Goal: Task Accomplishment & Management: Manage account settings

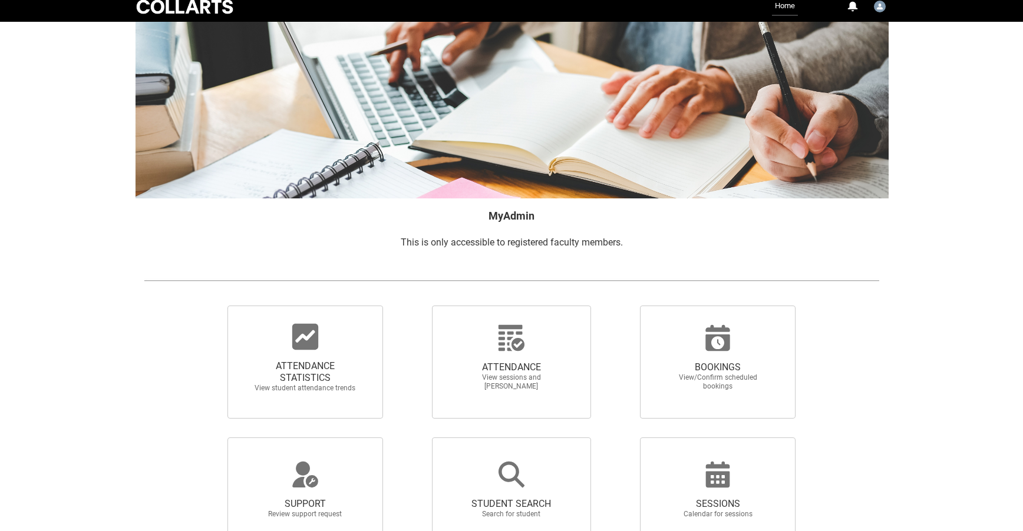
scroll to position [10, 0]
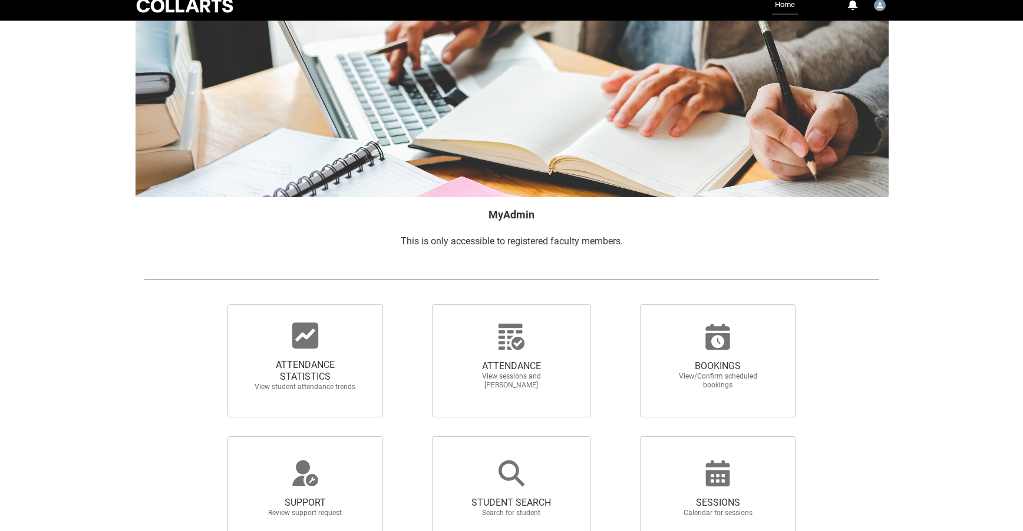
click at [332, 369] on span "ATTENDANCE STATISTICS" at bounding box center [305, 371] width 104 height 24
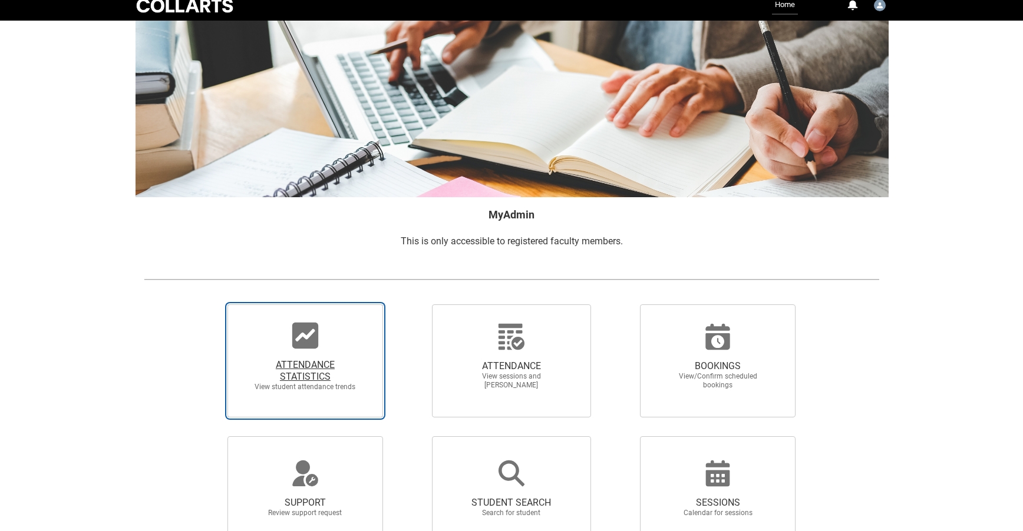
click at [208, 305] on input "ATTENDANCE STATISTICS View student attendance trends" at bounding box center [207, 304] width 1 height 1
radio input "true"
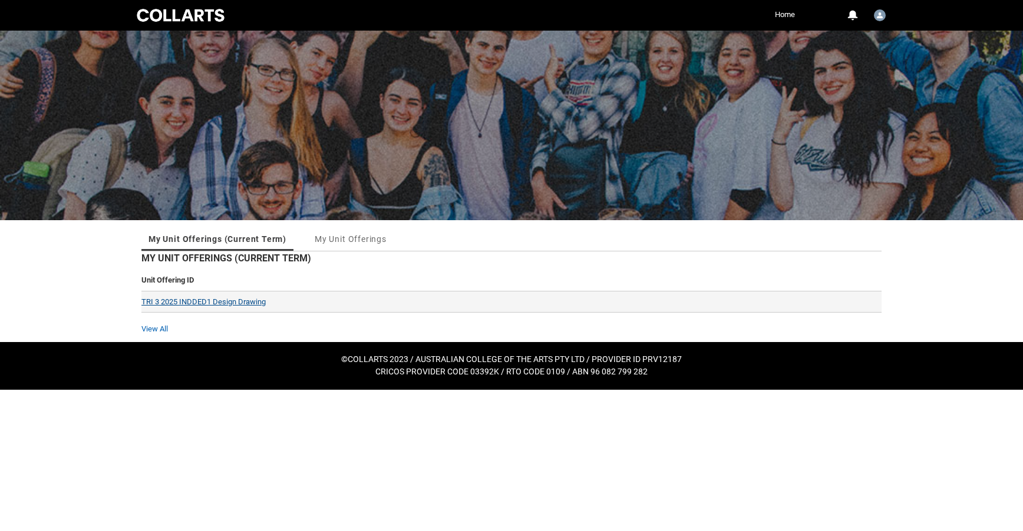
click at [254, 303] on link "TRI 3 2025 INDDED1 Design Drawing" at bounding box center [203, 302] width 124 height 9
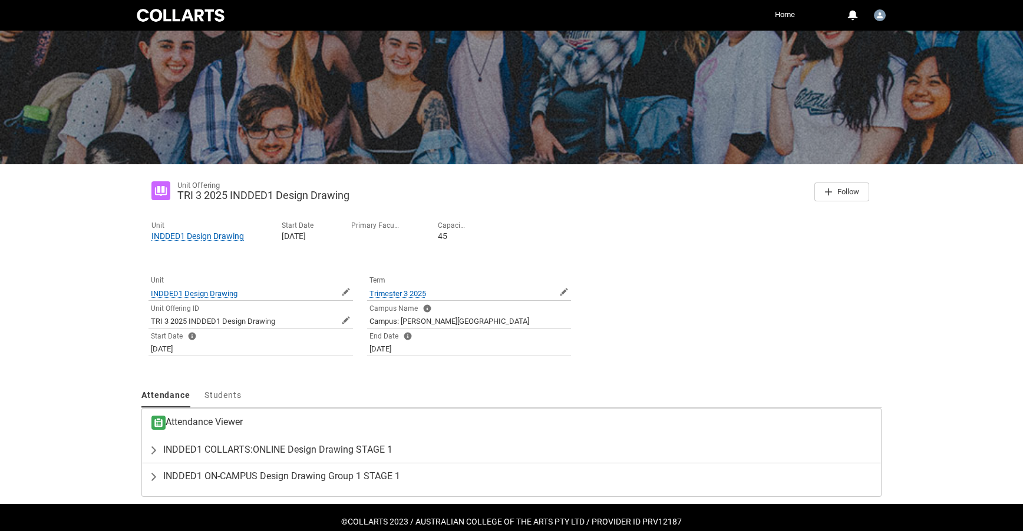
scroll to position [77, 0]
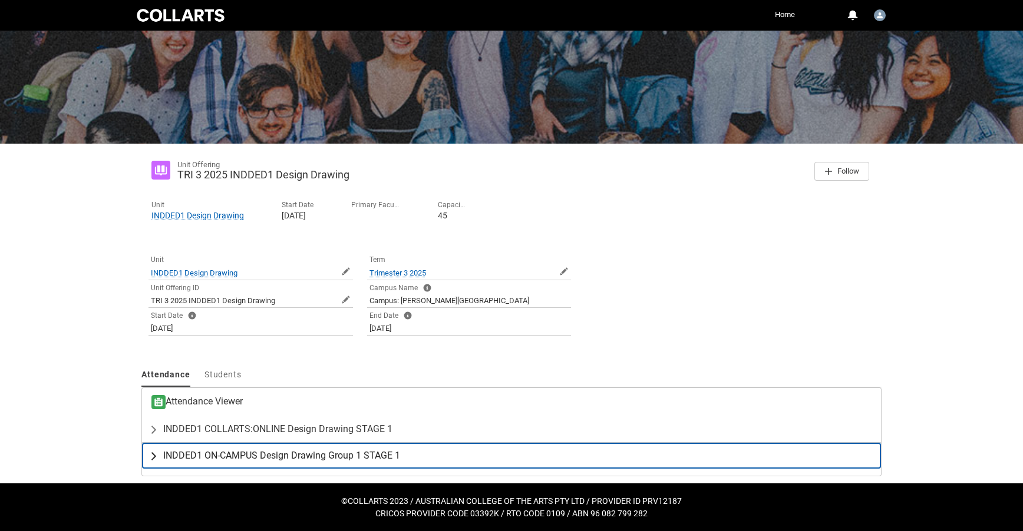
click at [349, 455] on span "INDDED1 ON-CAMPUS Design Drawing Group 1 STAGE 1" at bounding box center [281, 456] width 237 height 12
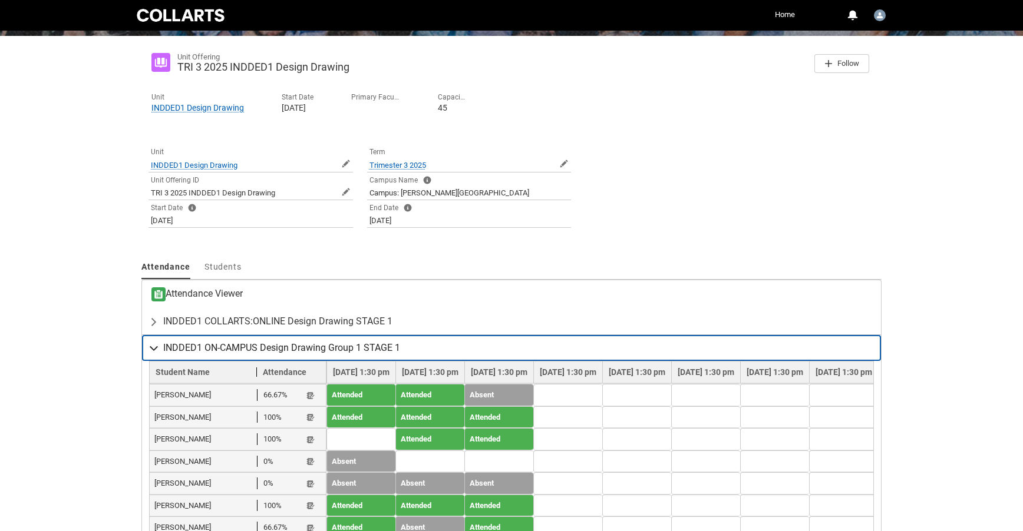
scroll to position [181, 0]
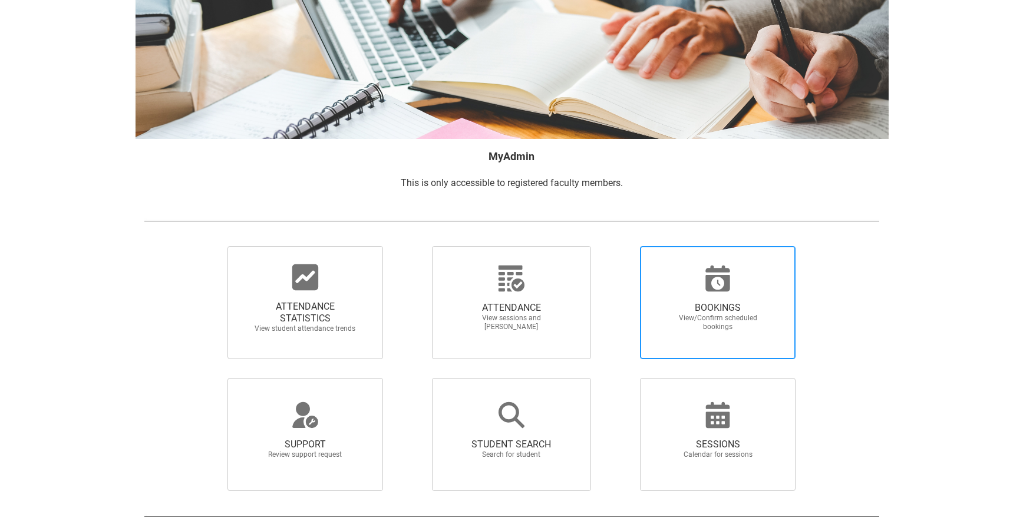
scroll to position [86, 0]
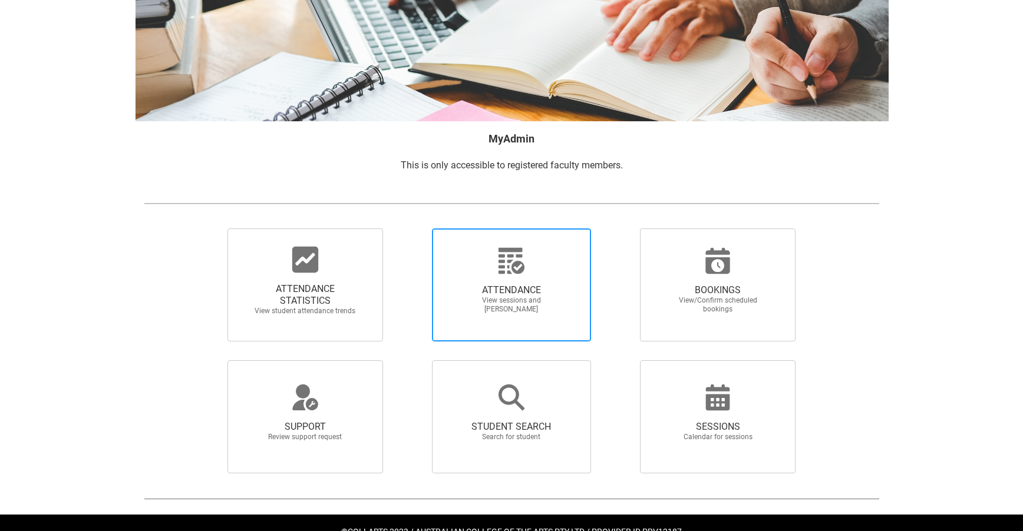
click at [509, 285] on span "ATTENDANCE" at bounding box center [512, 291] width 104 height 12
click at [412, 229] on input "ATTENDANCE View sessions and mark attendance" at bounding box center [411, 228] width 1 height 1
radio input "true"
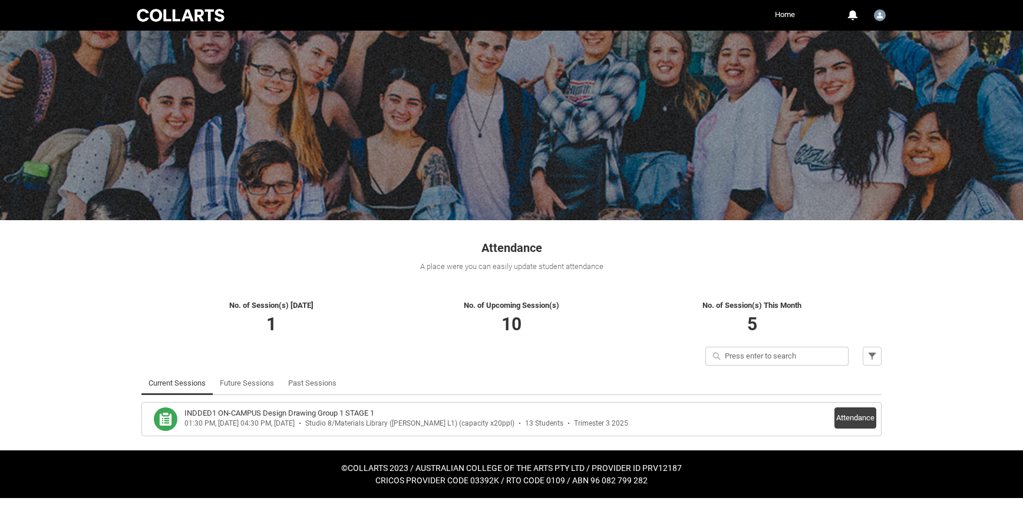
click at [326, 411] on h3 "INDDED1 ON-CAMPUS Design Drawing Group 1 STAGE 1" at bounding box center [279, 414] width 190 height 12
click at [860, 417] on button "Attendance" at bounding box center [855, 418] width 42 height 21
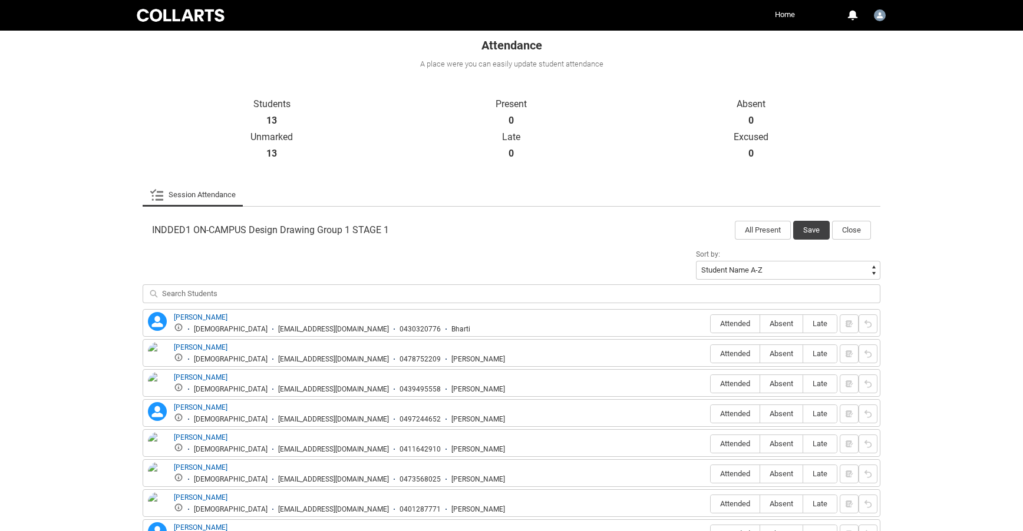
scroll to position [309, 0]
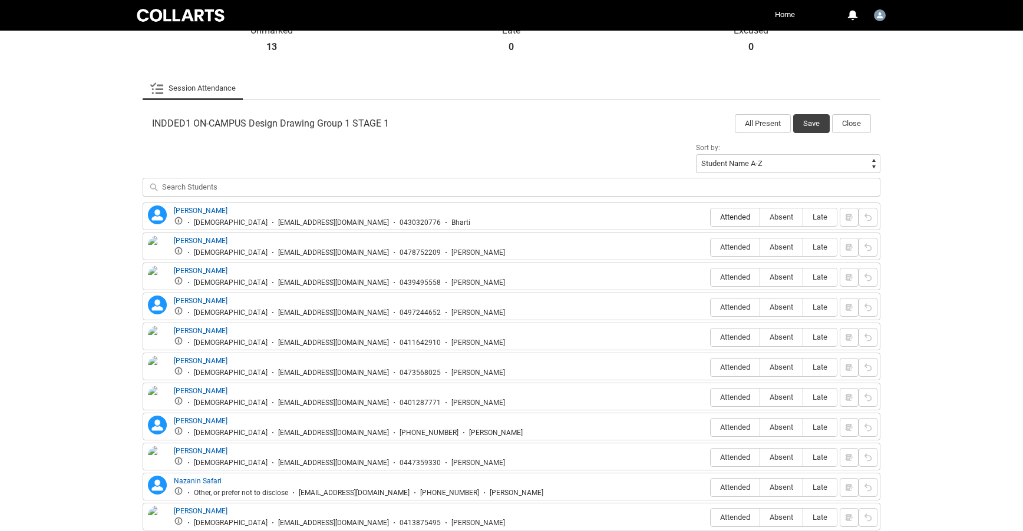
click at [736, 220] on span "Attended" at bounding box center [735, 217] width 49 height 9
click at [711, 217] on input "Attended" at bounding box center [710, 217] width 1 height 1
type lightning-radio-group "Attended"
radio input "true"
click at [783, 249] on span "Absent" at bounding box center [781, 247] width 42 height 9
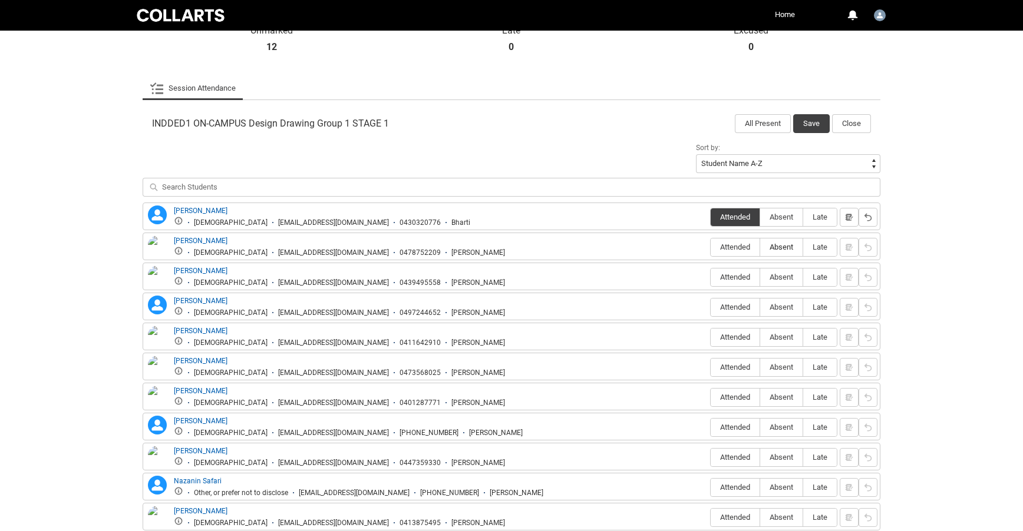
click at [760, 247] on input "Absent" at bounding box center [759, 247] width 1 height 1
type lightning-radio-group "Absent"
radio input "true"
click at [787, 278] on span "Absent" at bounding box center [781, 277] width 42 height 9
click at [760, 277] on input "Absent" at bounding box center [759, 277] width 1 height 1
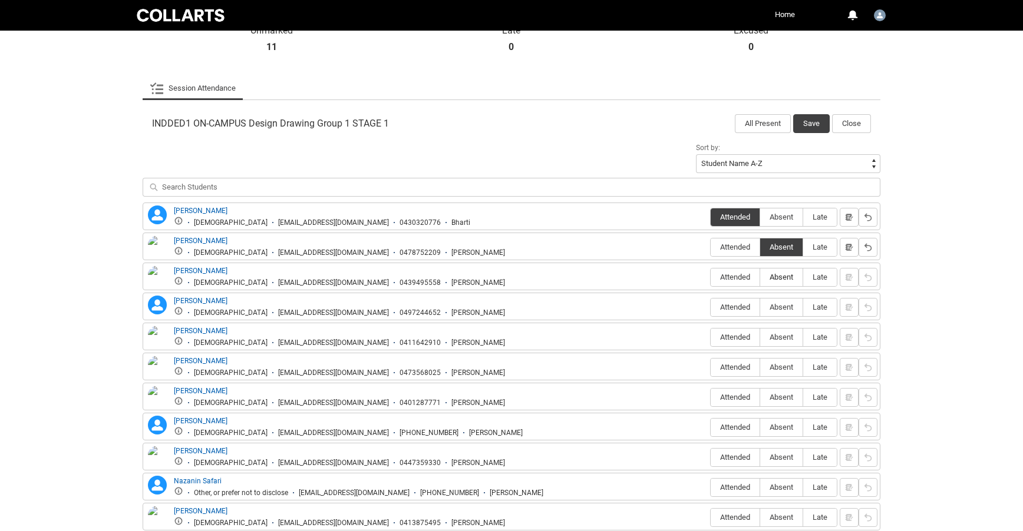
type lightning-radio-group "Absent"
radio input "true"
click at [779, 309] on span "Absent" at bounding box center [781, 307] width 42 height 9
click at [760, 308] on input "Absent" at bounding box center [759, 307] width 1 height 1
type lightning-radio-group "Absent"
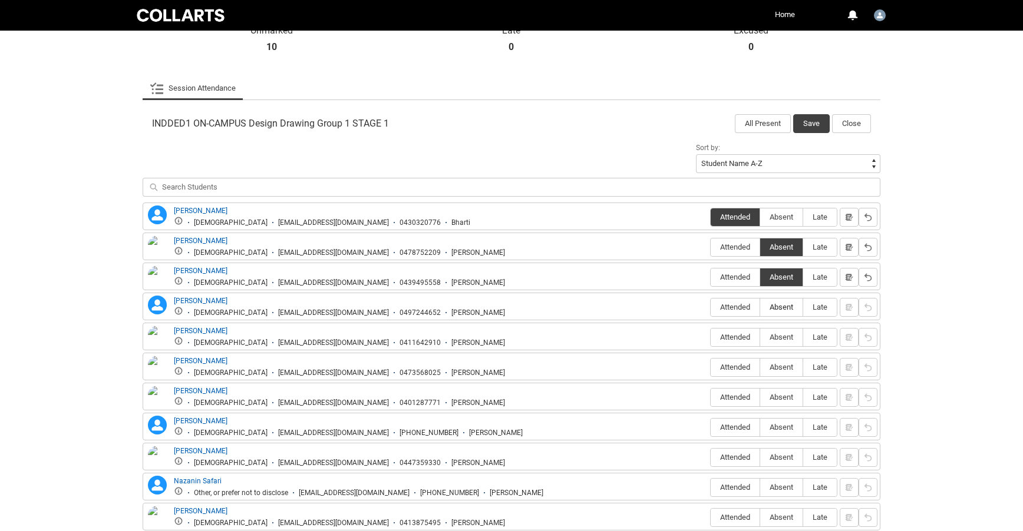
radio input "true"
click at [778, 342] on span "Absent" at bounding box center [781, 337] width 42 height 9
click at [760, 338] on input "Absent" at bounding box center [759, 337] width 1 height 1
type lightning-radio-group "Absent"
radio input "true"
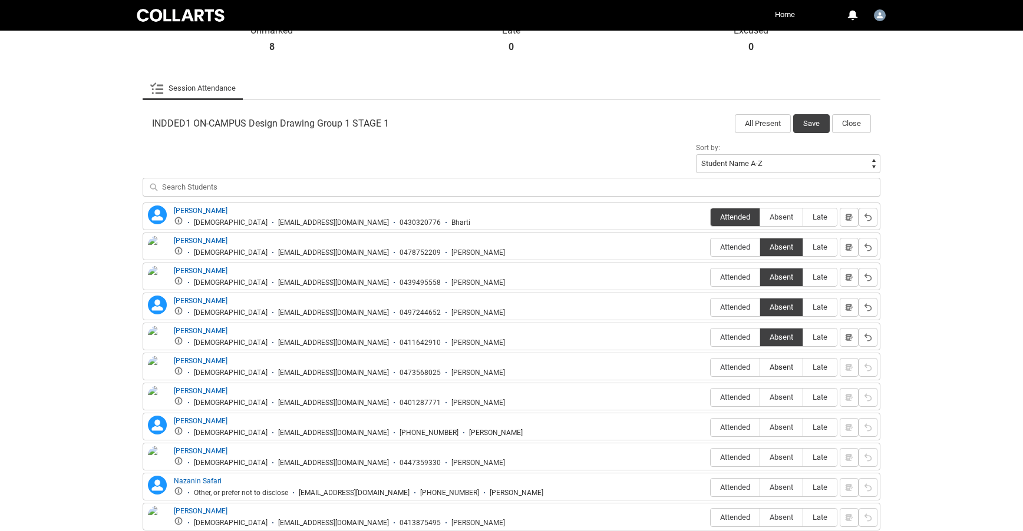
click at [787, 366] on span "Absent" at bounding box center [781, 367] width 42 height 9
click at [760, 367] on input "Absent" at bounding box center [759, 367] width 1 height 1
type lightning-radio-group "Absent"
radio input "true"
click at [733, 396] on span "Attended" at bounding box center [735, 397] width 49 height 9
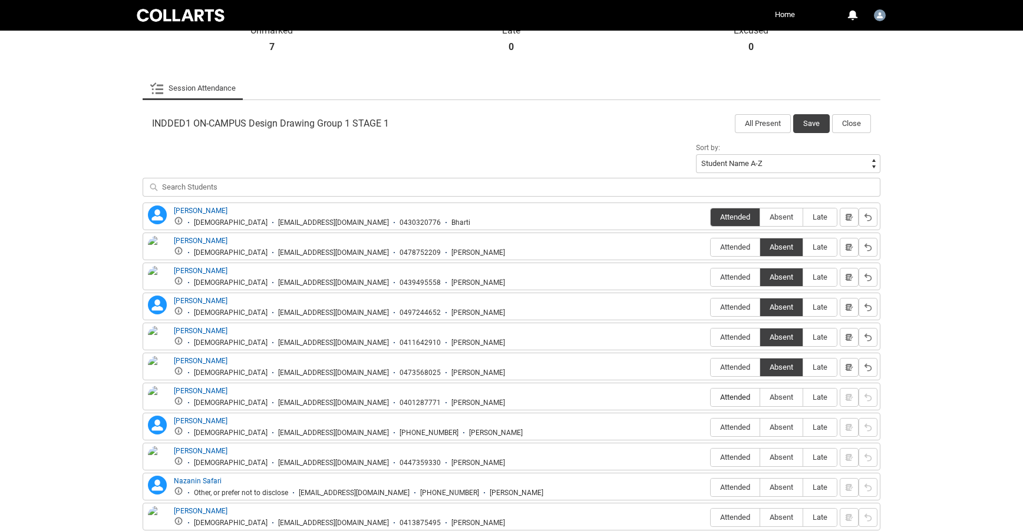
click at [711, 397] on input "Attended" at bounding box center [710, 397] width 1 height 1
type lightning-radio-group "Attended"
radio input "true"
click at [732, 425] on span "Attended" at bounding box center [735, 427] width 49 height 9
click at [711, 427] on input "Attended" at bounding box center [710, 427] width 1 height 1
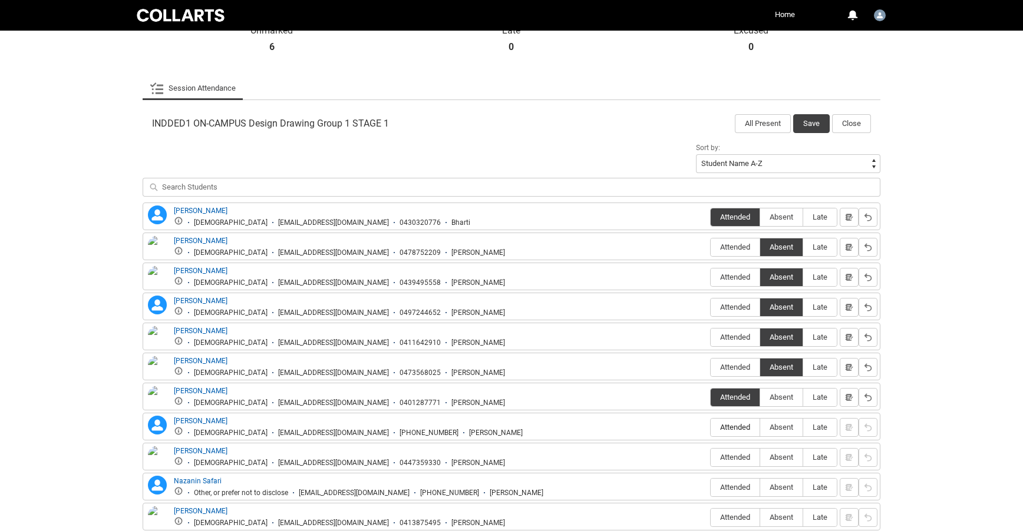
type lightning-radio-group "Attended"
radio input "true"
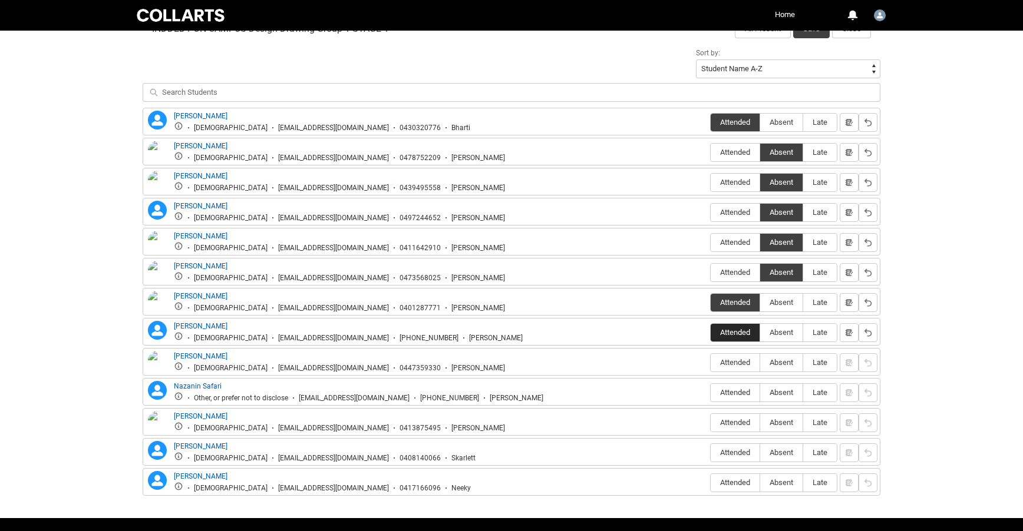
scroll to position [405, 0]
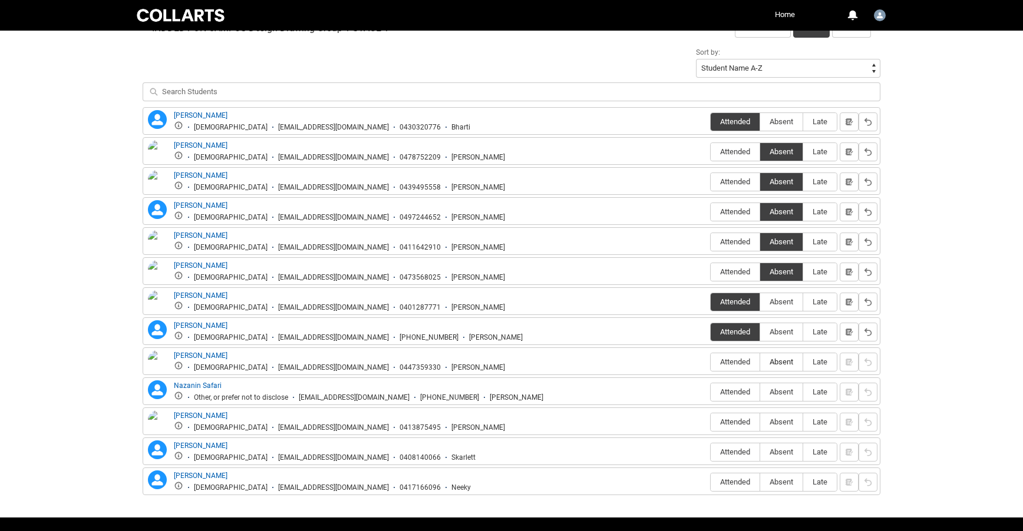
click at [784, 363] on span "Absent" at bounding box center [781, 362] width 42 height 9
click at [760, 362] on input "Absent" at bounding box center [759, 362] width 1 height 1
type lightning-radio-group "Absent"
radio input "true"
click at [789, 394] on span "Absent" at bounding box center [781, 392] width 42 height 9
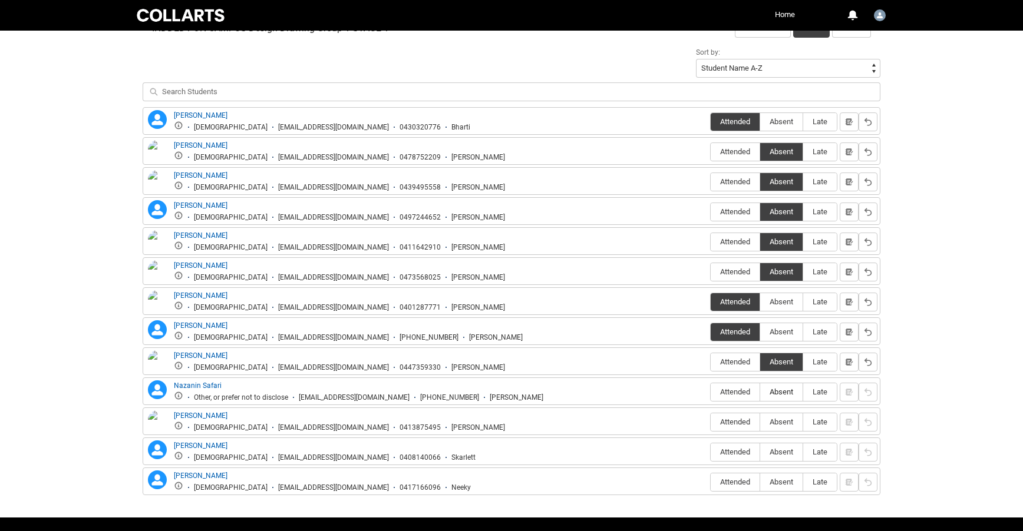
click at [760, 392] on input "Absent" at bounding box center [759, 392] width 1 height 1
type lightning-radio-group "Absent"
radio input "true"
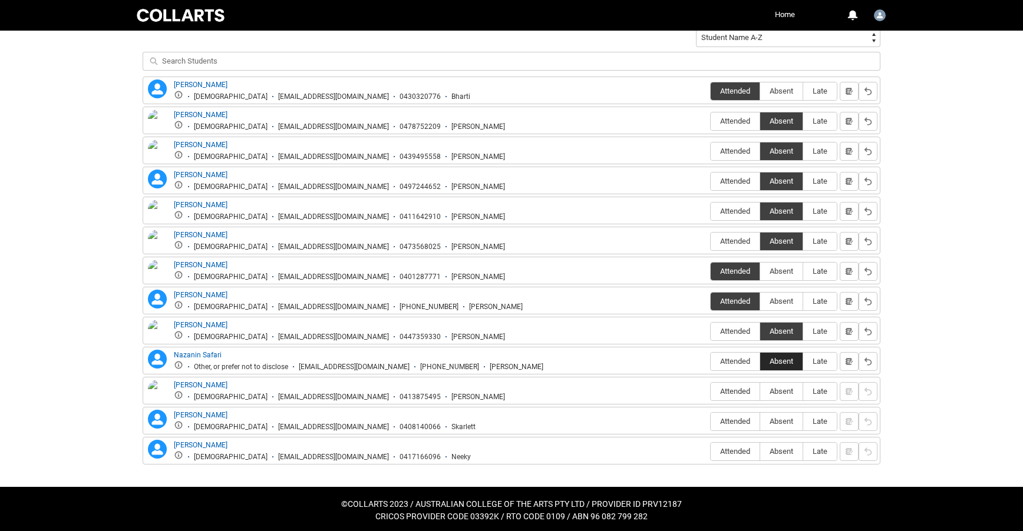
click at [789, 394] on span "Absent" at bounding box center [781, 391] width 42 height 9
click at [760, 392] on input "Absent" at bounding box center [759, 391] width 1 height 1
type lightning-radio-group "Absent"
radio input "true"
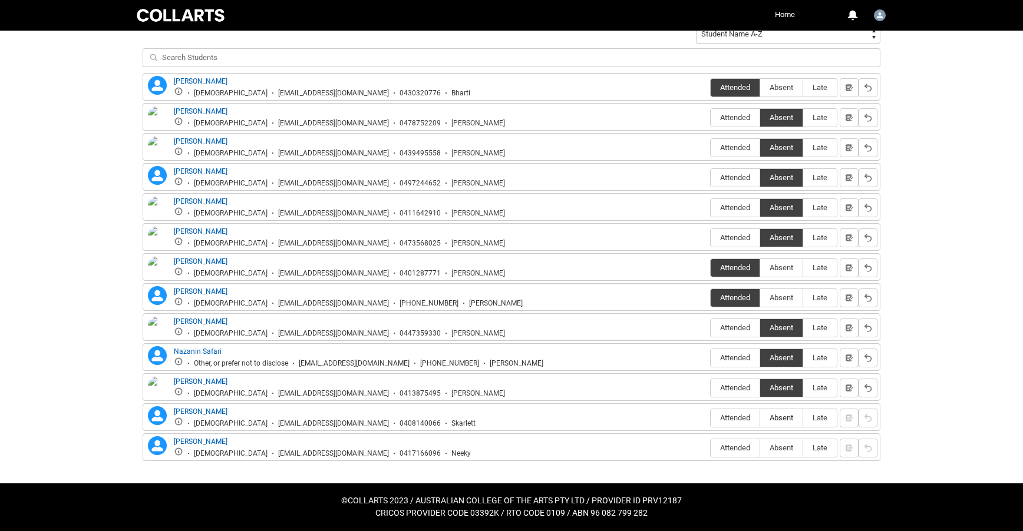
click at [782, 418] on span "Absent" at bounding box center [781, 418] width 42 height 9
click at [760, 418] on input "Absent" at bounding box center [759, 418] width 1 height 1
type lightning-radio-group "Absent"
radio input "true"
click at [736, 447] on span "Attended" at bounding box center [735, 448] width 49 height 9
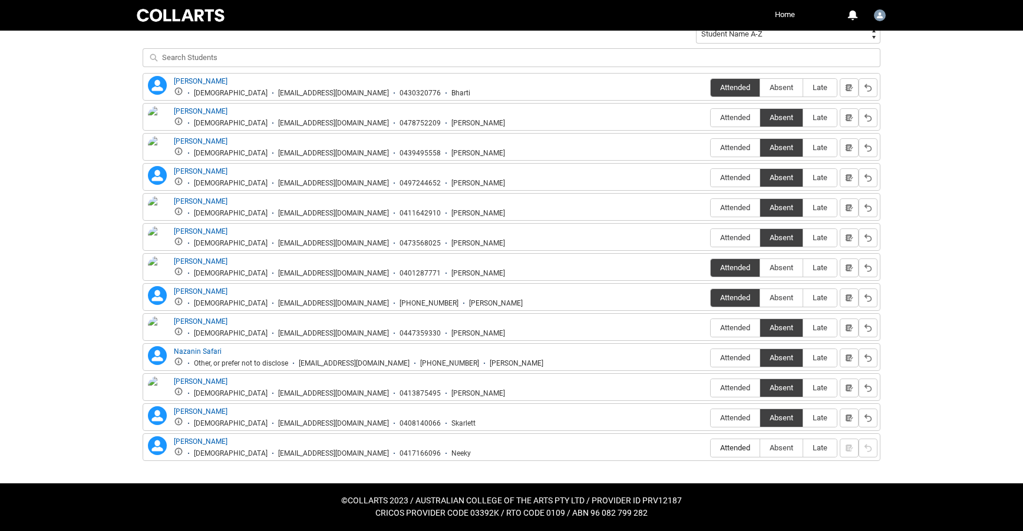
click at [711, 448] on input "Attended" at bounding box center [710, 448] width 1 height 1
type lightning-radio-group "Attended"
radio input "true"
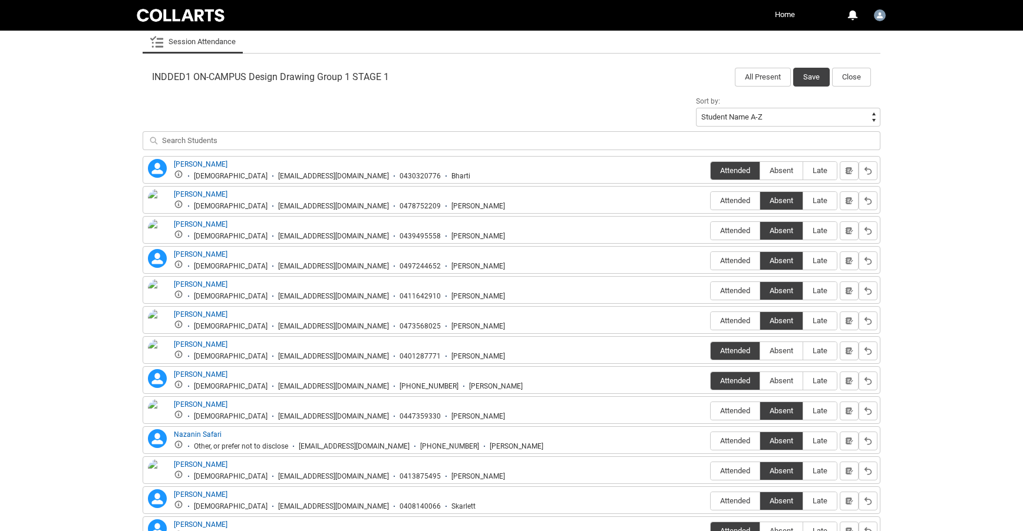
scroll to position [356, 0]
click at [818, 81] on button "Save" at bounding box center [811, 76] width 37 height 19
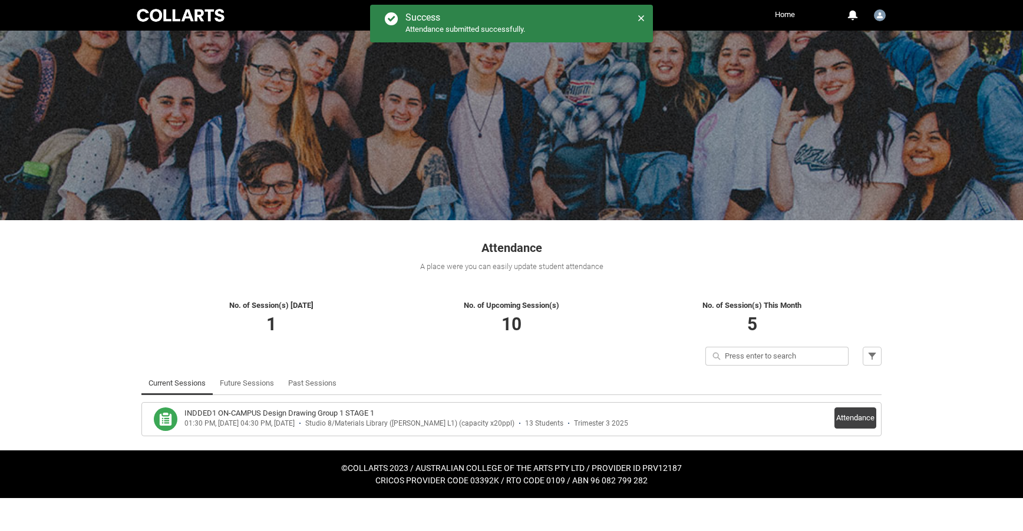
scroll to position [0, 0]
click at [853, 417] on button "Attendance" at bounding box center [855, 418] width 42 height 21
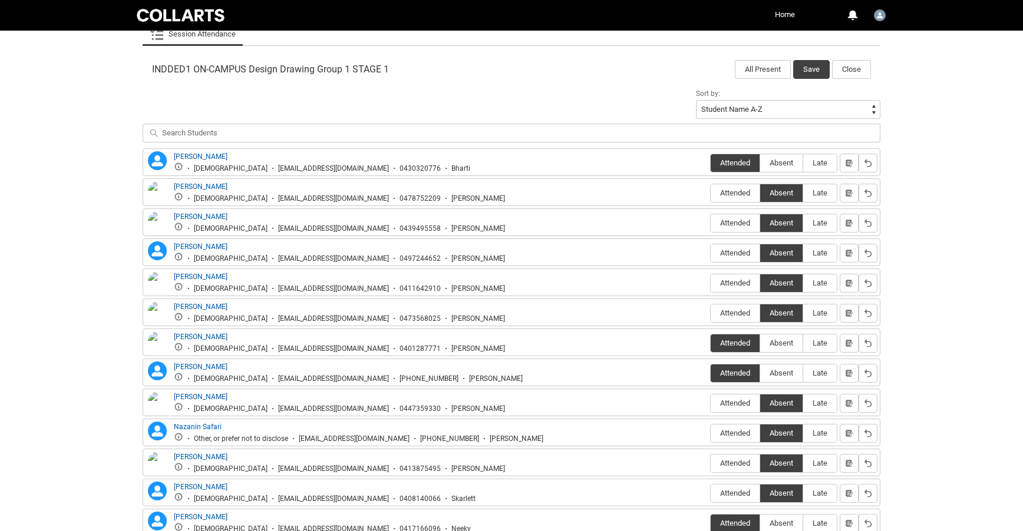
scroll to position [360, 0]
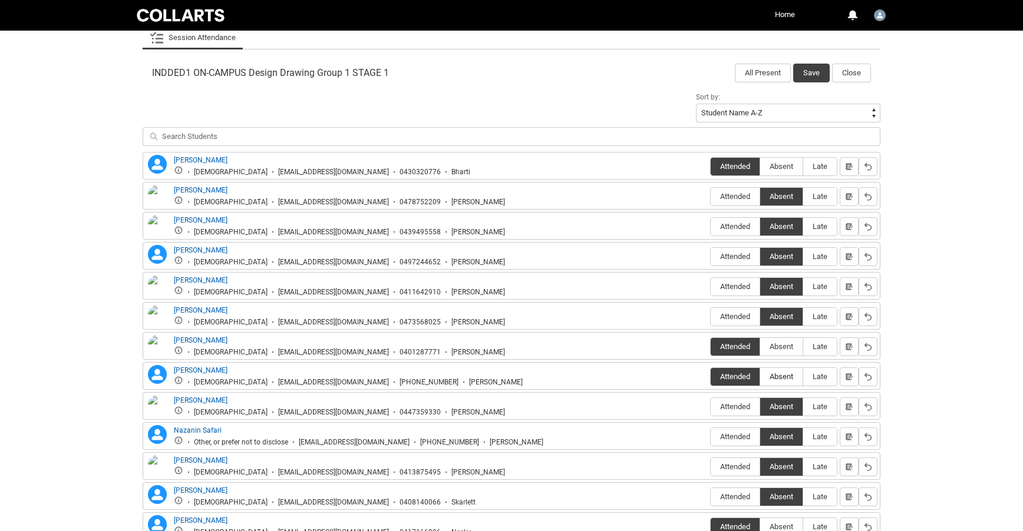
click at [781, 379] on span "Absent" at bounding box center [781, 376] width 42 height 9
click at [760, 377] on input "Absent" at bounding box center [759, 376] width 1 height 1
type lightning-radio-group "Absent"
radio input "true"
click at [740, 406] on span "Attended" at bounding box center [735, 406] width 49 height 9
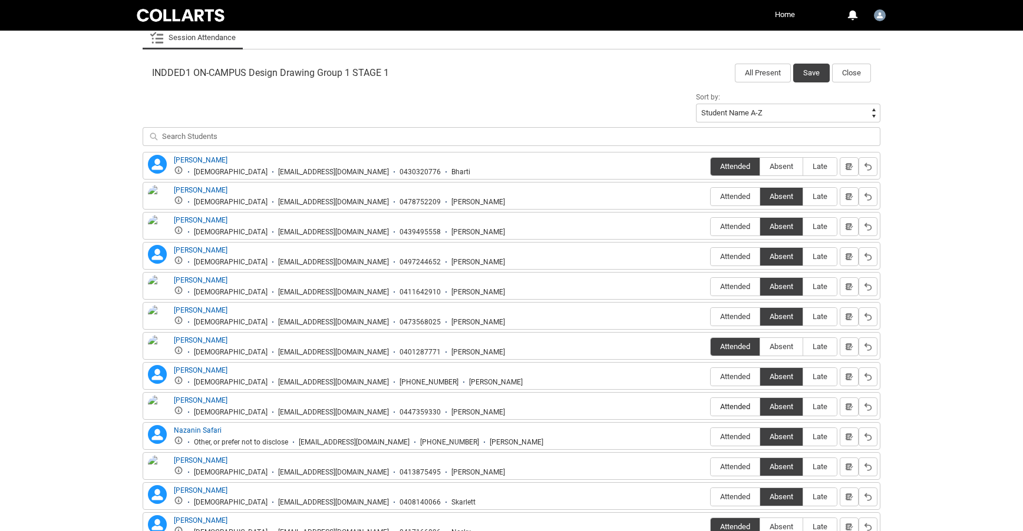
click at [711, 407] on input "Attended" at bounding box center [710, 407] width 1 height 1
type lightning-radio-group "Attended"
radio input "true"
click at [809, 72] on button "Save" at bounding box center [811, 73] width 37 height 19
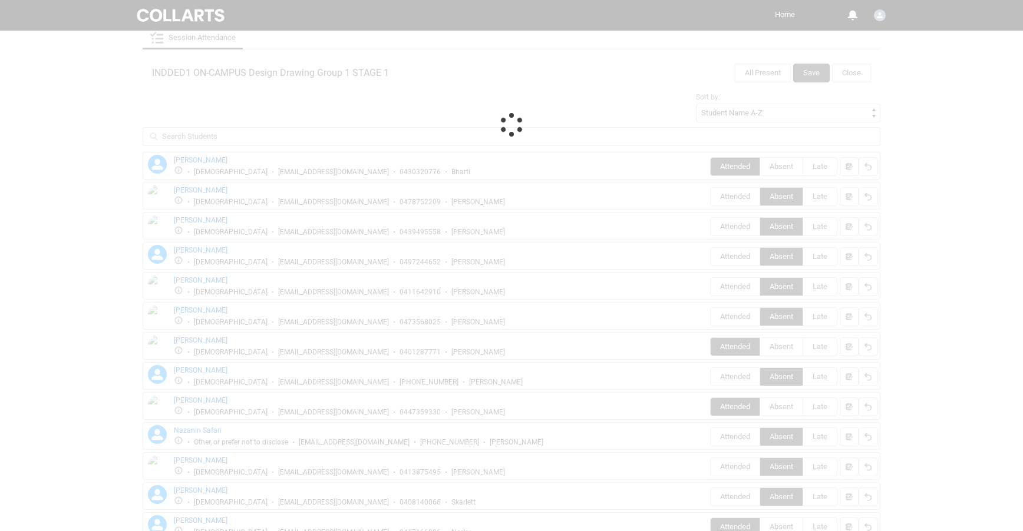
scroll to position [0, 0]
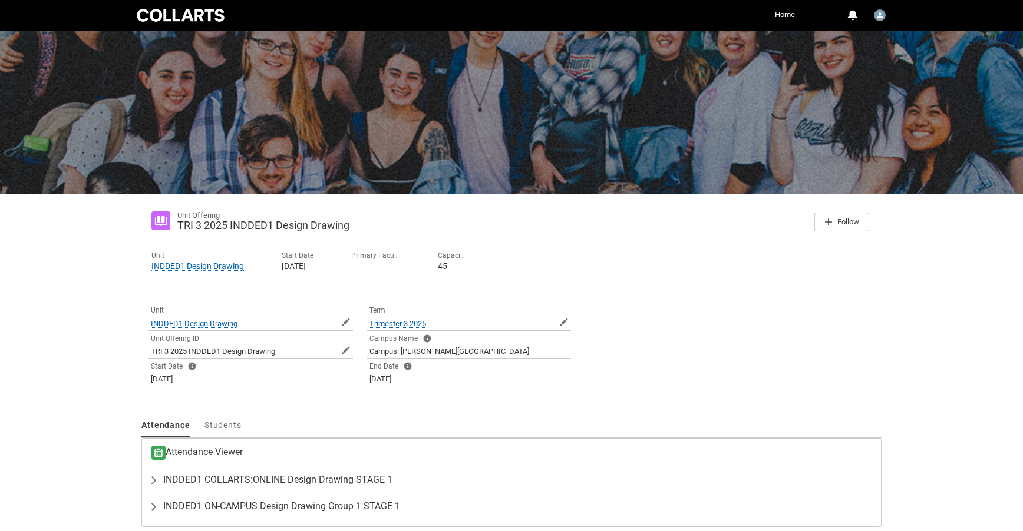
scroll to position [56, 0]
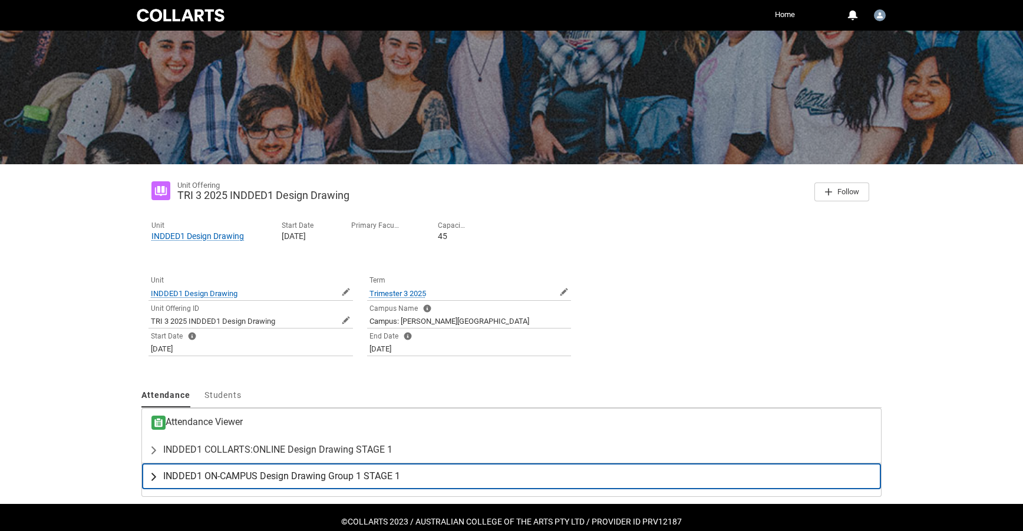
click at [328, 480] on span "INDDED1 ON-CAMPUS Design Drawing Group 1 STAGE 1" at bounding box center [281, 477] width 237 height 12
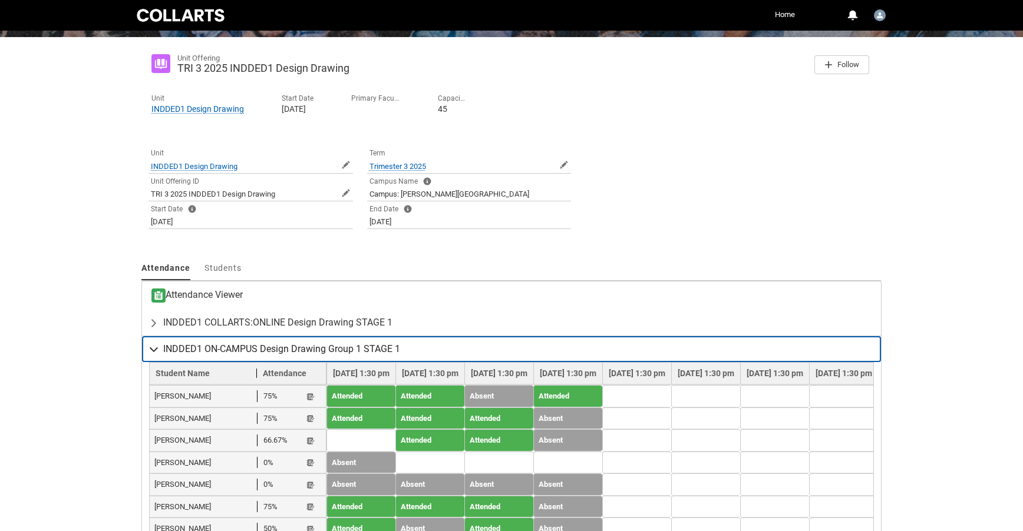
scroll to position [187, 0]
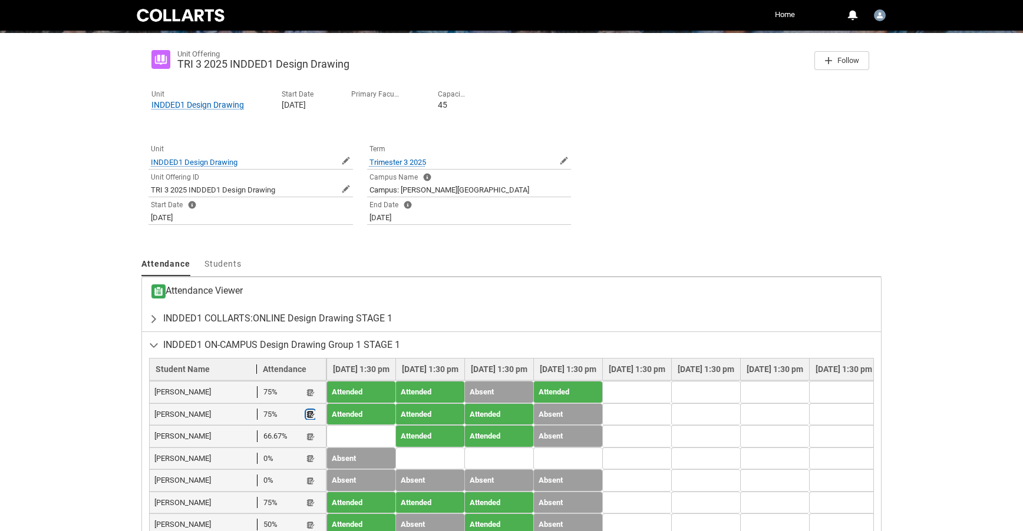
click at [310, 418] on lightning-primitive-icon "button" at bounding box center [310, 415] width 8 height 9
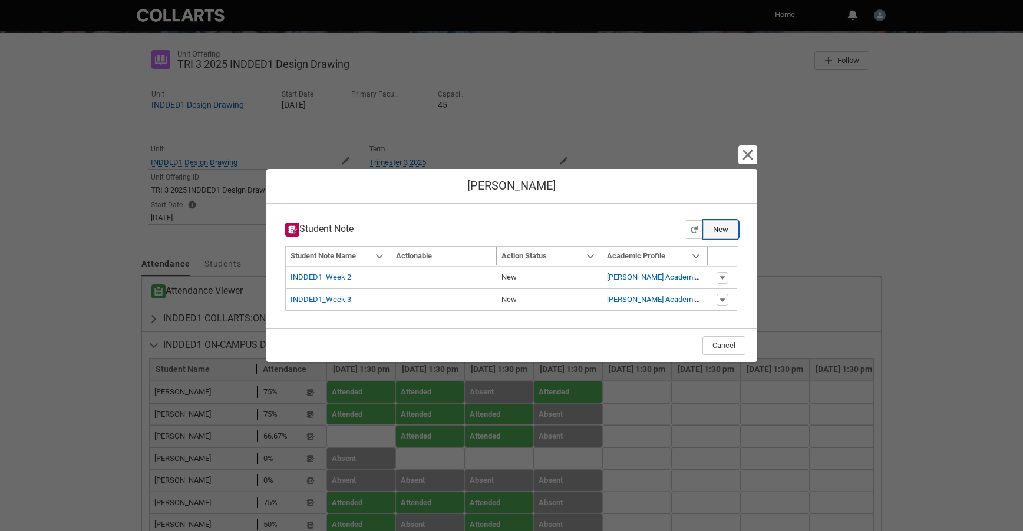
click at [725, 233] on button "New" at bounding box center [720, 229] width 35 height 19
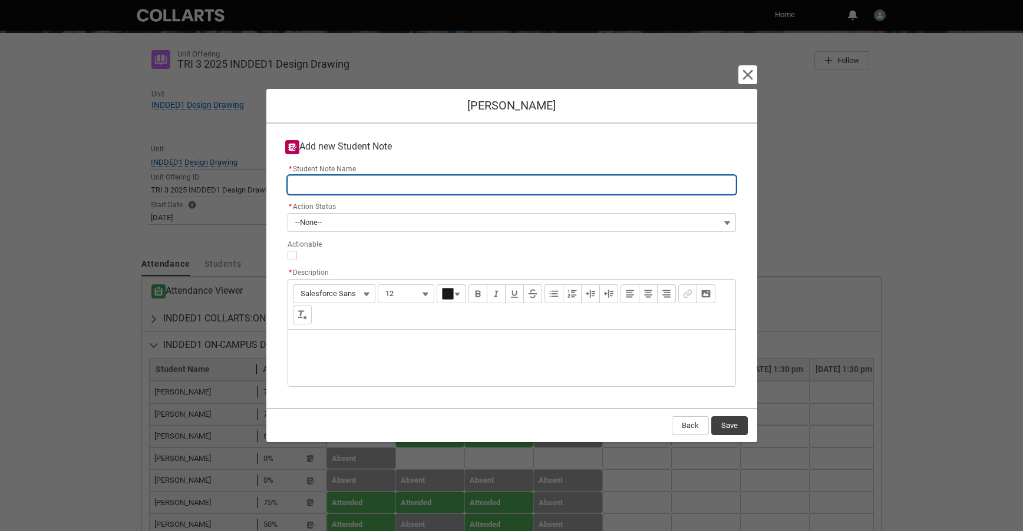
click at [364, 186] on input "* Student Note Name" at bounding box center [512, 185] width 448 height 19
type lightning-primitive-input-simple "INDDED1_Week 3"
type input "INDDED1_Week 3"
type lightning-primitive-input-simple "INDDED1_Week"
type input "INDDED1_Week"
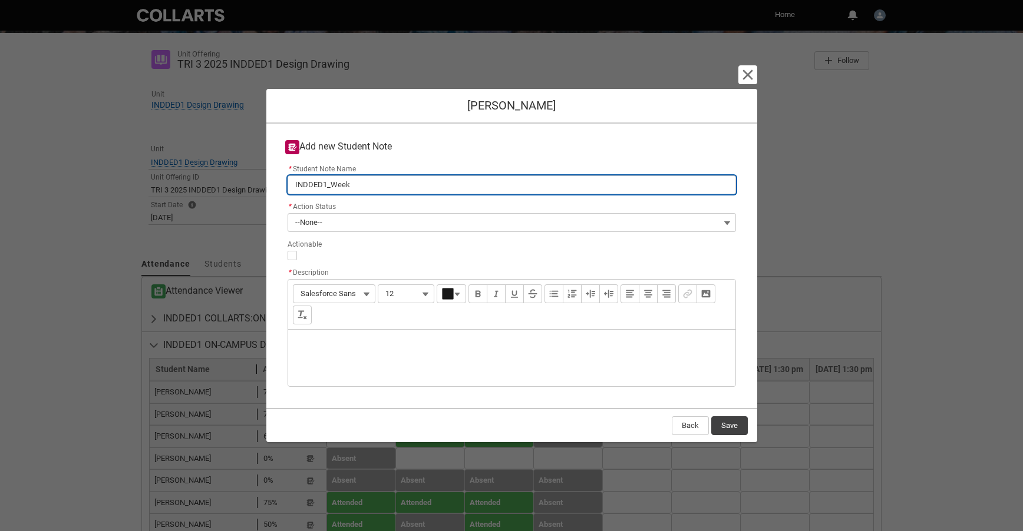
type lightning-primitive-input-simple "INDDED1_Week 4"
type input "INDDED1_Week 4"
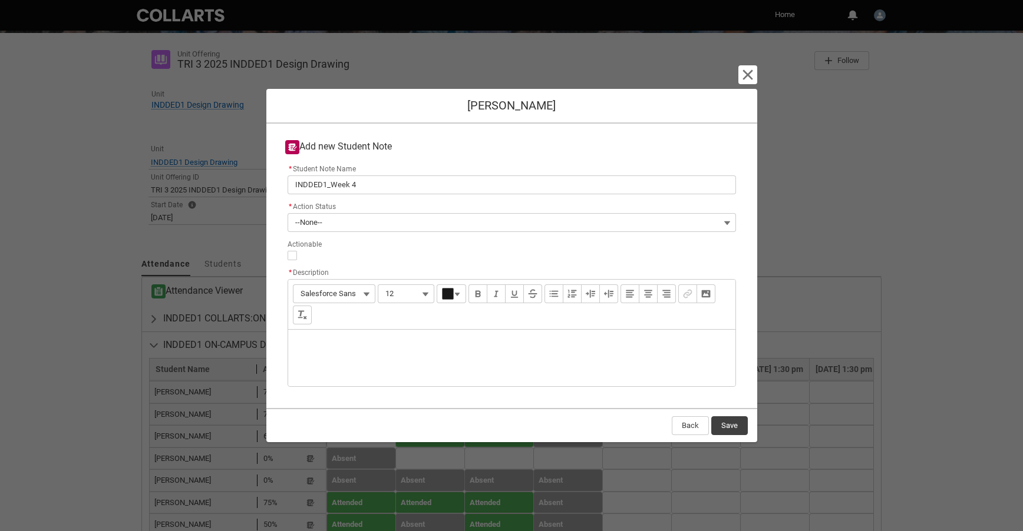
click at [309, 346] on div "Description" at bounding box center [511, 358] width 447 height 57
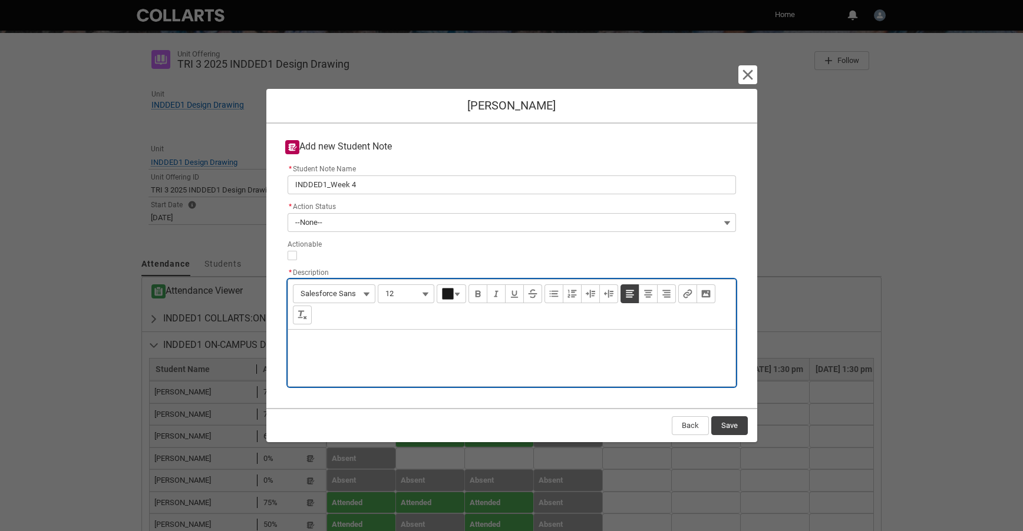
type lightning-input-rich-text "<p>D</p>"
type lightning-input-rich-text "<p>Did not attend</p>"
click at [729, 428] on button "Save" at bounding box center [729, 426] width 37 height 19
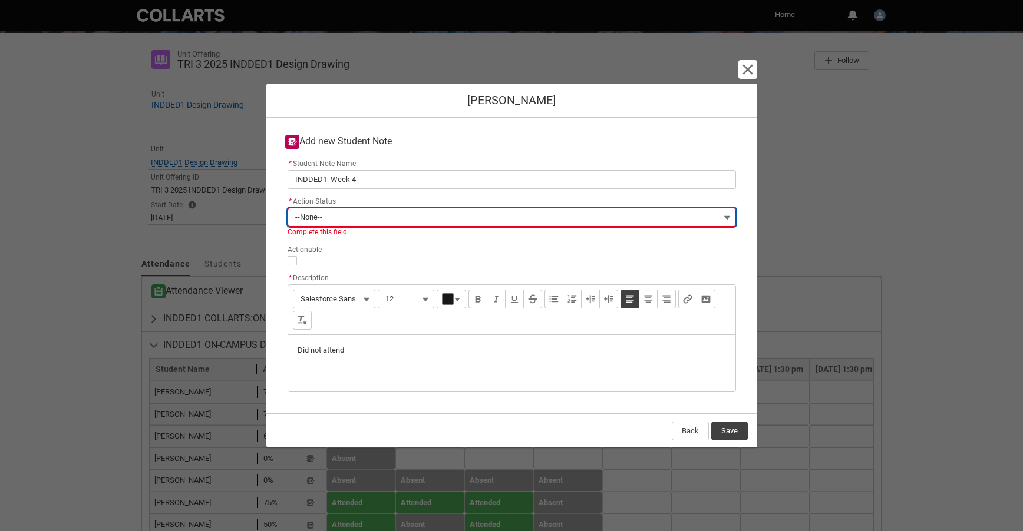
click at [332, 217] on button "--None--" at bounding box center [512, 217] width 448 height 19
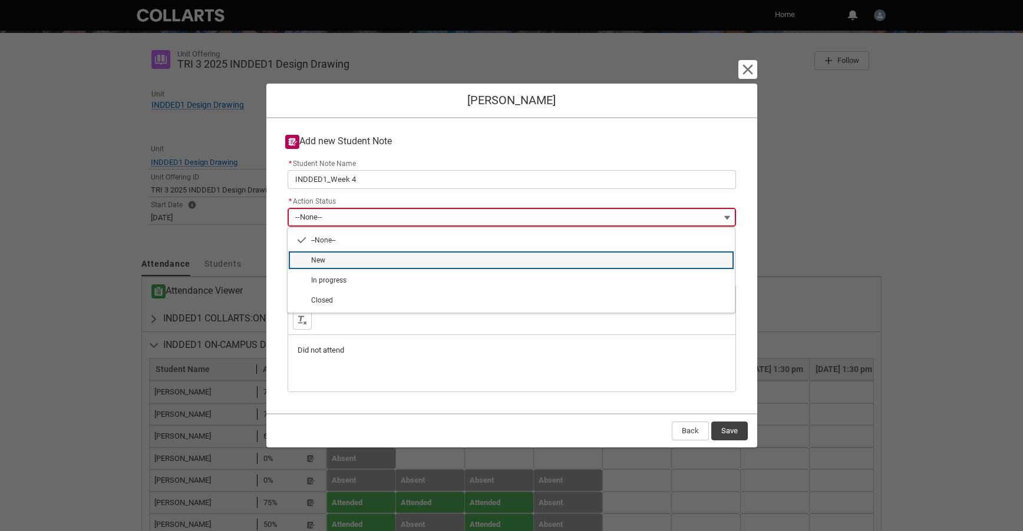
click at [322, 260] on span "New" at bounding box center [318, 260] width 14 height 8
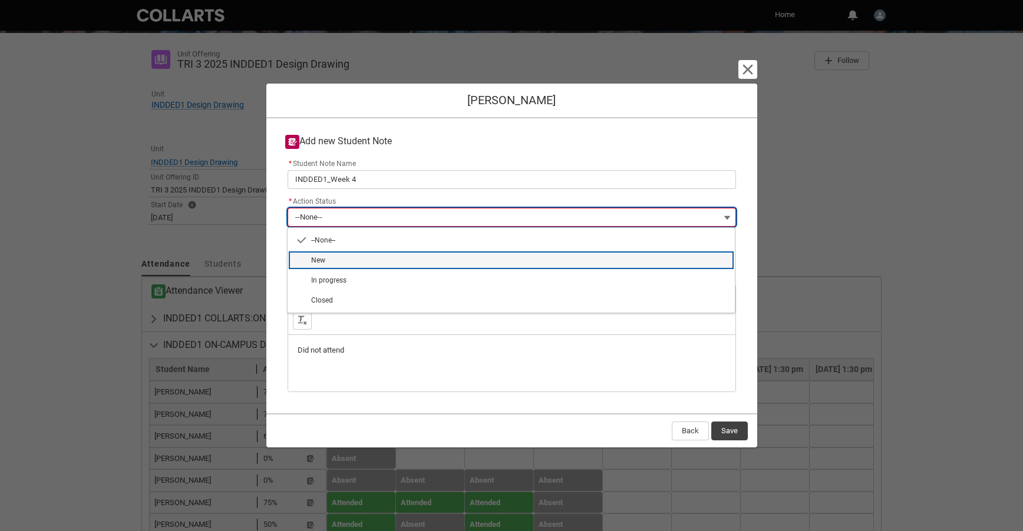
type lightning-combobox "New"
type lightning-picklist "New"
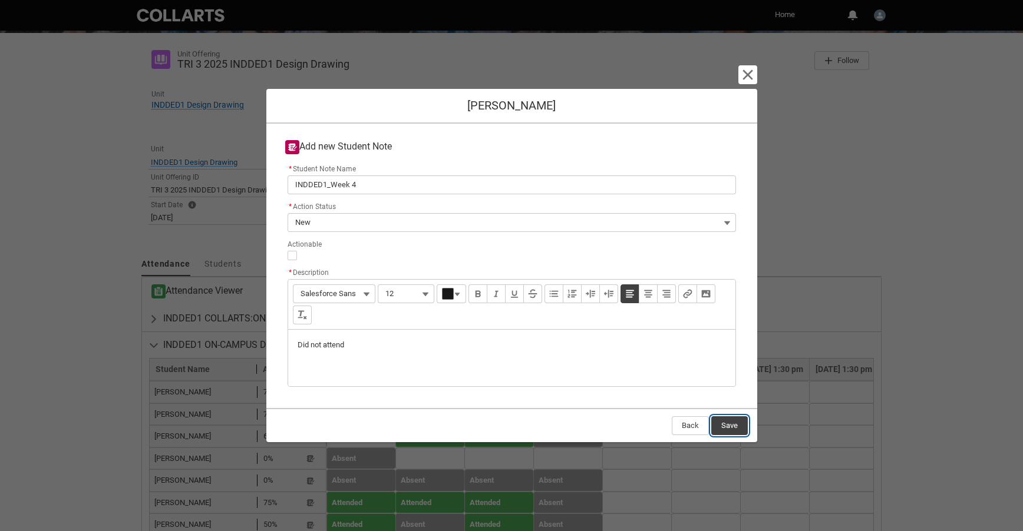
click at [726, 437] on div "Back Save" at bounding box center [511, 425] width 491 height 34
click at [737, 426] on button "Save" at bounding box center [729, 426] width 37 height 19
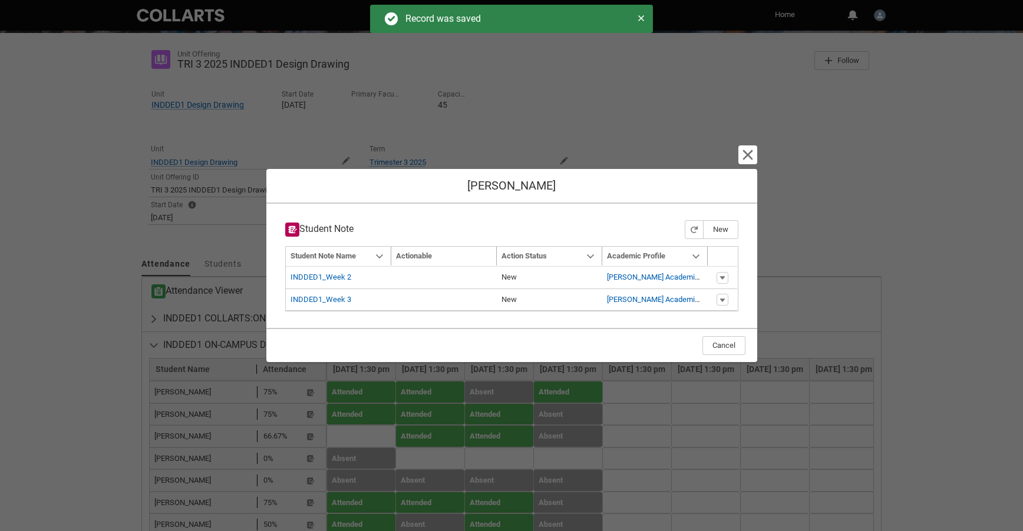
type input "179"
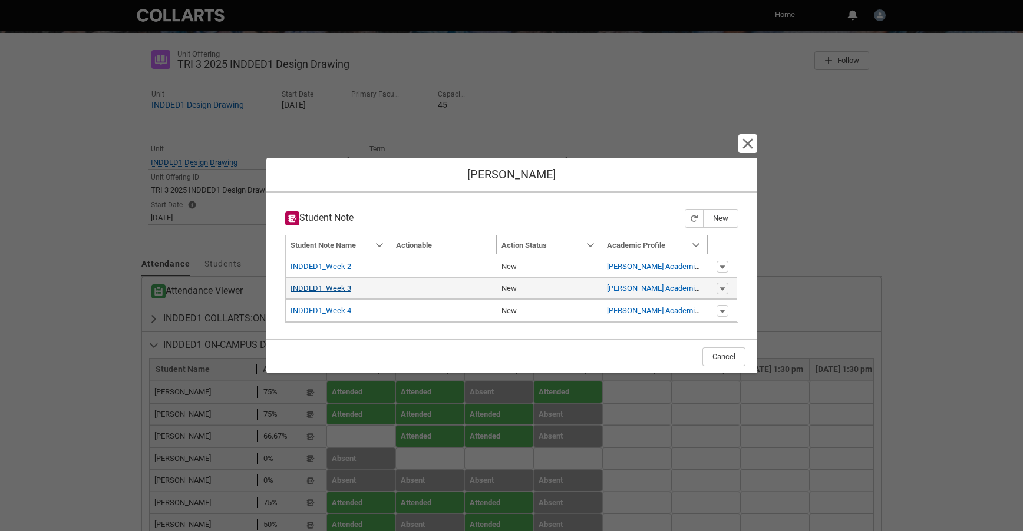
click at [334, 288] on link "INDDED1_Week 3" at bounding box center [320, 288] width 61 height 9
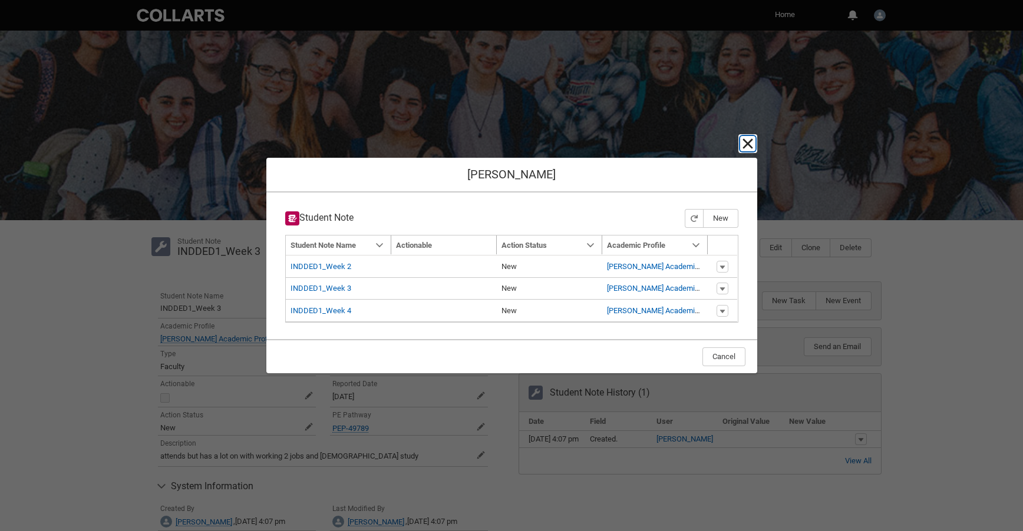
click at [752, 143] on lightning-primitive-icon "button" at bounding box center [748, 144] width 14 height 14
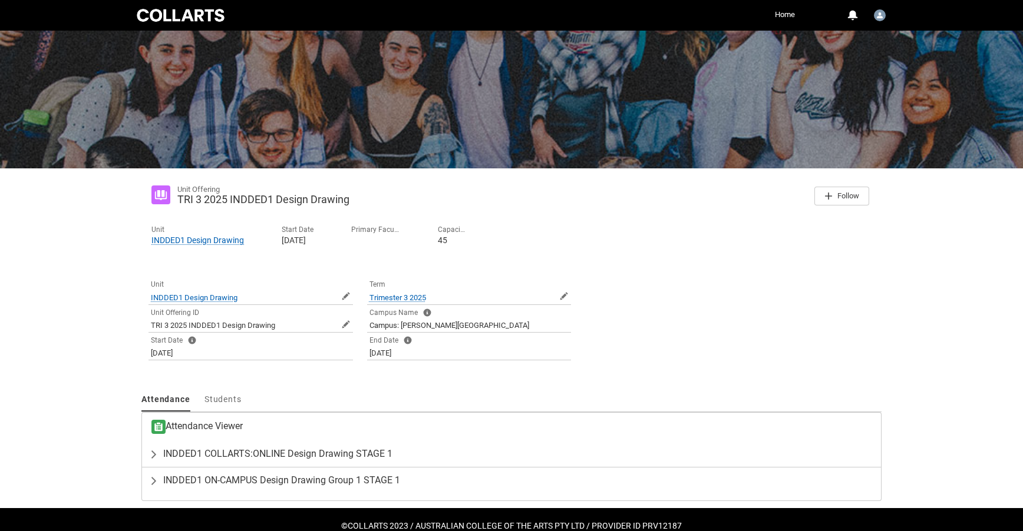
scroll to position [77, 0]
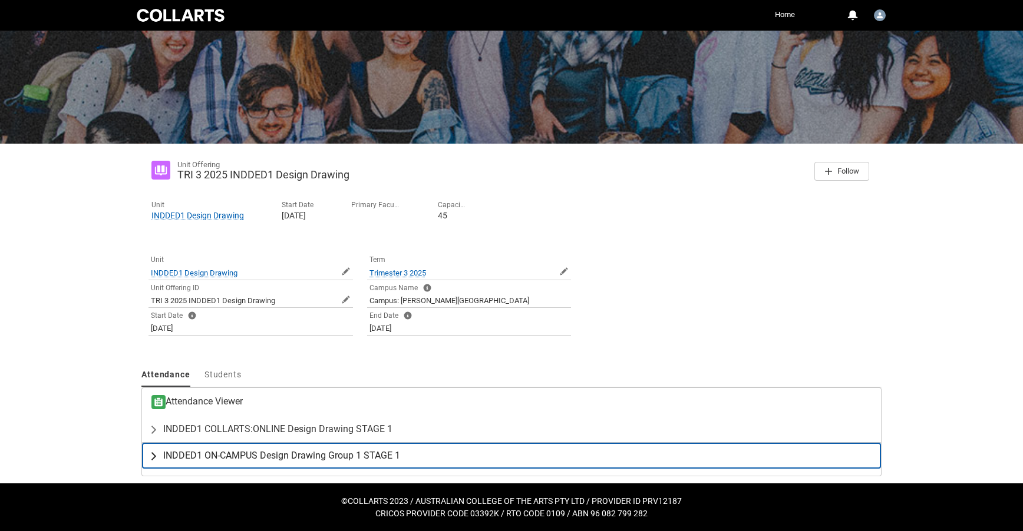
click at [280, 458] on span "INDDED1 ON-CAMPUS Design Drawing Group 1 STAGE 1" at bounding box center [281, 456] width 237 height 12
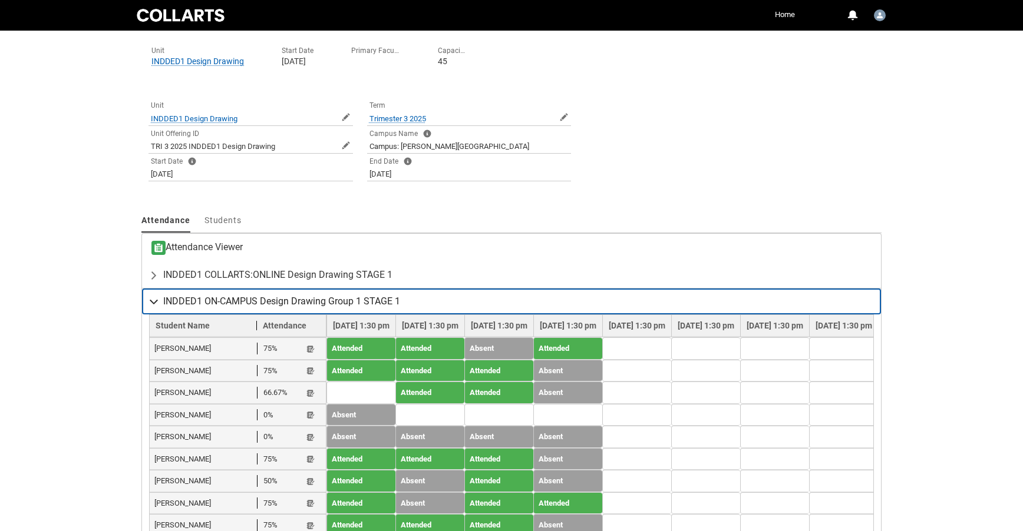
scroll to position [233, 0]
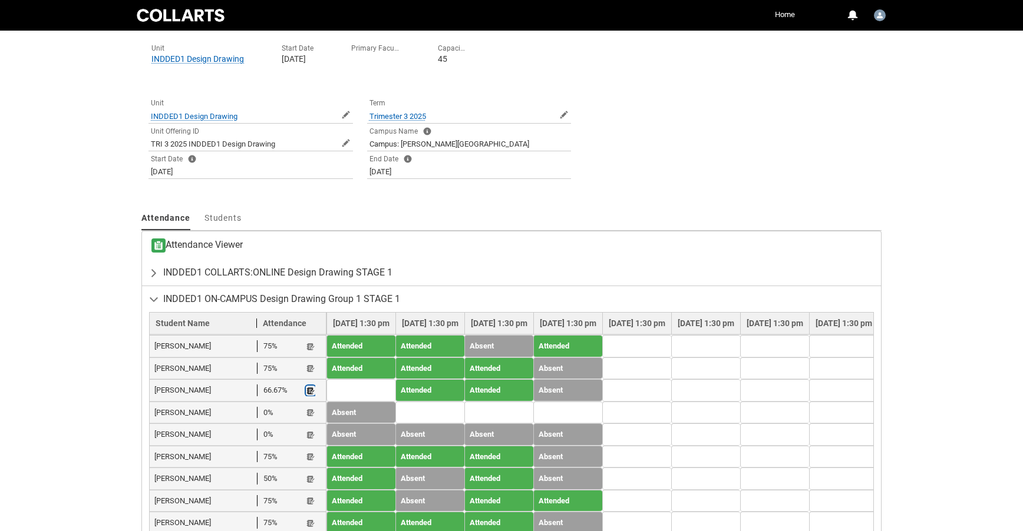
click at [311, 395] on lightning-primitive-icon "button" at bounding box center [310, 390] width 8 height 9
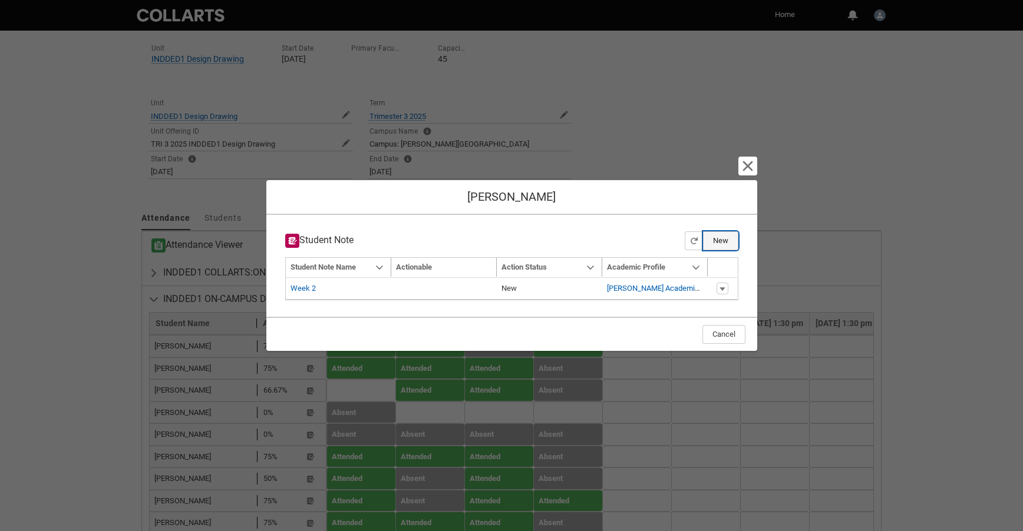
click at [721, 242] on button "New" at bounding box center [720, 241] width 35 height 19
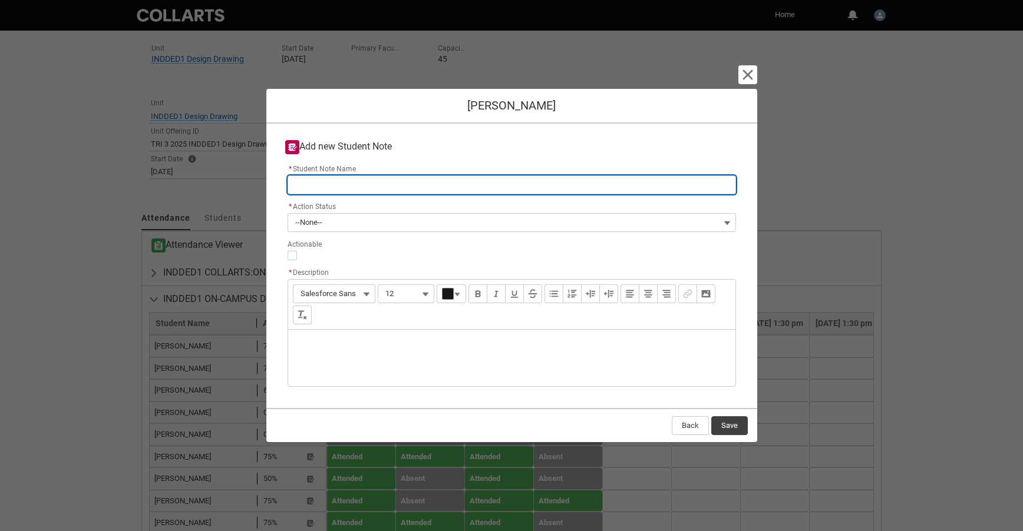
click at [326, 185] on input "* Student Note Name" at bounding box center [512, 185] width 448 height 19
type lightning-primitive-input-simple "INDDED1_CO_Week 4"
type input "INDDED1_CO_Week 4"
click at [343, 188] on input "INDDED1_CO_Week 4" at bounding box center [512, 185] width 448 height 19
type lightning-primitive-input-simple "INDDED1_COWeek 4"
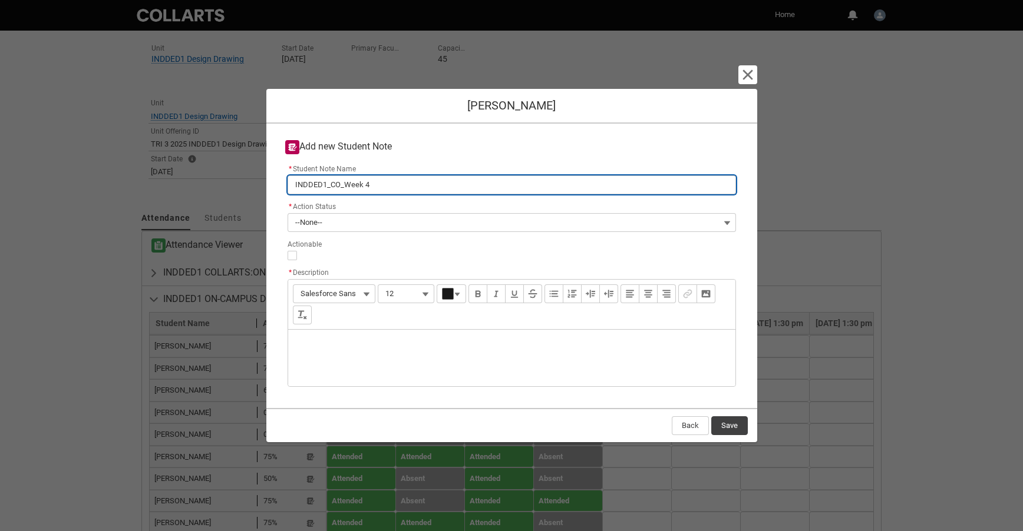
type input "INDDED1_COWeek 4"
type lightning-primitive-input-simple "INDDED1_CWeek 4"
type input "INDDED1_CWeek 4"
type lightning-primitive-input-simple "INDDED1_Week 4"
type input "INDDED1_Week 4"
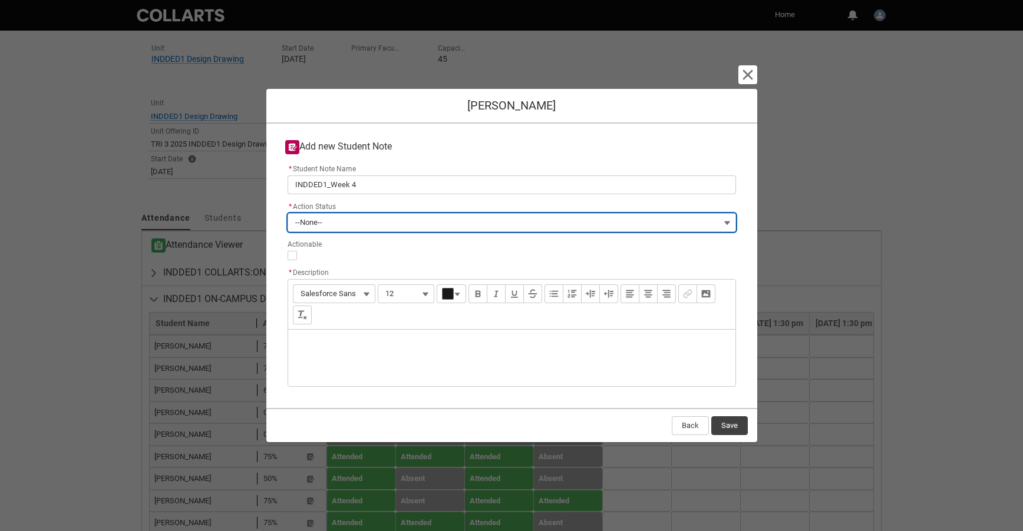
click at [339, 222] on button "--None--" at bounding box center [512, 222] width 448 height 19
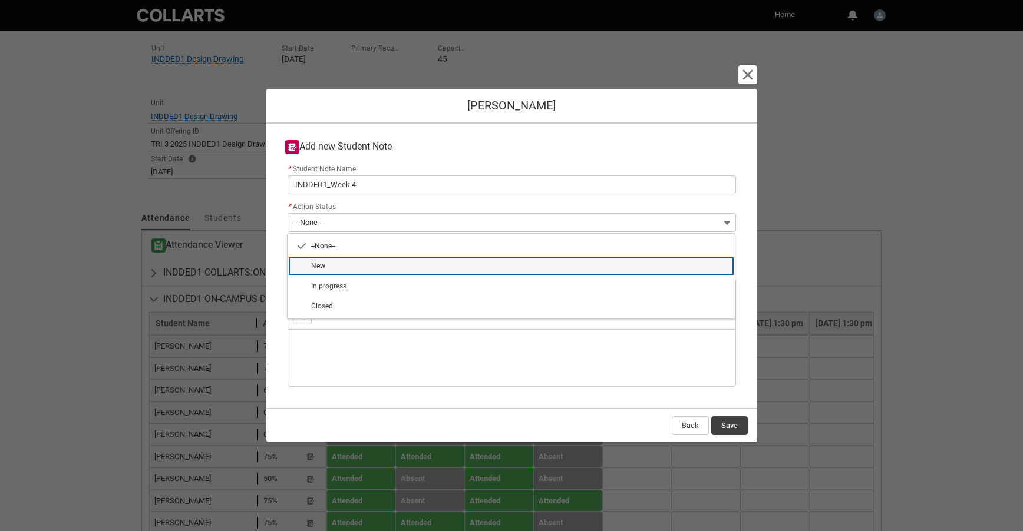
click at [327, 265] on span "New" at bounding box center [519, 266] width 417 height 11
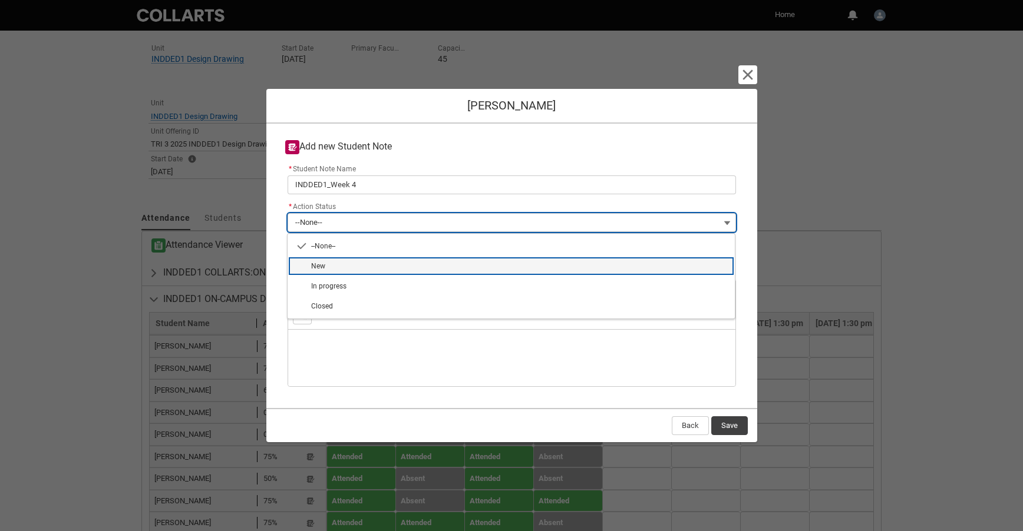
type lightning-combobox "New"
type lightning-picklist "New"
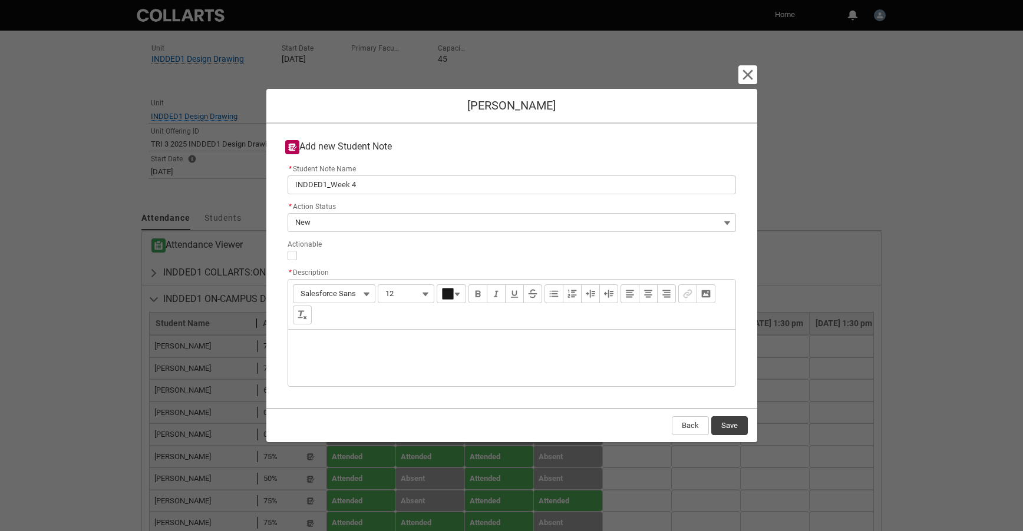
click at [318, 343] on div "Description" at bounding box center [511, 358] width 447 height 57
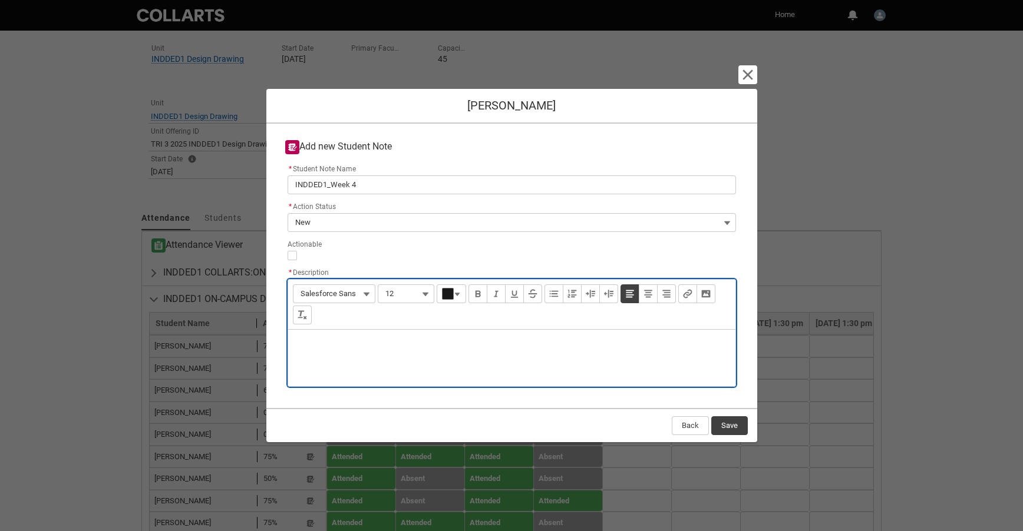
type lightning-input-rich-text "<p>D</p>"
type lightning-input-rich-text "<p>Did not attend</p>"
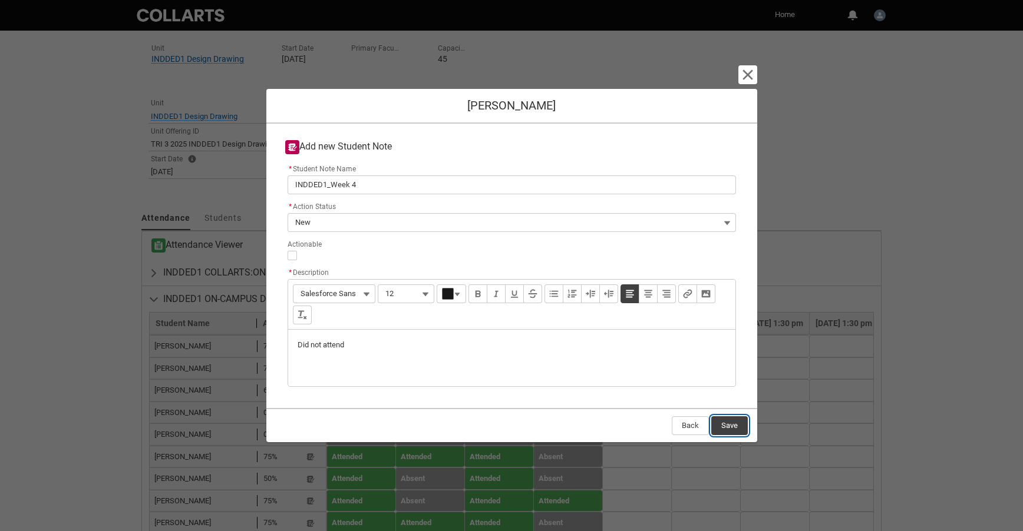
click at [733, 426] on button "Save" at bounding box center [729, 426] width 37 height 19
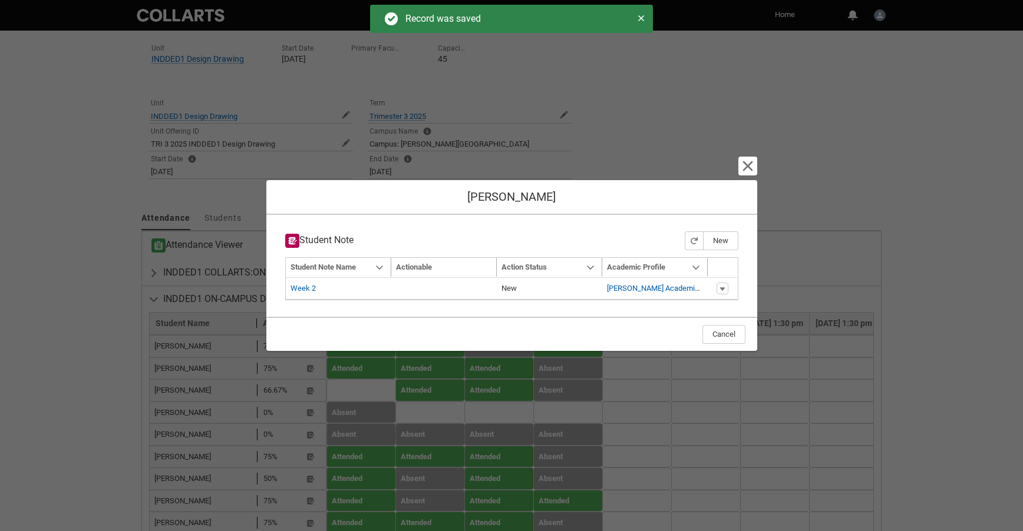
type input "179"
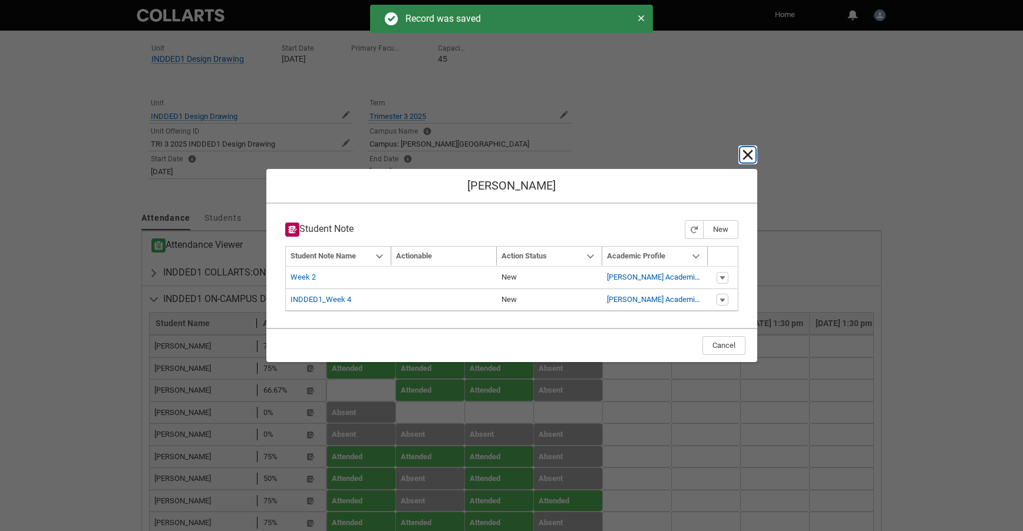
click at [751, 157] on lightning-primitive-icon "button" at bounding box center [748, 155] width 14 height 14
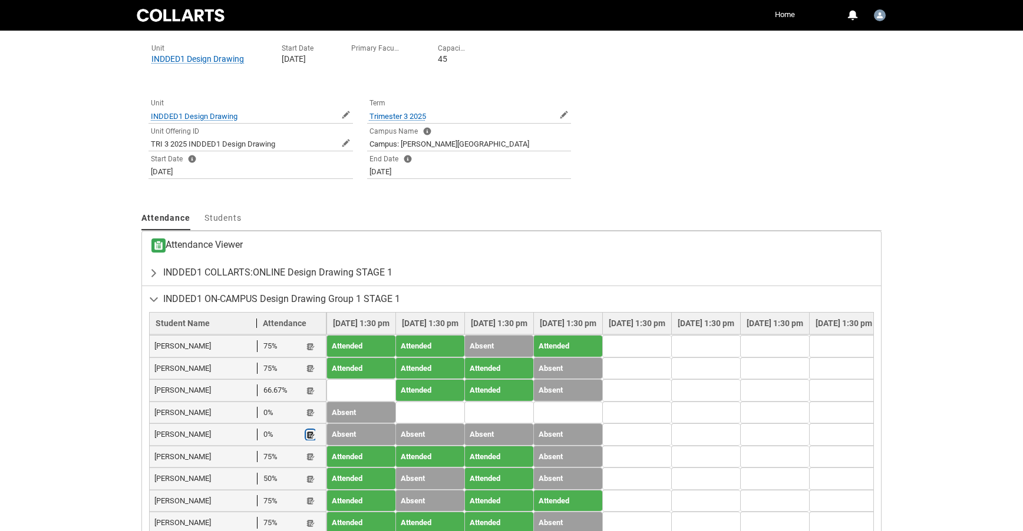
click at [310, 431] on lightning-primitive-icon "button" at bounding box center [310, 435] width 8 height 9
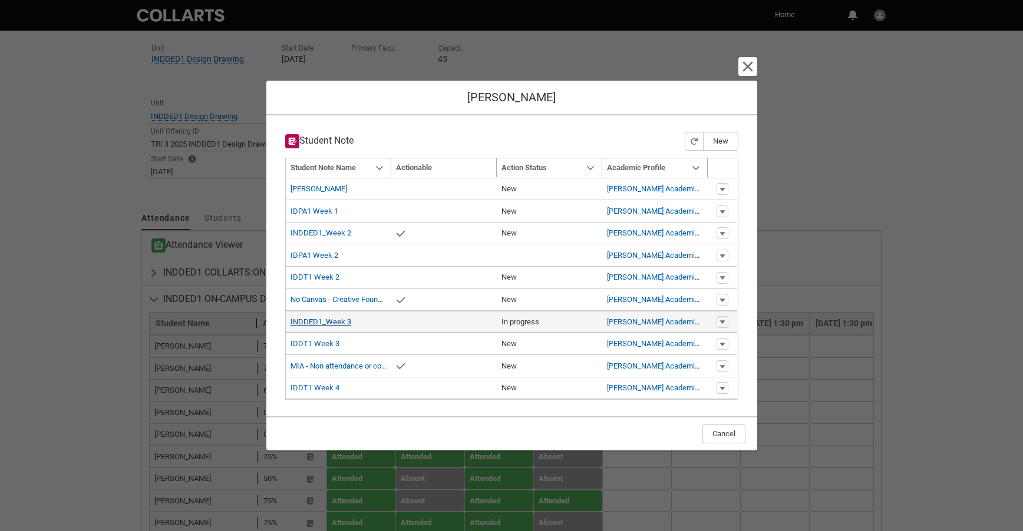
click at [336, 325] on link "INDDED1_Week 3" at bounding box center [320, 322] width 61 height 9
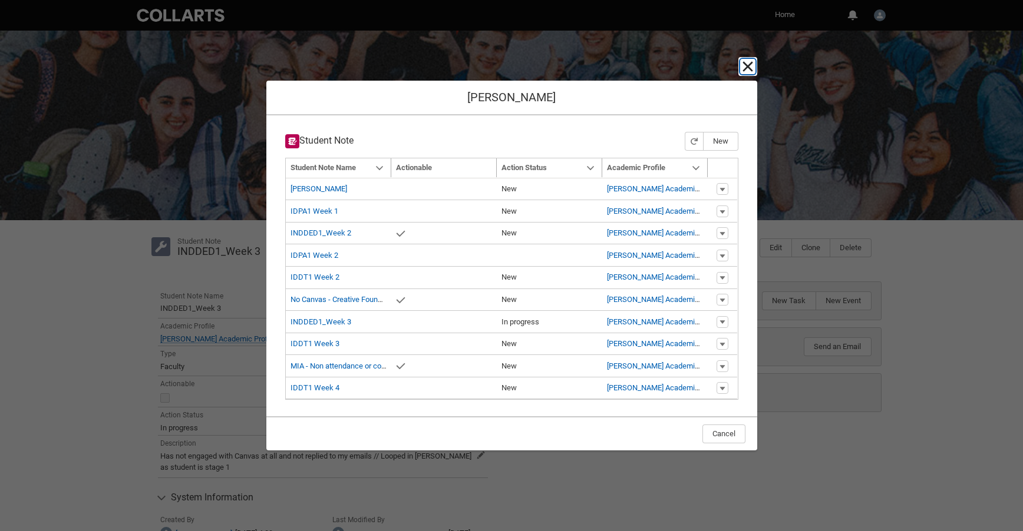
click at [749, 67] on lightning-primitive-icon "button" at bounding box center [748, 67] width 14 height 14
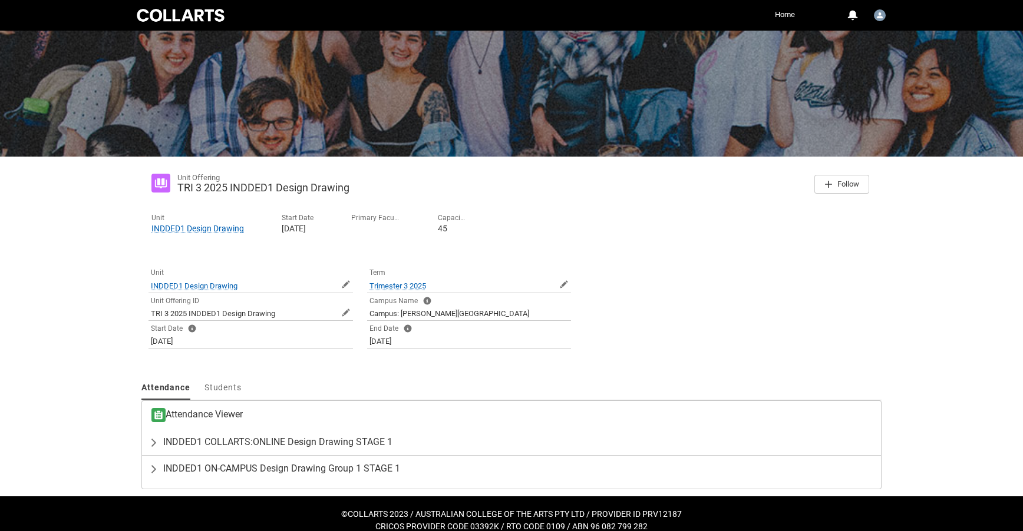
scroll to position [77, 0]
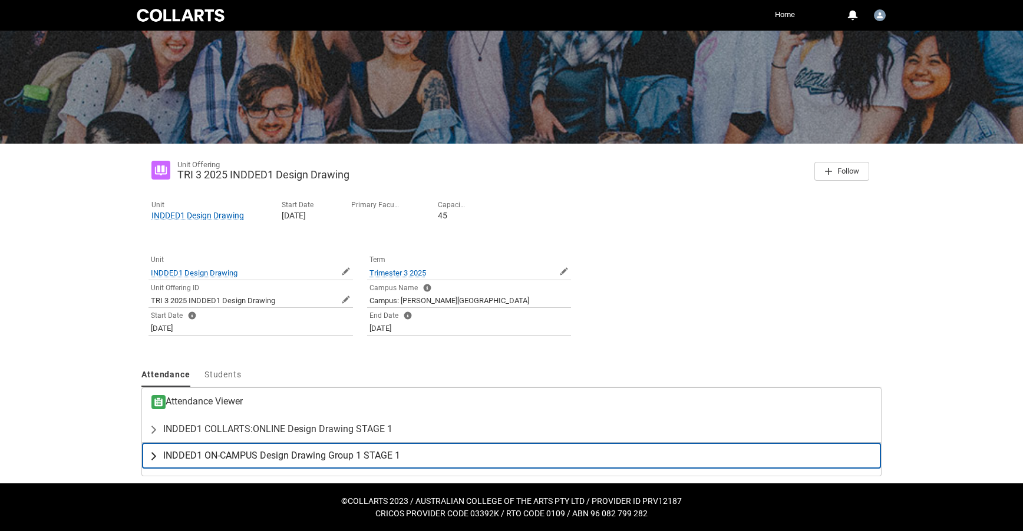
click at [338, 460] on span "INDDED1 ON-CAMPUS Design Drawing Group 1 STAGE 1" at bounding box center [281, 456] width 237 height 12
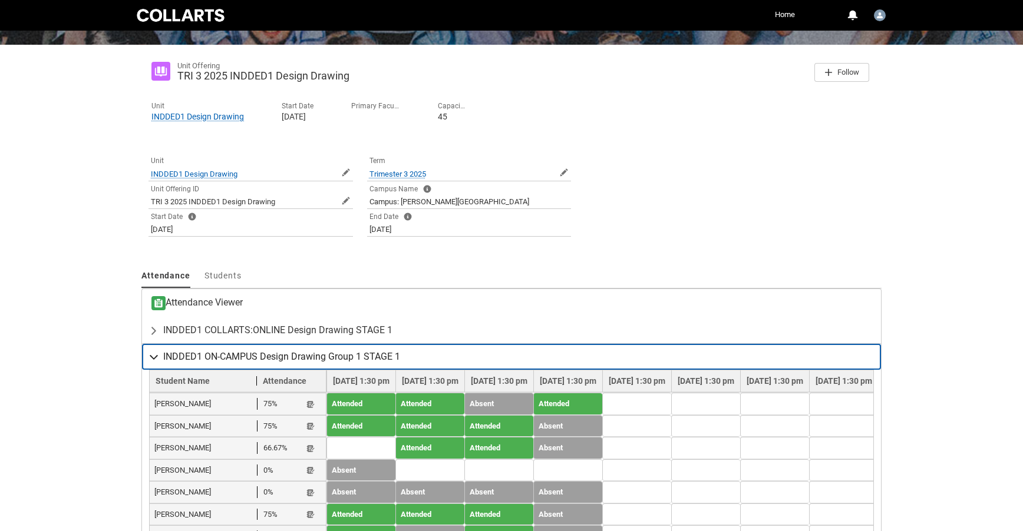
scroll to position [200, 0]
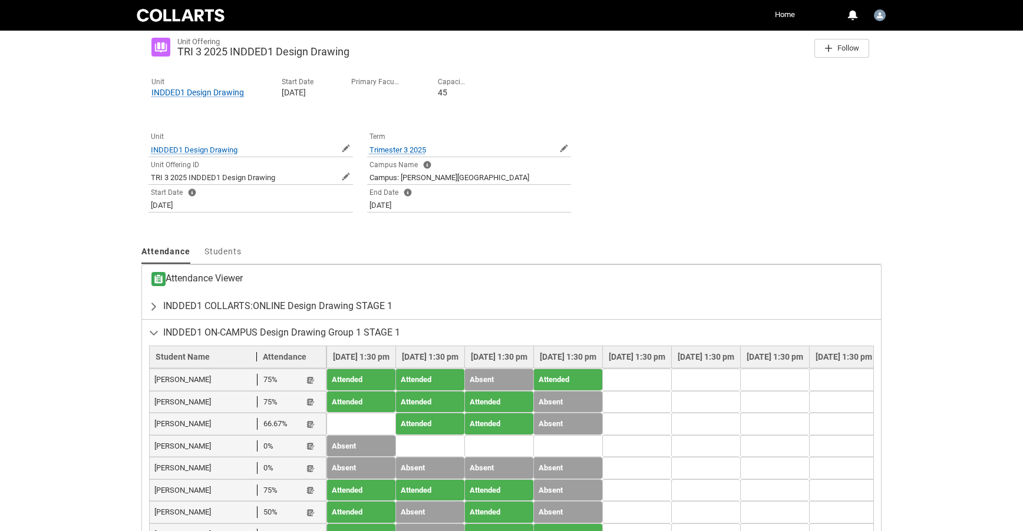
click at [315, 462] on div "Dean Peatling 0% Student Note" at bounding box center [237, 468] width 167 height 12
click at [312, 464] on lightning-primitive-icon "button" at bounding box center [310, 468] width 8 height 9
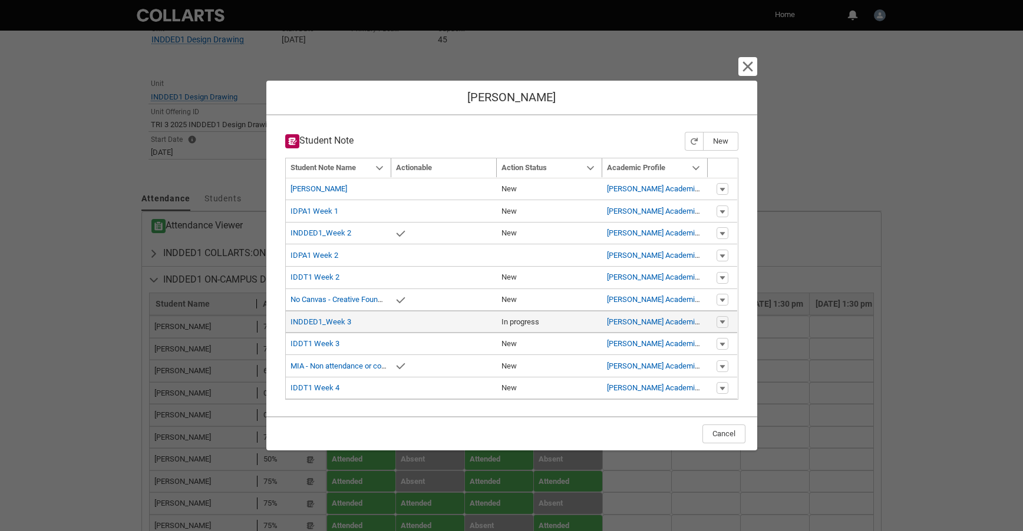
scroll to position [233, 0]
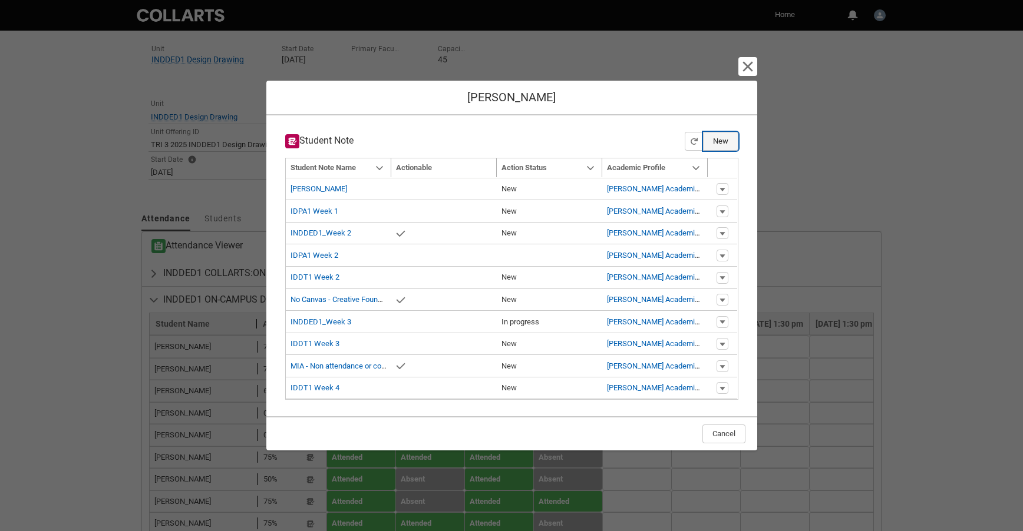
click at [721, 143] on button "New" at bounding box center [720, 141] width 35 height 19
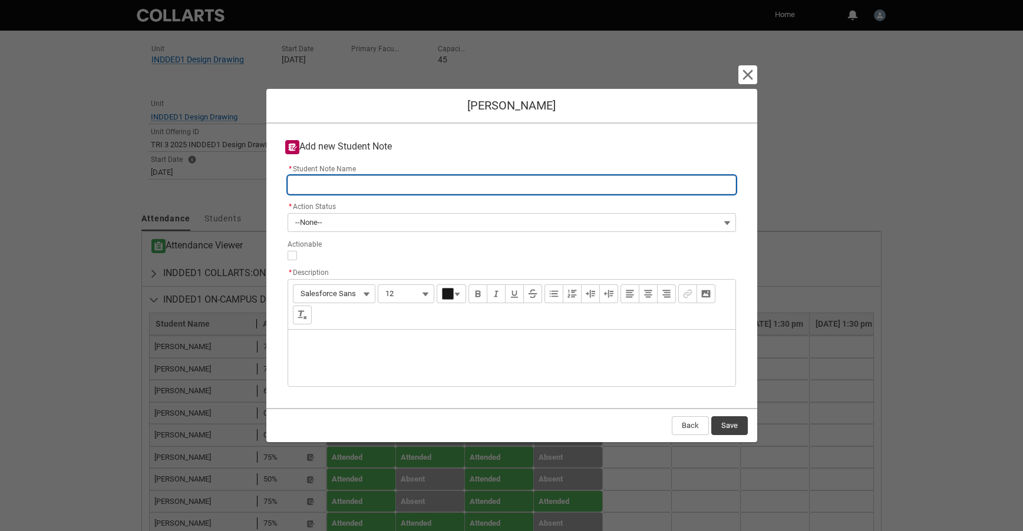
click at [331, 190] on input "* Student Note Name" at bounding box center [512, 185] width 448 height 19
type lightning-primitive-input-simple "INDDED1_Week 3"
type input "INDDED1_Week 3"
type lightning-primitive-input-simple "INDDED1_Week"
type input "INDDED1_Week"
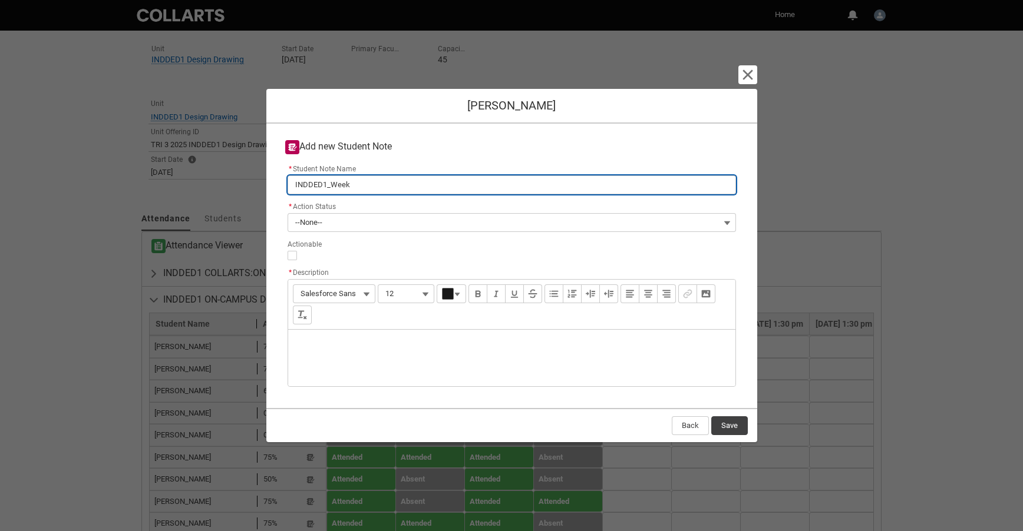
type lightning-primitive-input-simple "INDDED1_Week 4"
type input "INDDED1_Week 4"
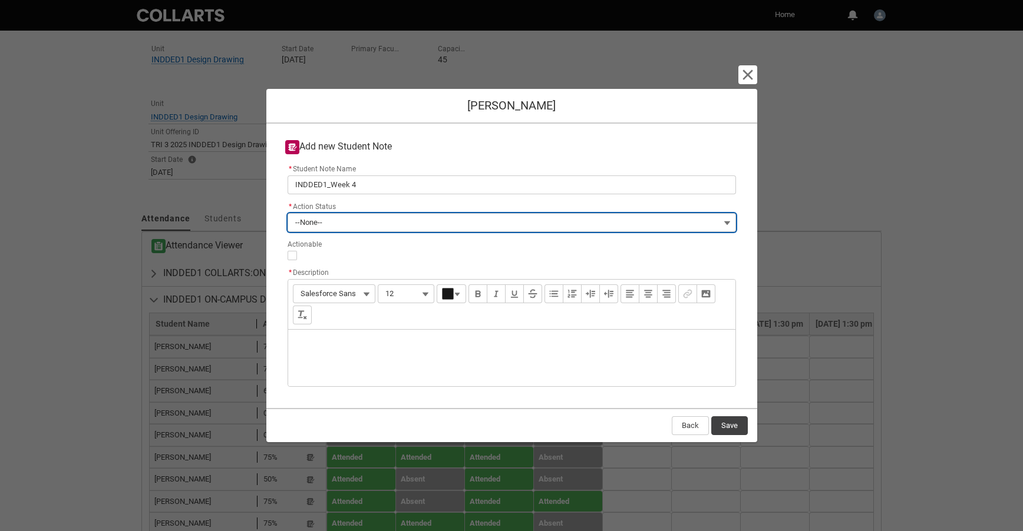
click at [343, 223] on button "--None--" at bounding box center [512, 222] width 448 height 19
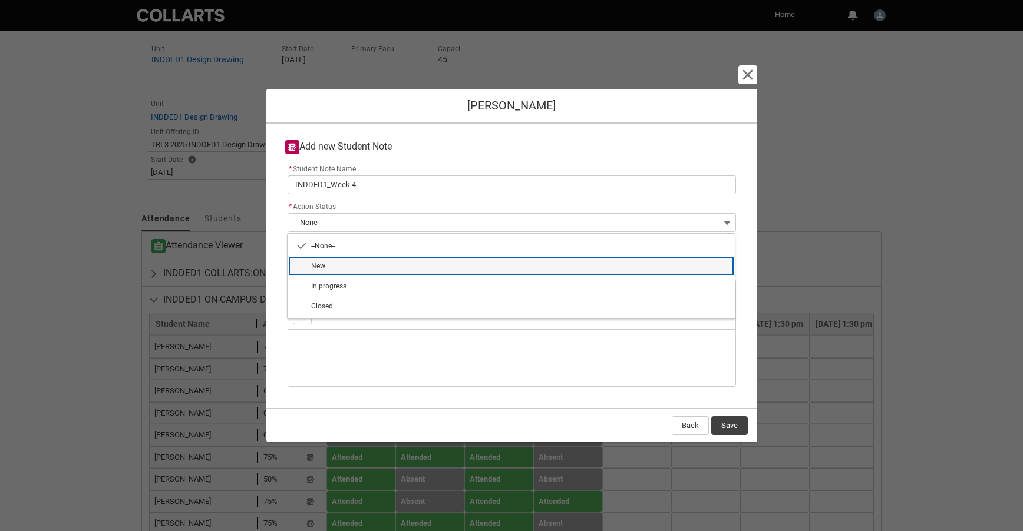
click at [334, 264] on span "New" at bounding box center [519, 266] width 417 height 11
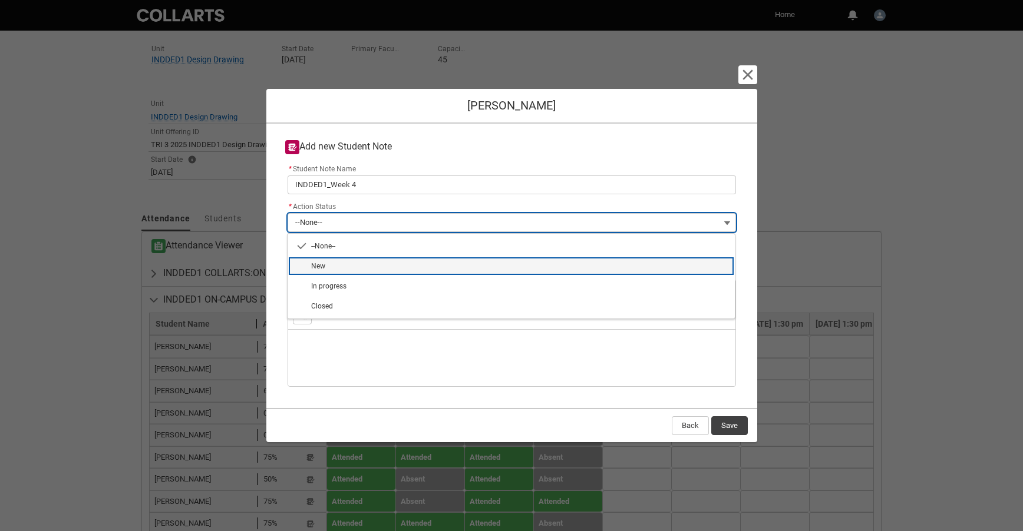
type lightning-combobox "New"
type lightning-picklist "New"
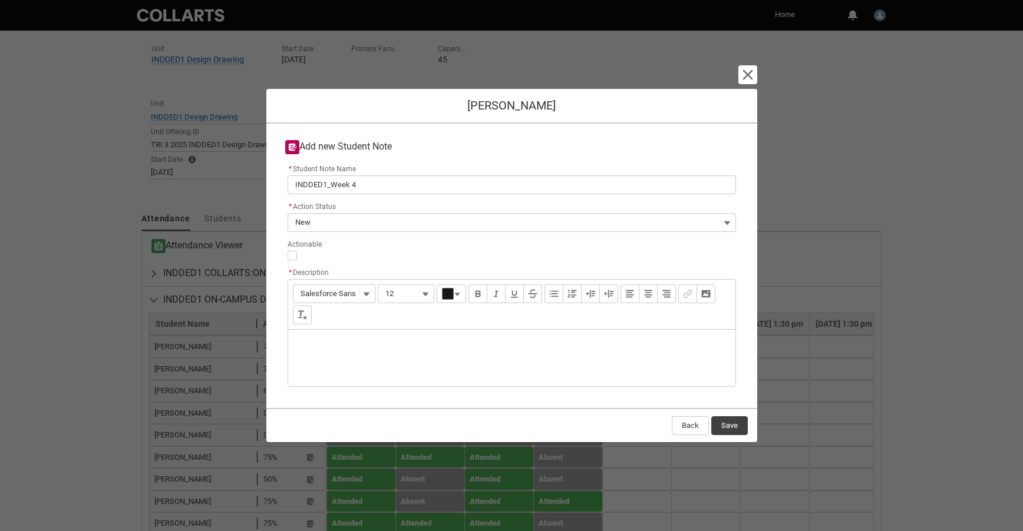
click at [293, 261] on lightning-layout-item "Actionable" at bounding box center [511, 251] width 453 height 28
click at [293, 256] on input "Actionable" at bounding box center [292, 255] width 9 height 9
type lightning-input "true"
checkbox input "true"
click at [308, 337] on div "Description" at bounding box center [511, 358] width 447 height 57
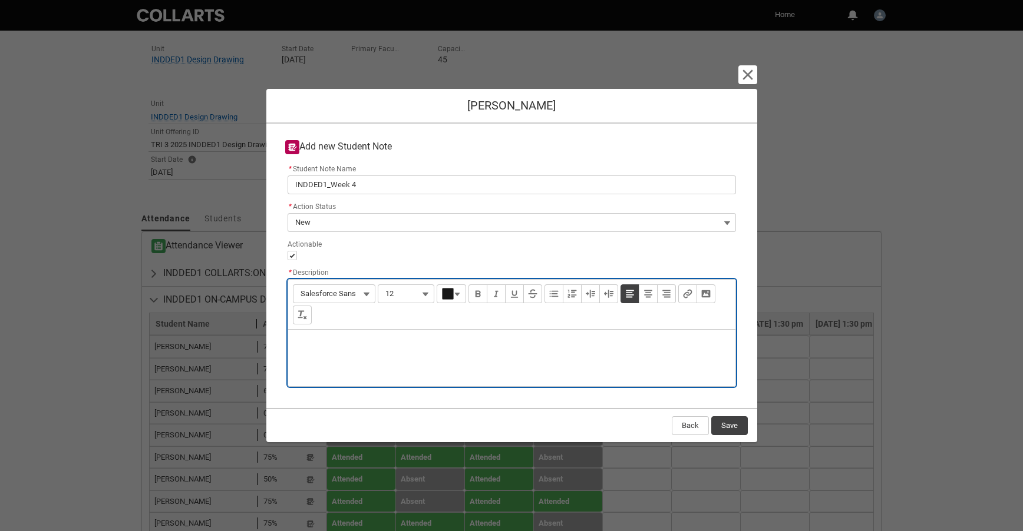
type lightning-input-rich-text "<p>N</p>"
type lightning-input-rich-text "<p>No attendance or engagement. No response to my emails</p>"
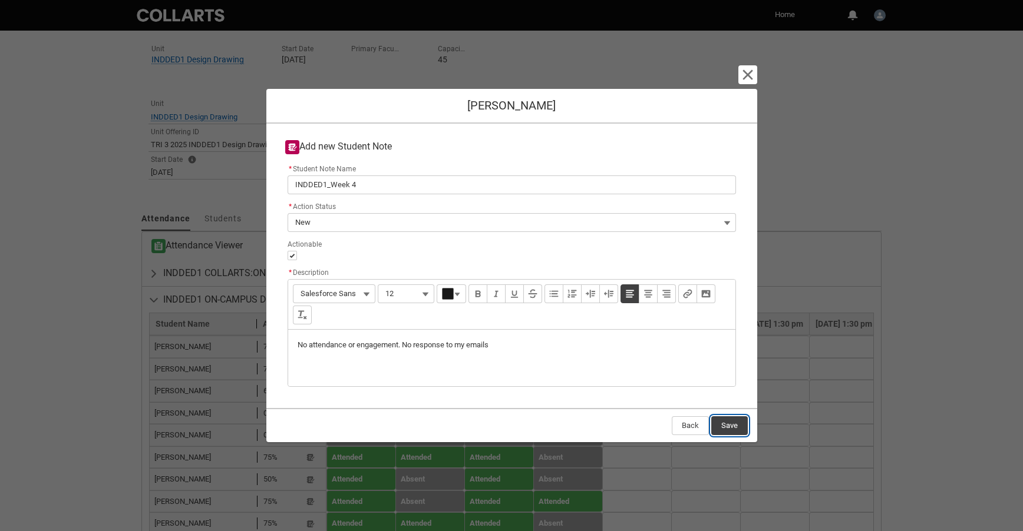
click at [737, 428] on button "Save" at bounding box center [729, 426] width 37 height 19
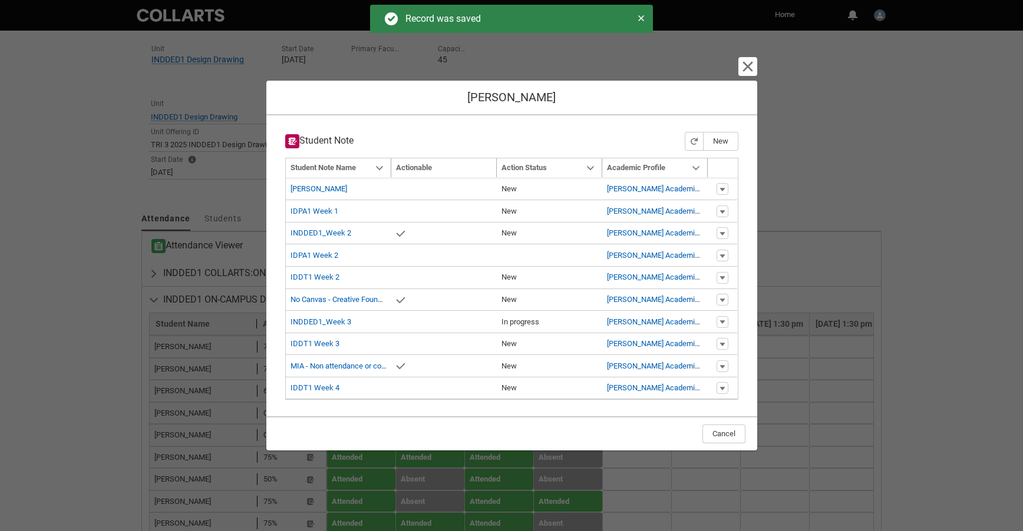
type input "179"
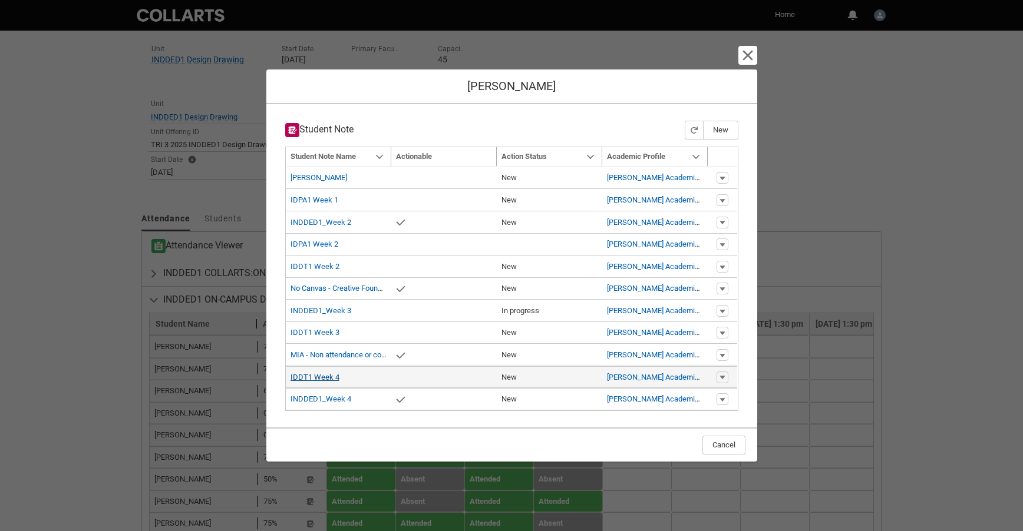
click at [322, 378] on link "IDDT1 Week 4" at bounding box center [314, 377] width 49 height 9
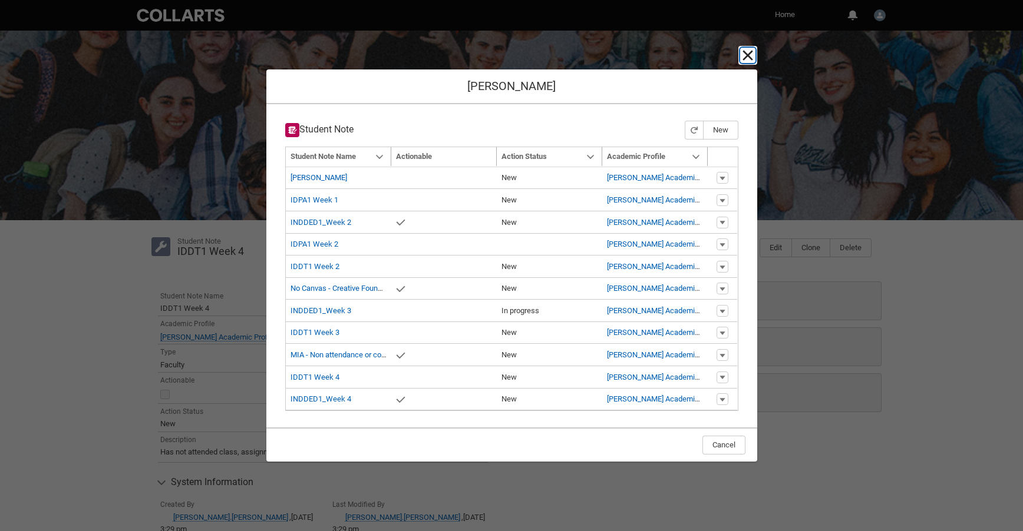
click at [749, 57] on lightning-primitive-icon "button" at bounding box center [748, 55] width 14 height 14
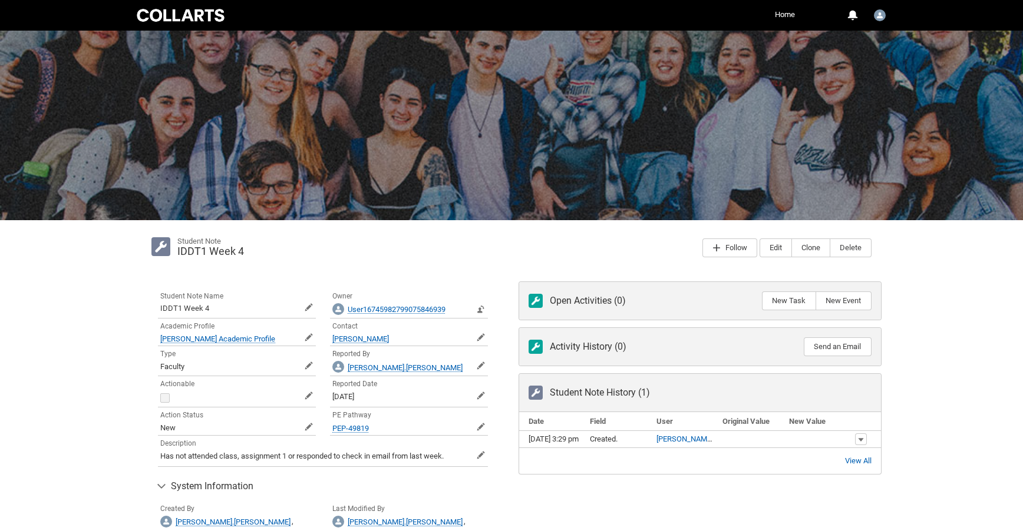
scroll to position [80, 0]
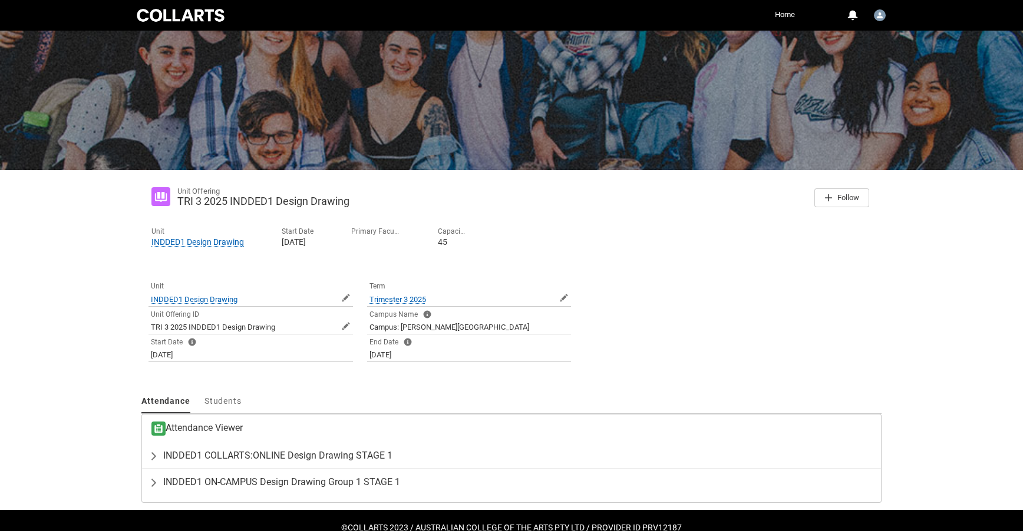
scroll to position [77, 0]
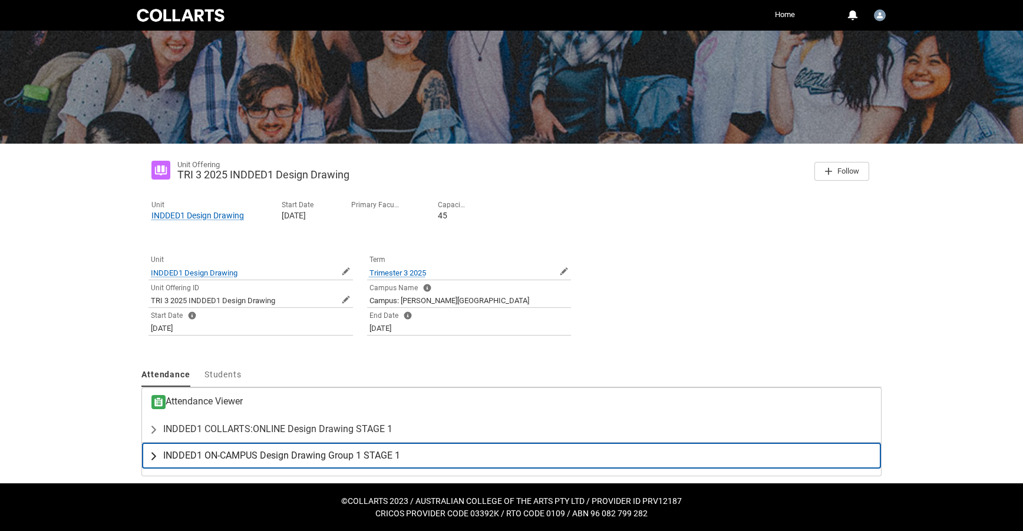
click at [334, 460] on span "INDDED1 ON-CAMPUS Design Drawing Group 1 STAGE 1" at bounding box center [281, 456] width 237 height 12
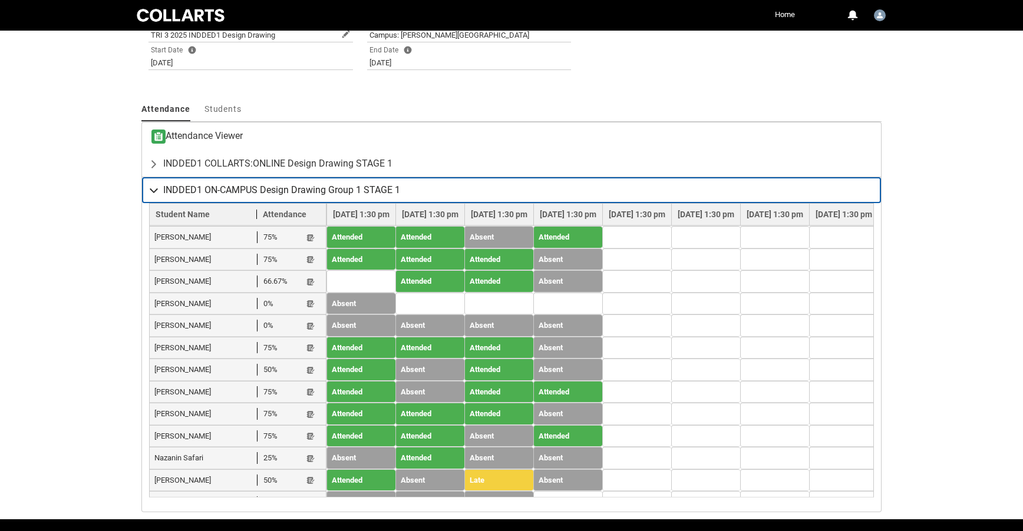
scroll to position [378, 0]
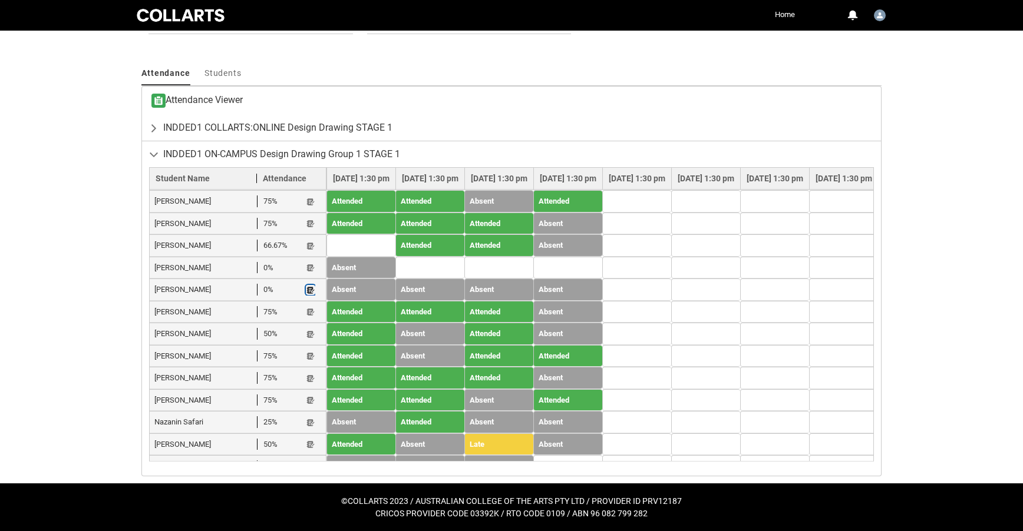
click at [311, 293] on lightning-primitive-icon "button" at bounding box center [310, 290] width 8 height 9
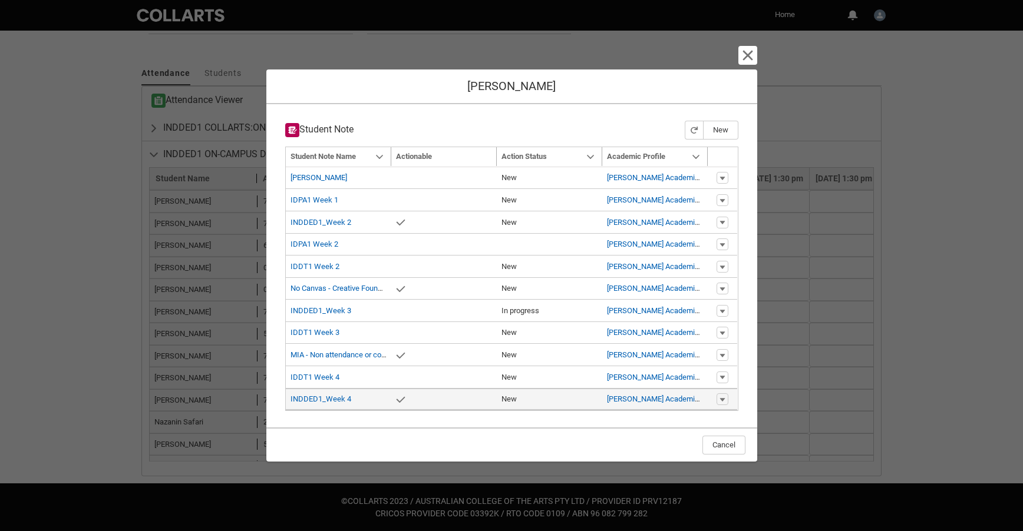
click at [351, 400] on span "INDDED1_Week 4" at bounding box center [338, 400] width 96 height 12
click at [325, 399] on link "INDDED1_Week 4" at bounding box center [320, 399] width 61 height 9
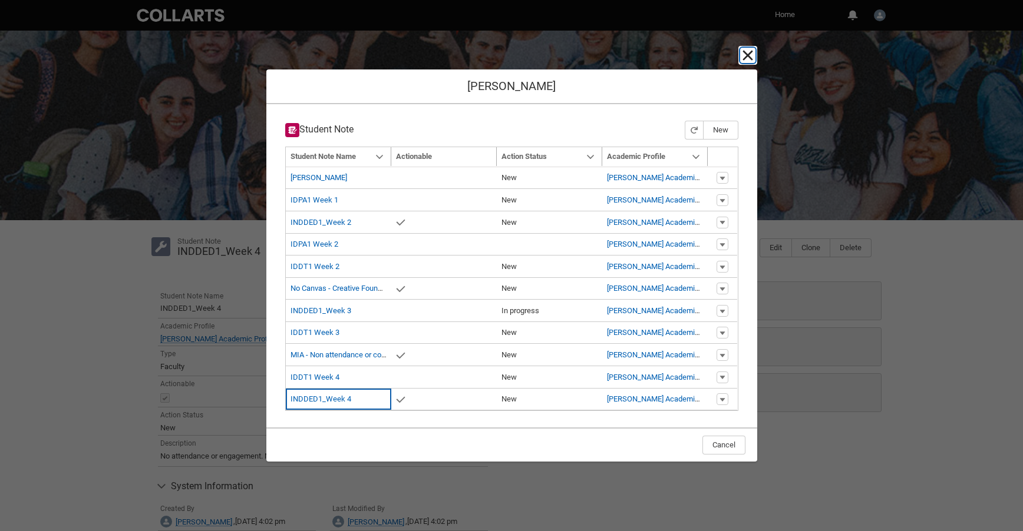
click at [748, 53] on lightning-primitive-icon "button" at bounding box center [748, 55] width 14 height 14
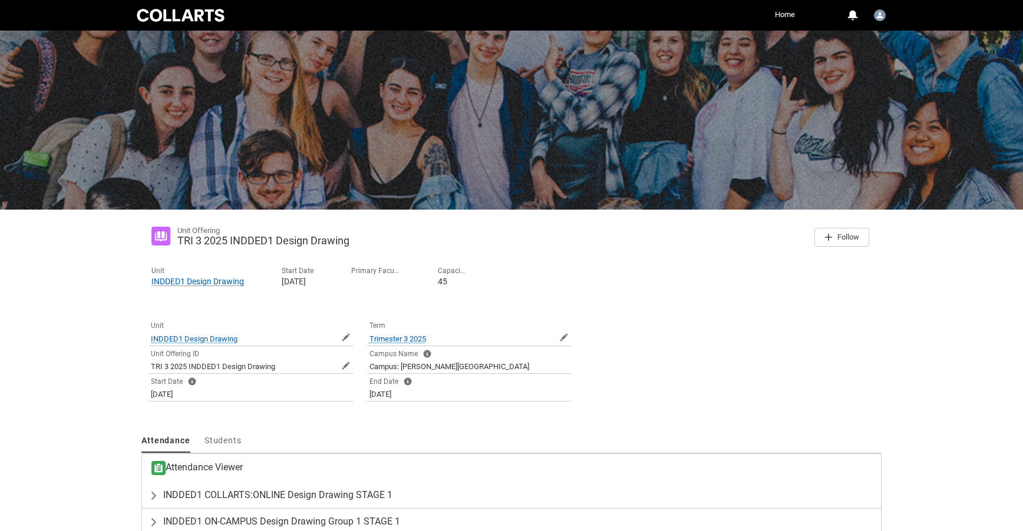
scroll to position [77, 0]
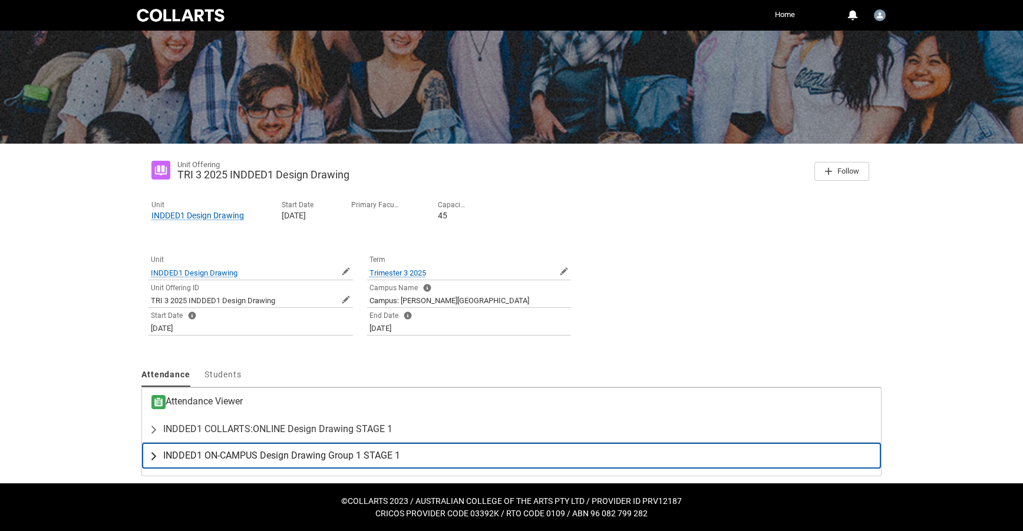
click at [302, 454] on span "INDDED1 ON-CAMPUS Design Drawing Group 1 STAGE 1" at bounding box center [281, 456] width 237 height 12
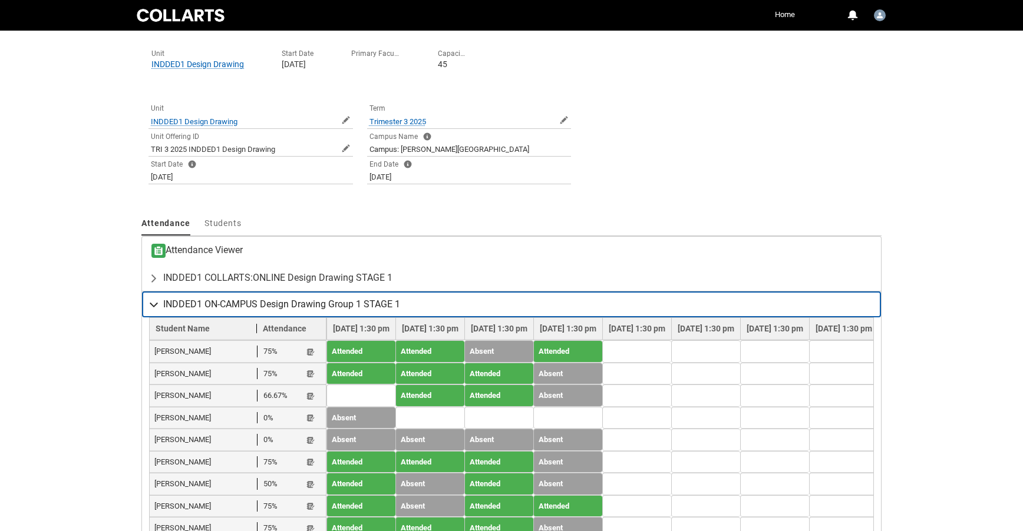
scroll to position [232, 0]
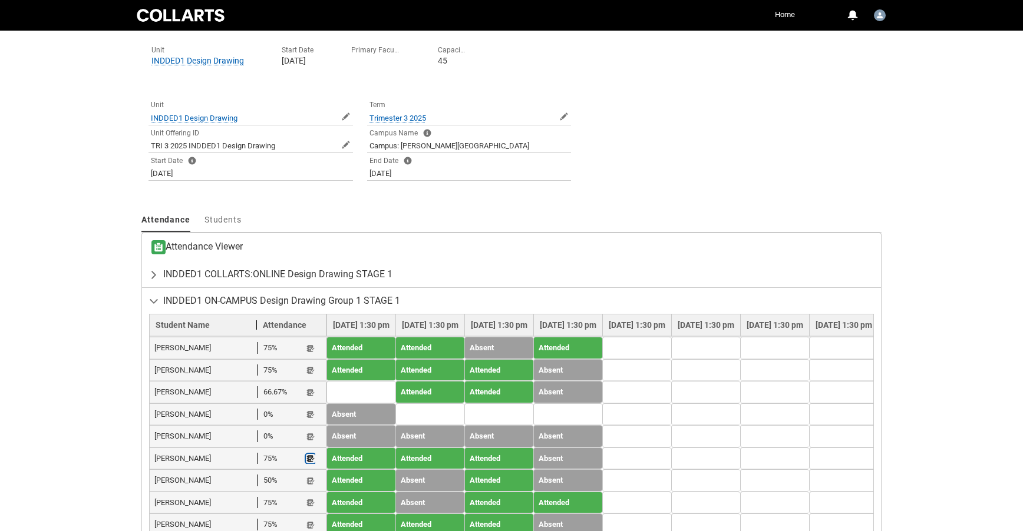
click at [310, 455] on lightning-primitive-icon "button" at bounding box center [310, 459] width 8 height 9
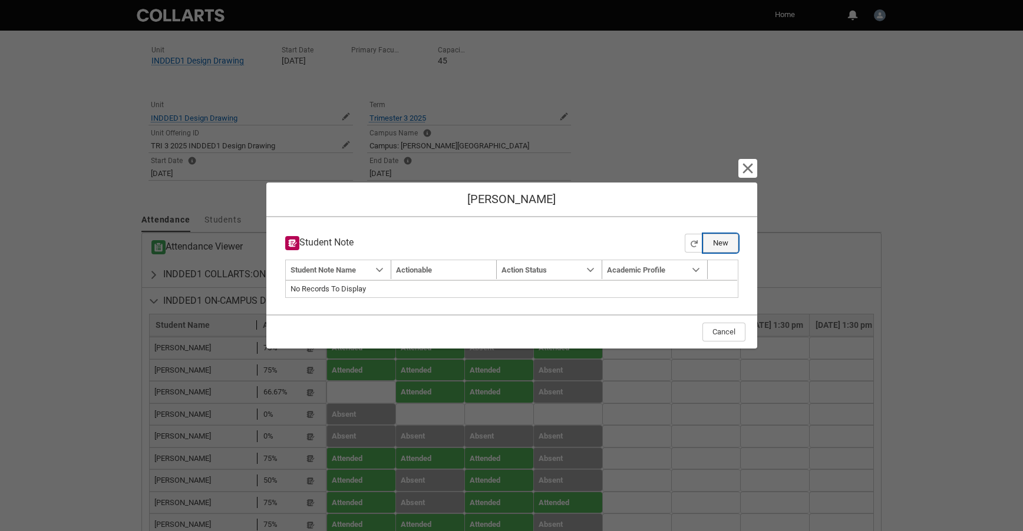
click at [728, 245] on button "New" at bounding box center [720, 243] width 35 height 19
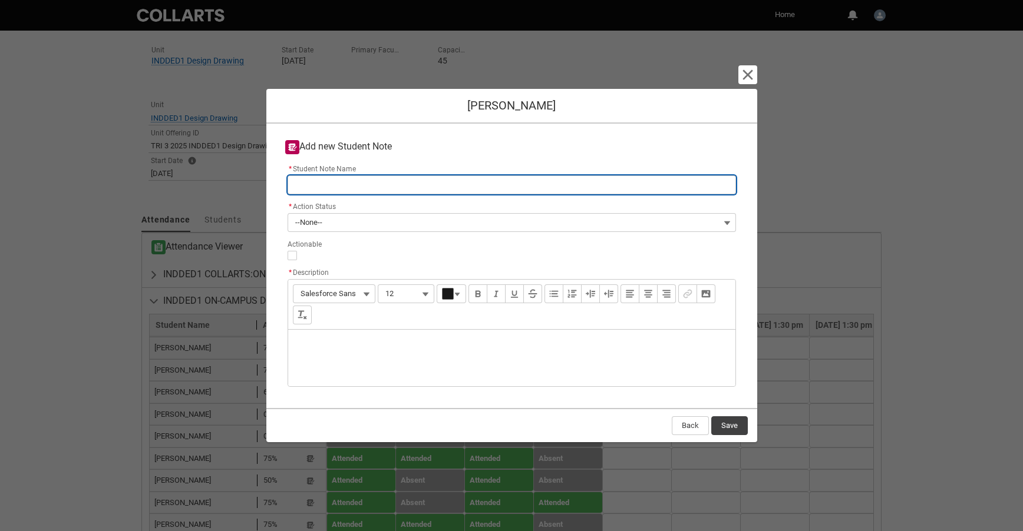
click at [327, 183] on input "* Student Note Name" at bounding box center [512, 185] width 448 height 19
type lightning-primitive-input-simple "INDDED1_Week 3"
type input "INDDED1_Week 3"
type lightning-primitive-input-simple "INDDED1_Week"
type input "INDDED1_Week"
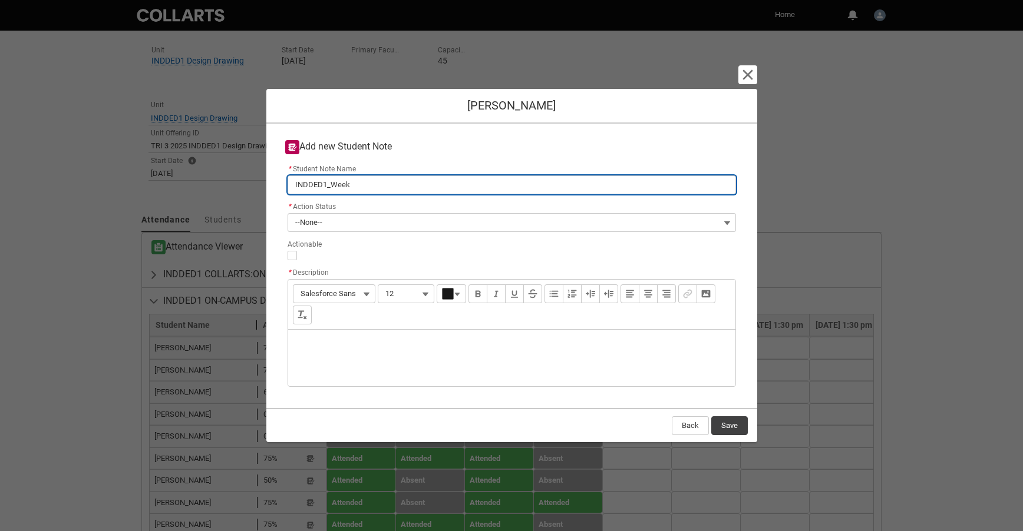
type lightning-primitive-input-simple "INDDED1_Week 4"
type input "INDDED1_Week 4"
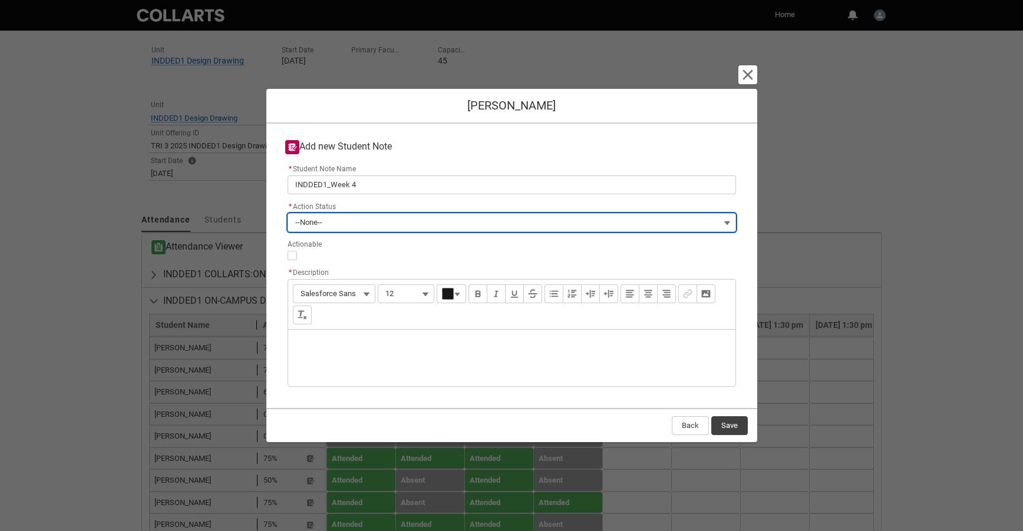
click at [332, 222] on button "--None--" at bounding box center [512, 222] width 448 height 19
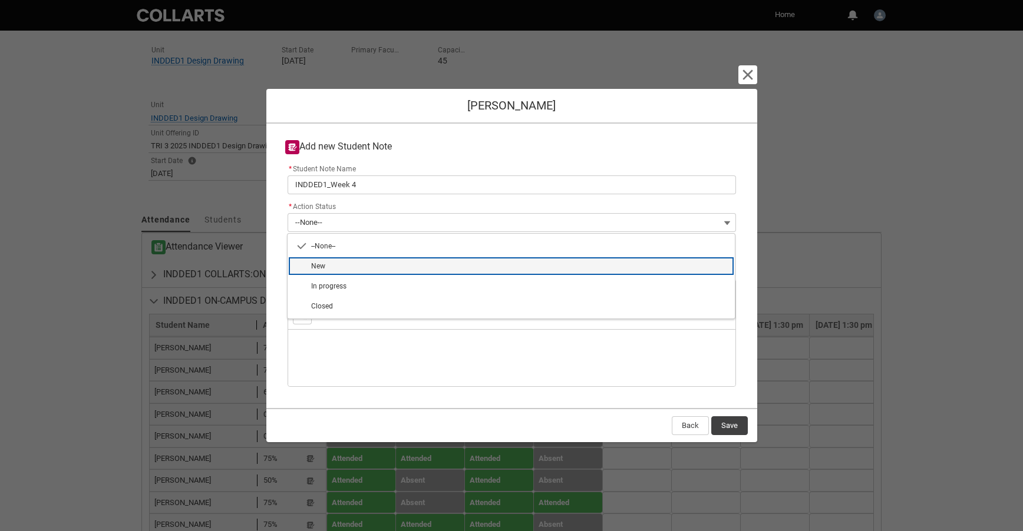
click at [358, 270] on span "New" at bounding box center [519, 266] width 417 height 11
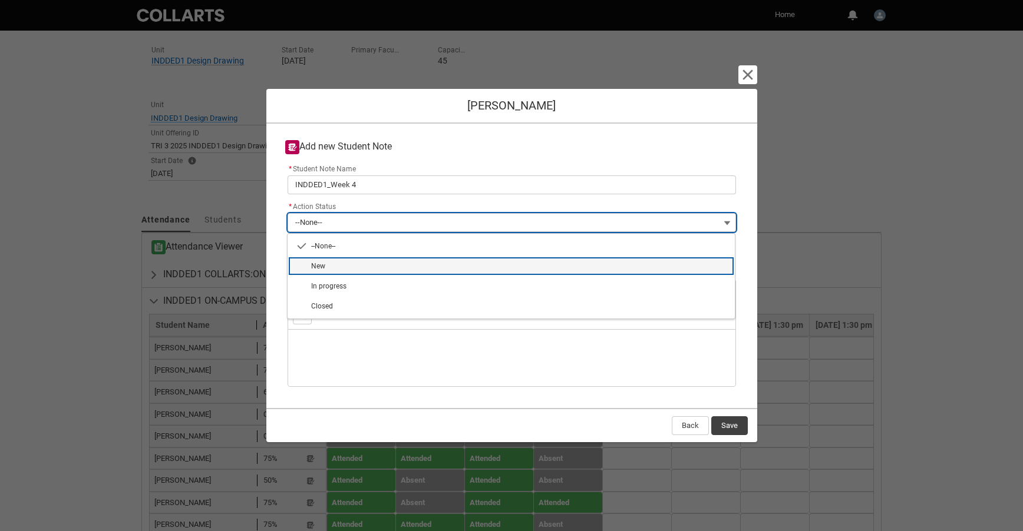
type lightning-combobox "New"
type lightning-picklist "New"
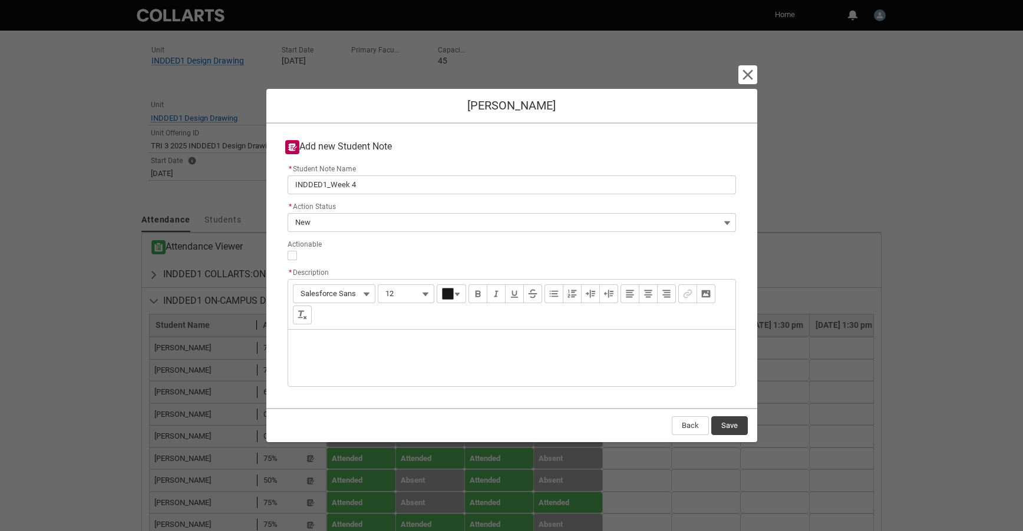
click at [329, 352] on div "Description" at bounding box center [511, 358] width 447 height 57
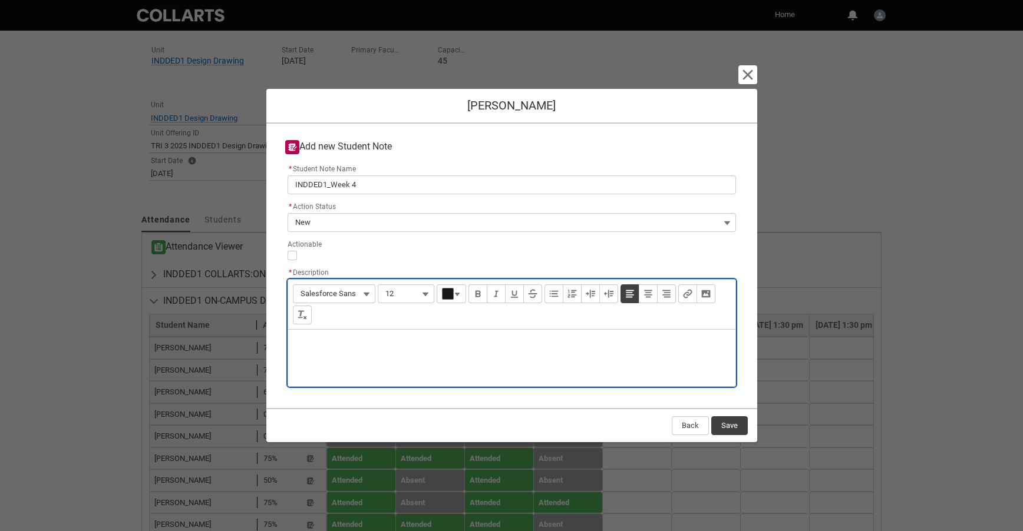
type lightning-input-rich-text "<p>D</p>"
type lightning-input-rich-text "<p>Did not attend</p>"
click at [734, 428] on button "Save" at bounding box center [729, 426] width 37 height 19
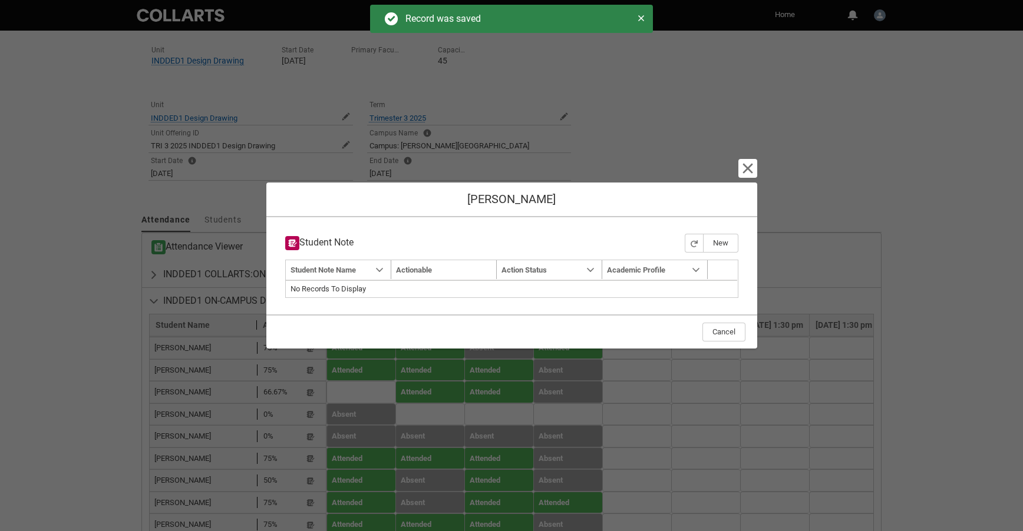
type input "179"
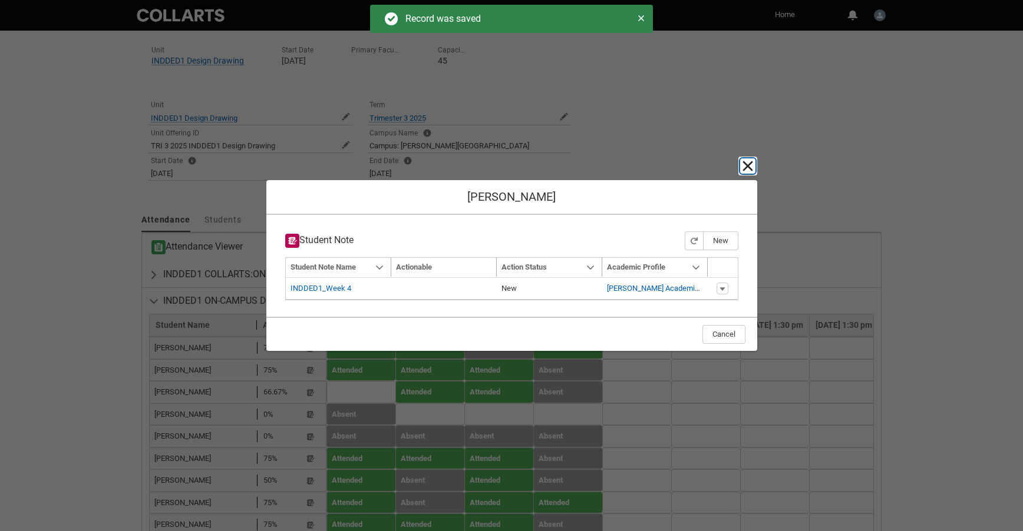
click at [752, 161] on lightning-primitive-icon "button" at bounding box center [748, 166] width 14 height 14
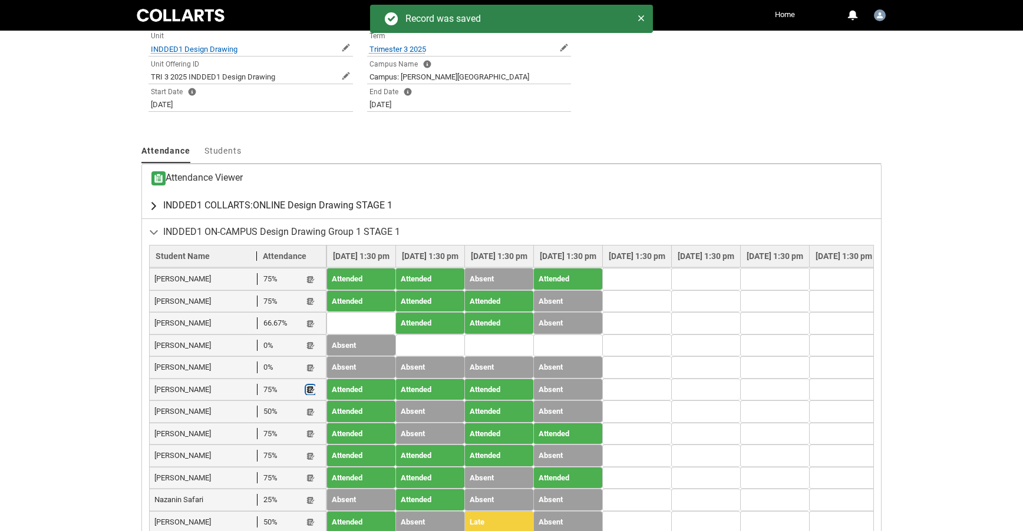
scroll to position [303, 0]
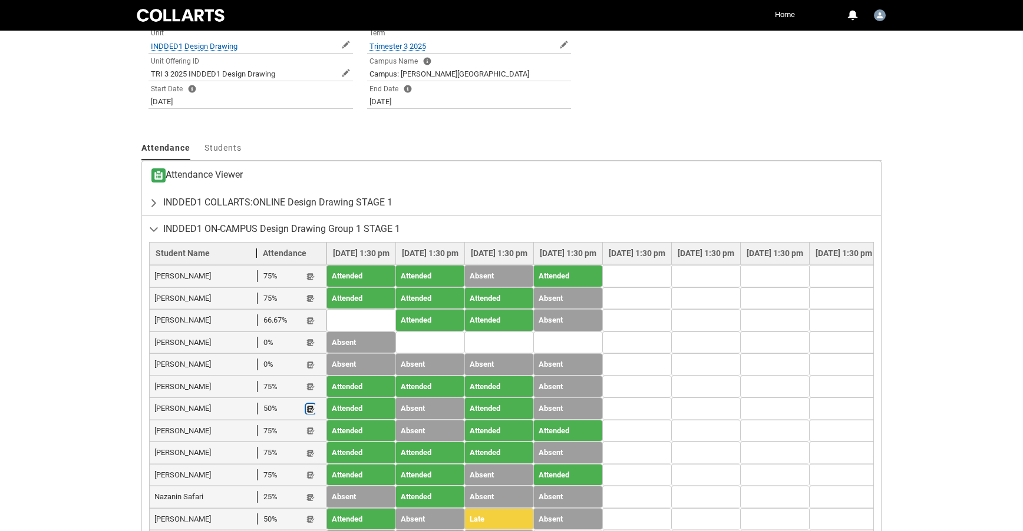
click at [309, 405] on lightning-primitive-icon "button" at bounding box center [310, 409] width 8 height 9
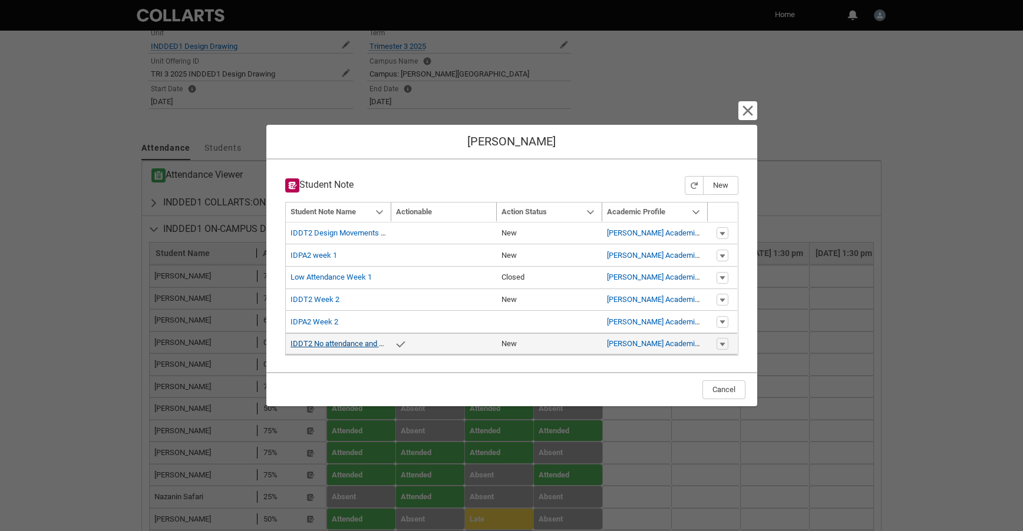
click at [351, 345] on link "IDDT2 No attendance and no canvas activity" at bounding box center [364, 343] width 148 height 9
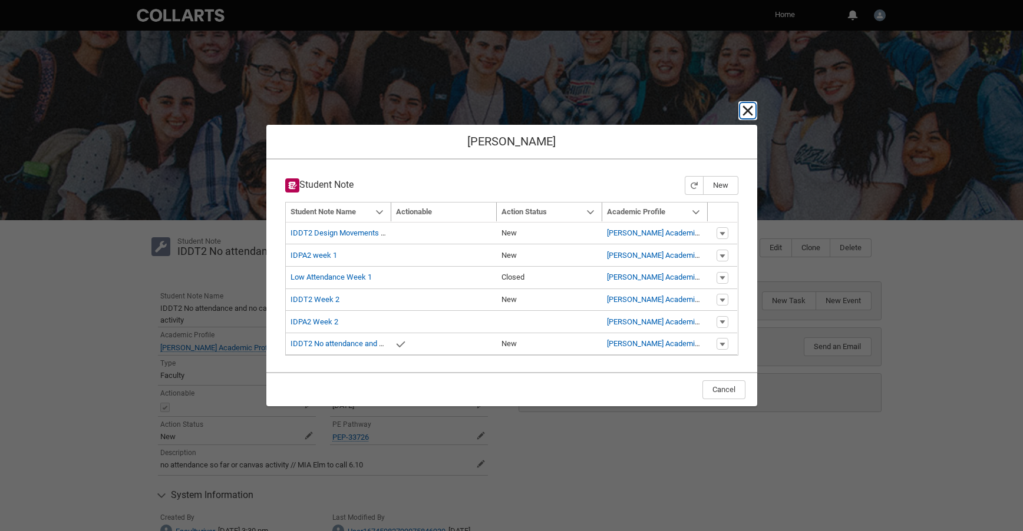
click at [740, 112] on button "Cancel and close" at bounding box center [747, 110] width 15 height 15
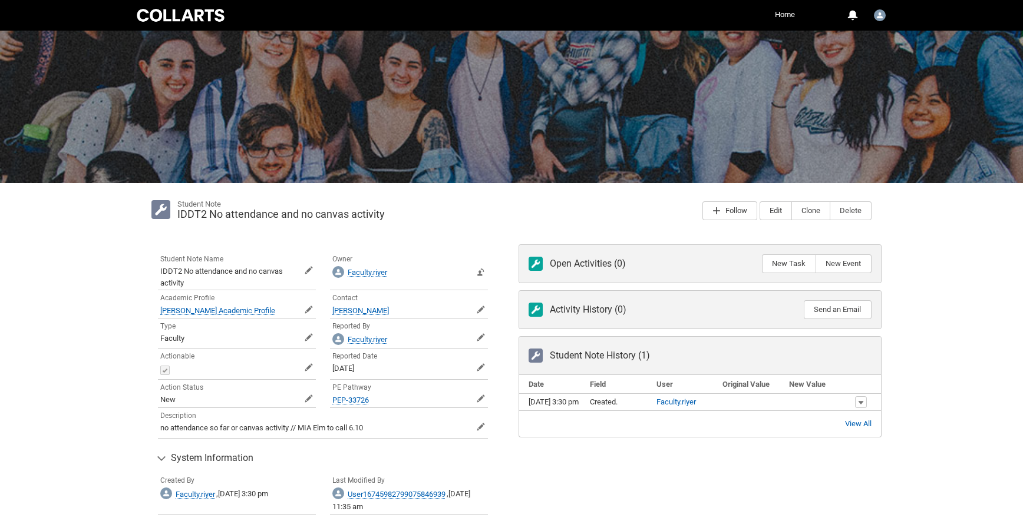
scroll to position [23, 0]
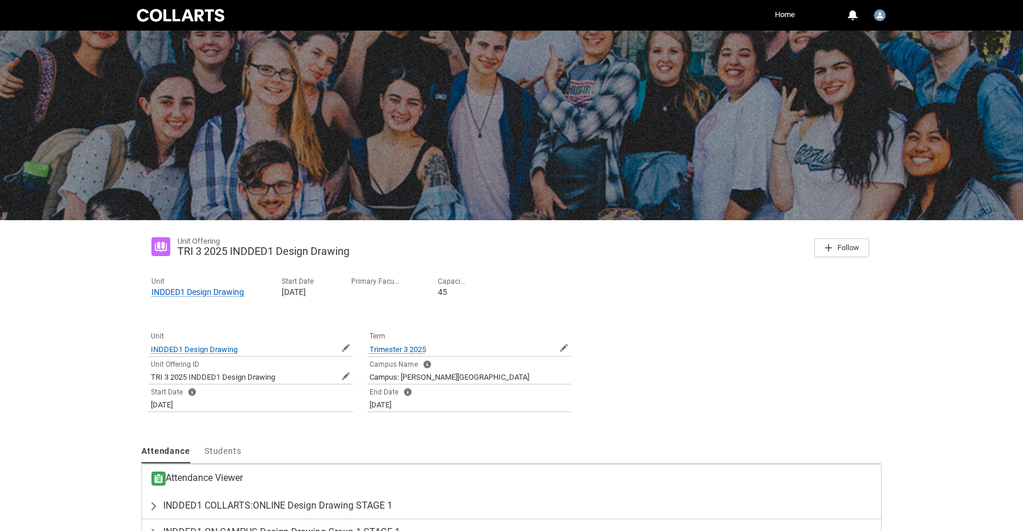
scroll to position [77, 0]
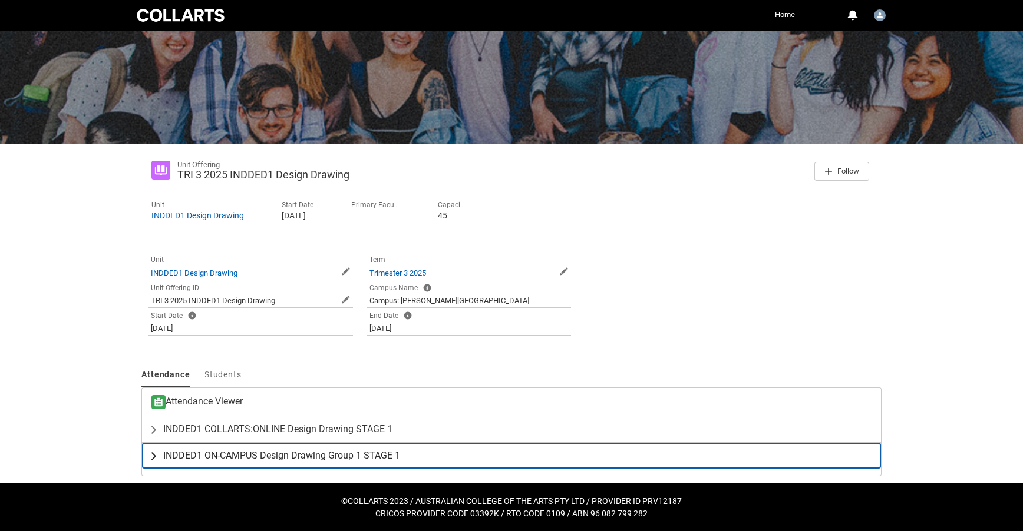
click at [348, 461] on span "INDDED1 ON-CAMPUS Design Drawing Group 1 STAGE 1" at bounding box center [281, 456] width 237 height 12
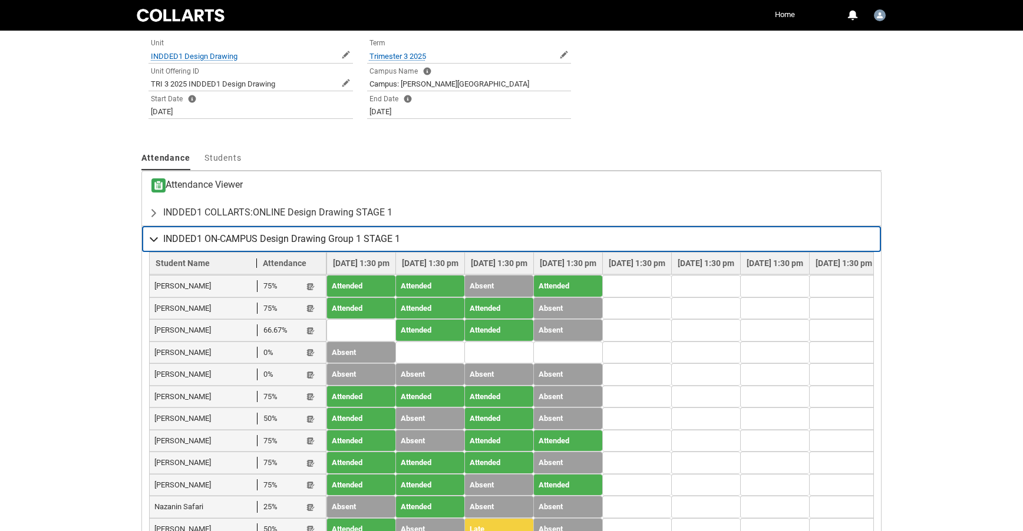
scroll to position [323, 0]
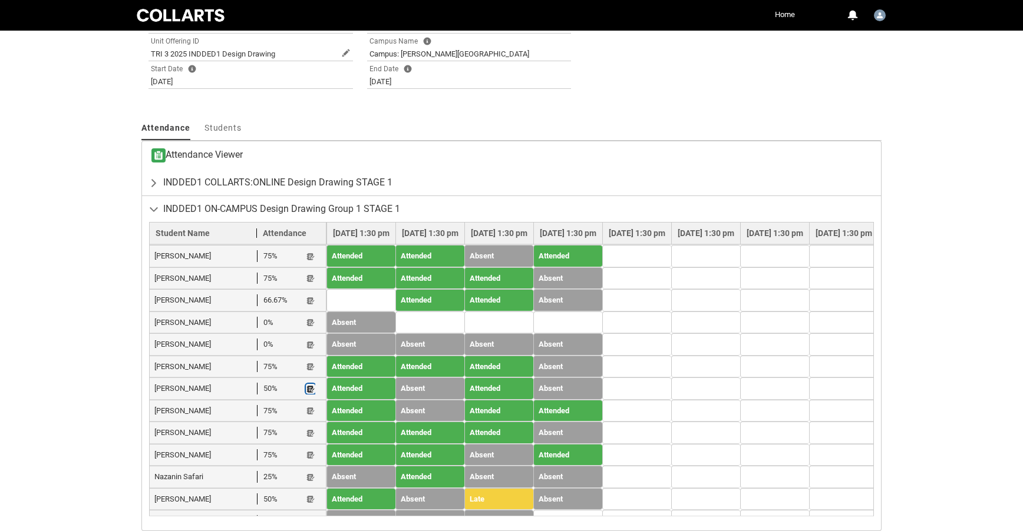
click at [311, 389] on lightning-primitive-icon "button" at bounding box center [310, 389] width 8 height 9
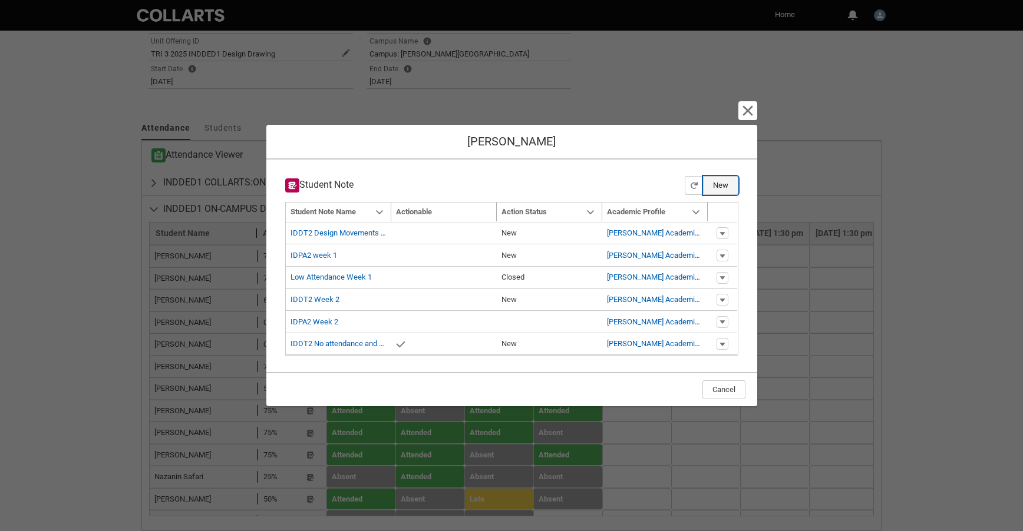
click at [723, 187] on button "New" at bounding box center [720, 185] width 35 height 19
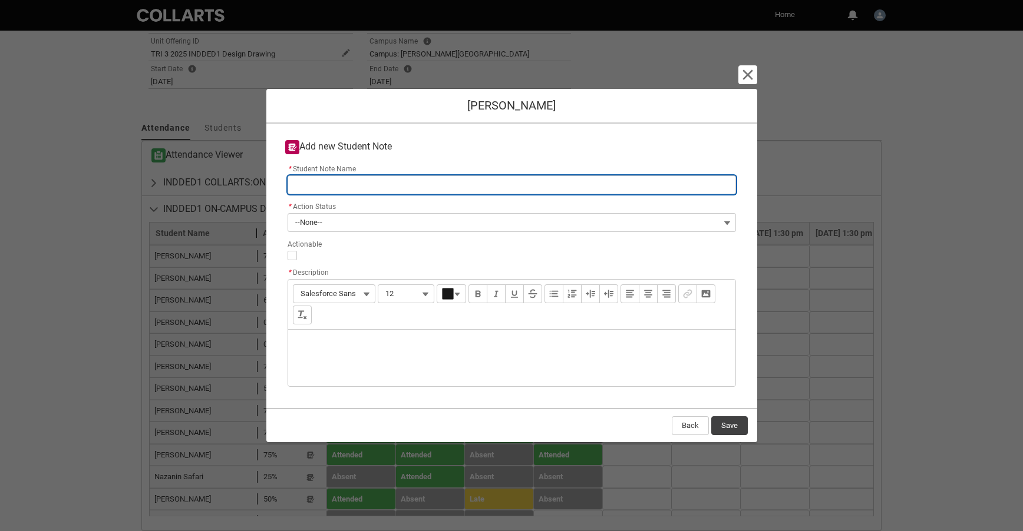
click at [323, 189] on input "* Student Note Name" at bounding box center [512, 185] width 448 height 19
type lightning-primitive-input-simple "INDDED1_Week 4"
type input "INDDED1_Week 4"
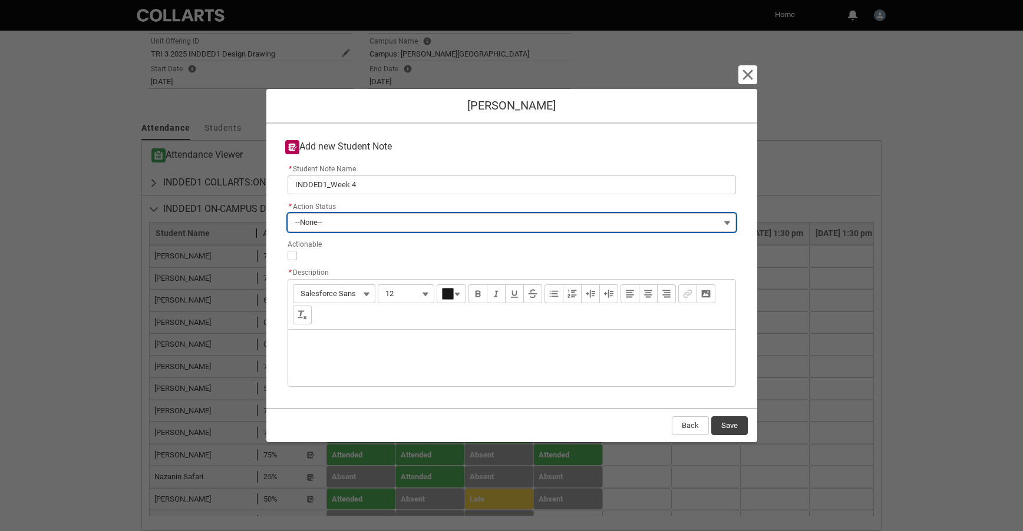
click at [316, 220] on span "--None--" at bounding box center [308, 223] width 27 height 18
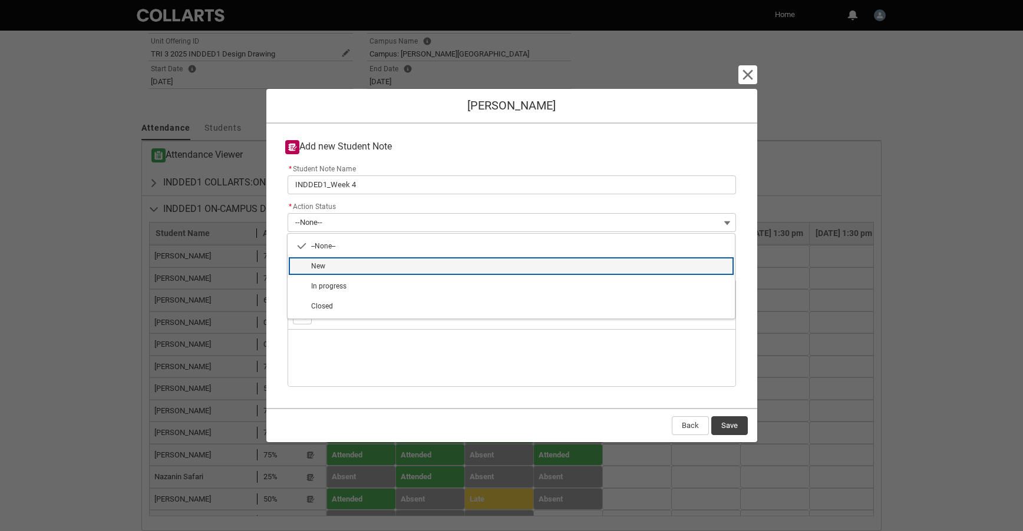
click at [330, 266] on span "New" at bounding box center [519, 266] width 417 height 11
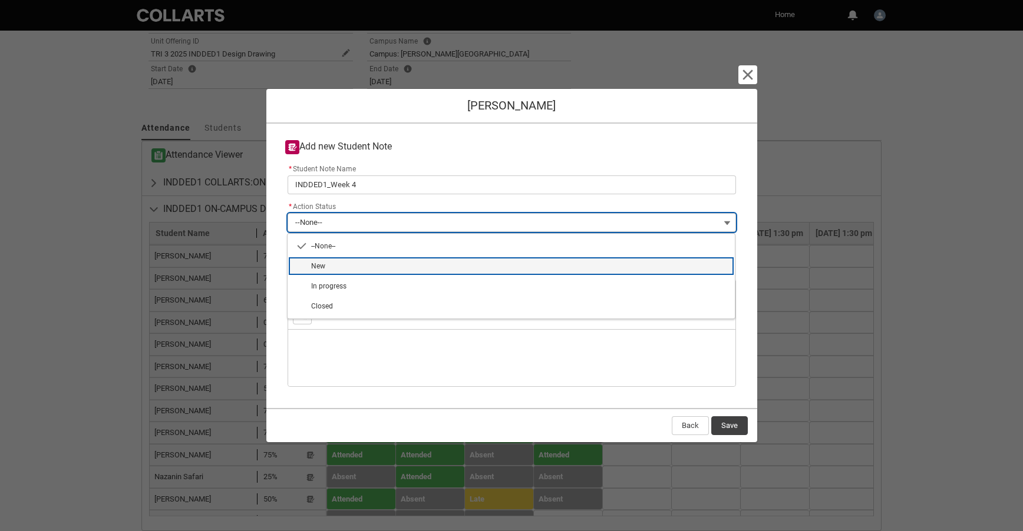
type lightning-combobox "New"
type lightning-picklist "New"
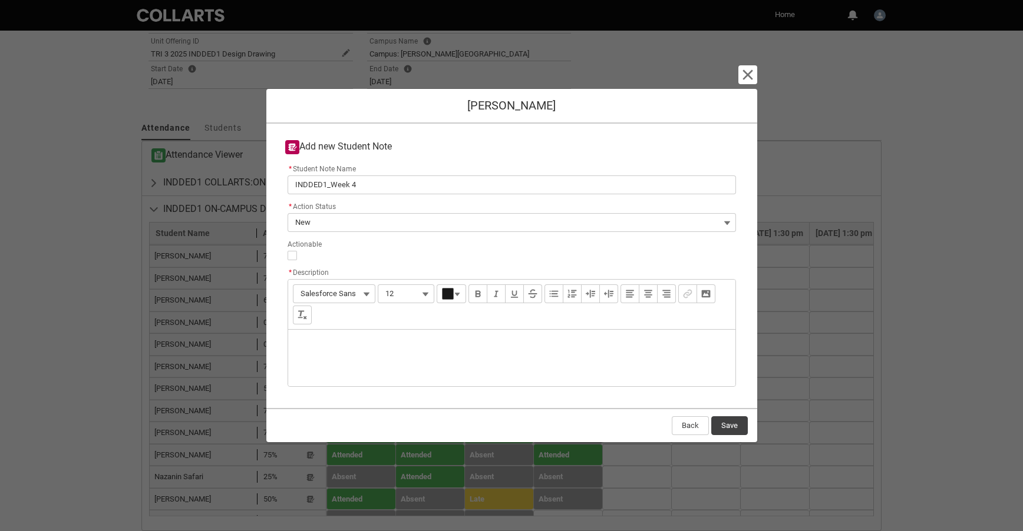
click at [330, 349] on div "Description" at bounding box center [511, 358] width 447 height 57
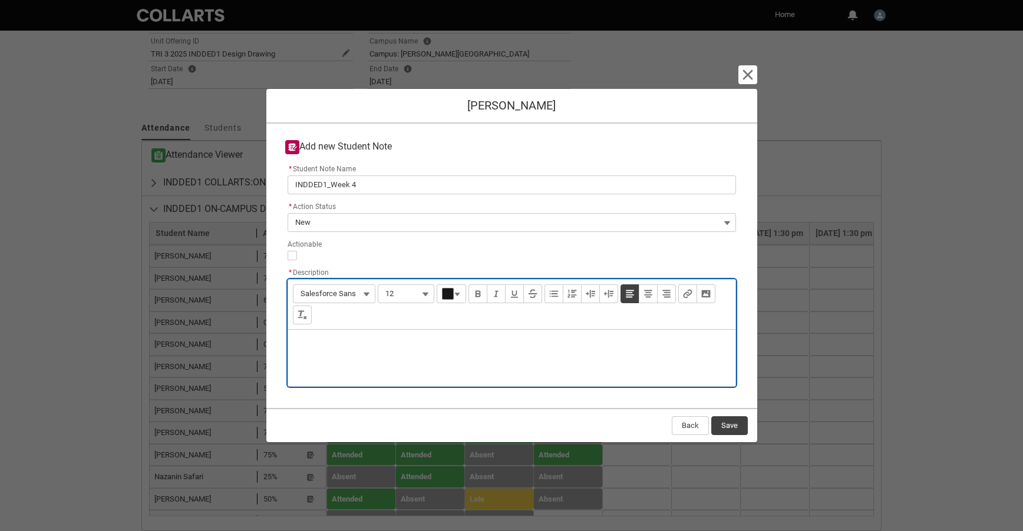
type lightning-input-rich-text "<p>D</p>"
click at [705, 345] on p "Did not attend though I know spoke with Jenni last week about changing to onlin…" at bounding box center [512, 350] width 428 height 23
click at [722, 346] on p "Did not attend though I know spoke with Jenni last week about changing to onlin…" at bounding box center [512, 350] width 428 height 23
type lightning-input-rich-text "<p>Did not attend though I know spoke with Jenni last week about changing to on…"
click at [731, 428] on button "Save" at bounding box center [729, 426] width 37 height 19
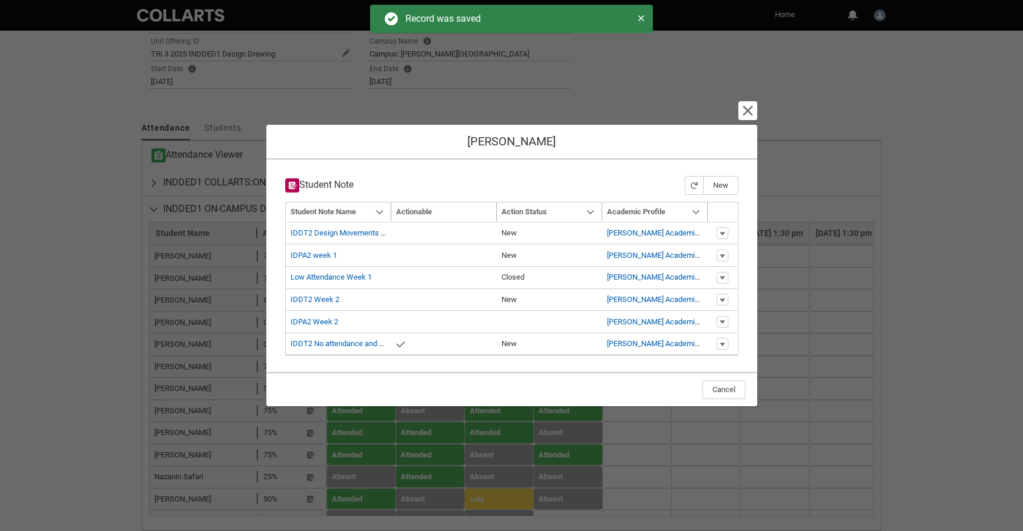
type input "179"
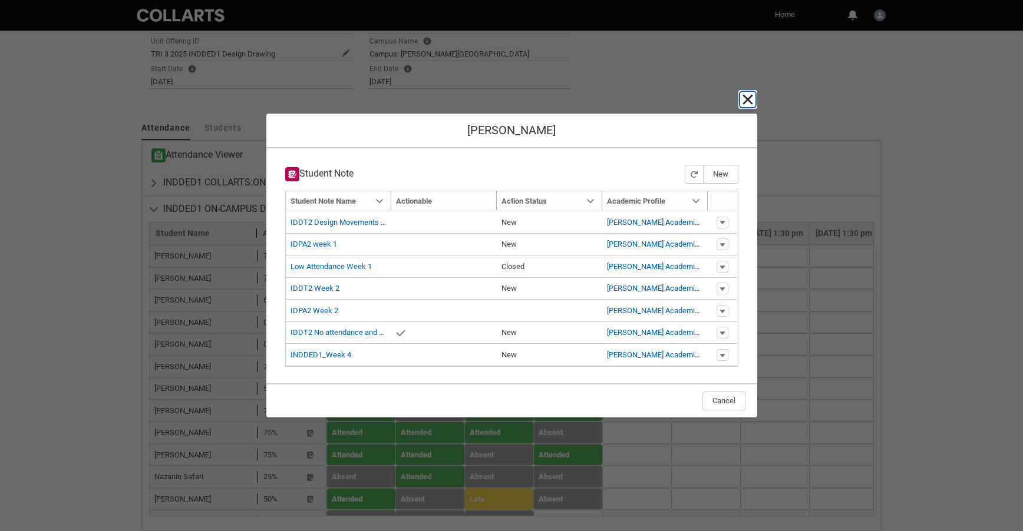
click at [752, 100] on lightning-primitive-icon "button" at bounding box center [748, 99] width 14 height 14
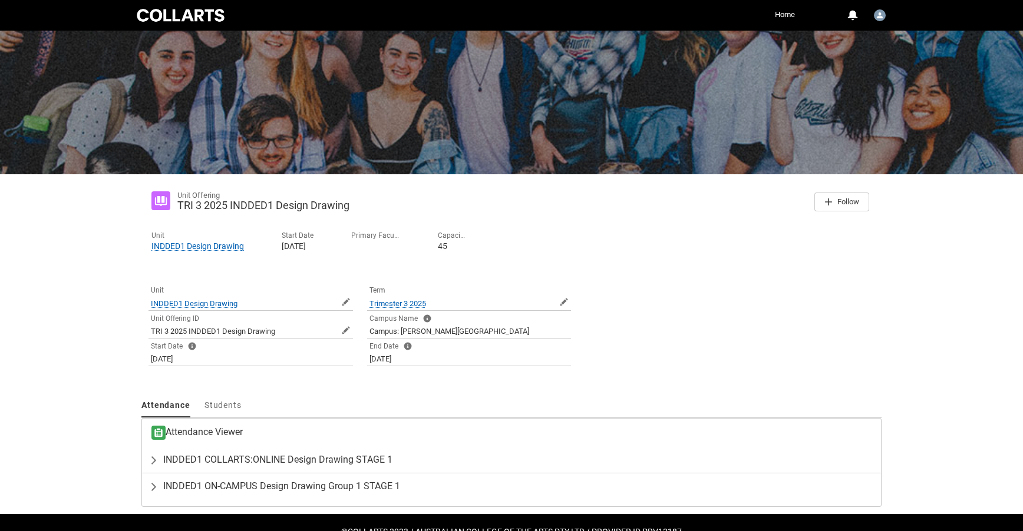
scroll to position [77, 0]
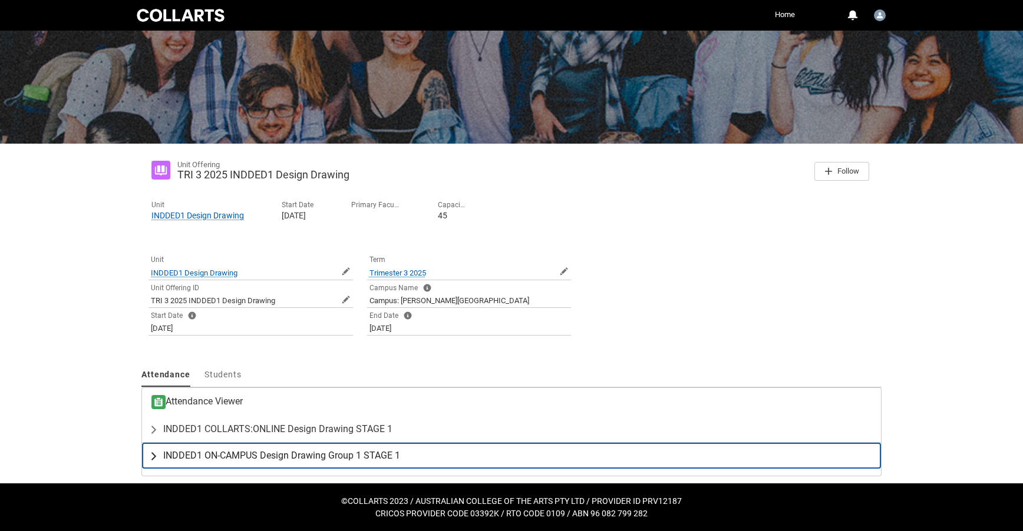
click at [352, 458] on span "INDDED1 ON-CAMPUS Design Drawing Group 1 STAGE 1" at bounding box center [281, 456] width 237 height 12
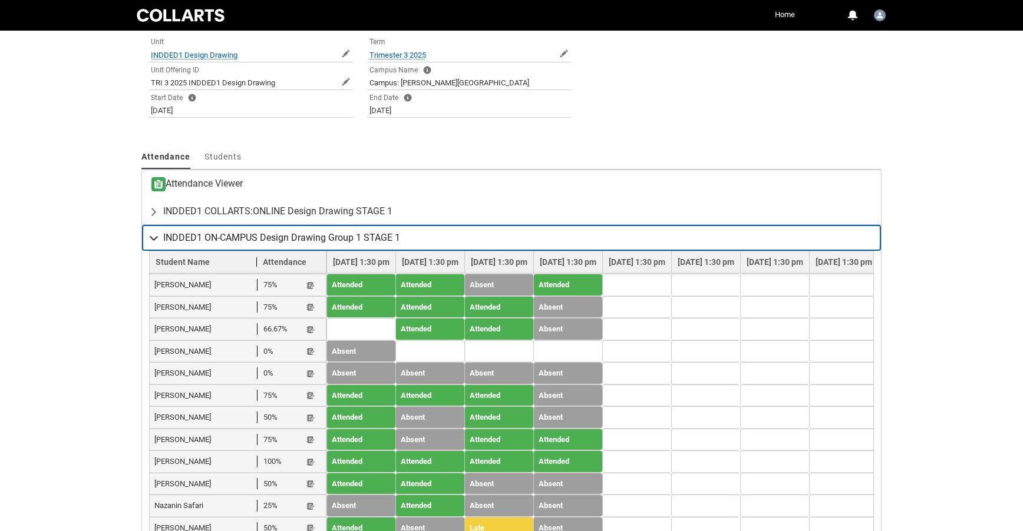
scroll to position [349, 0]
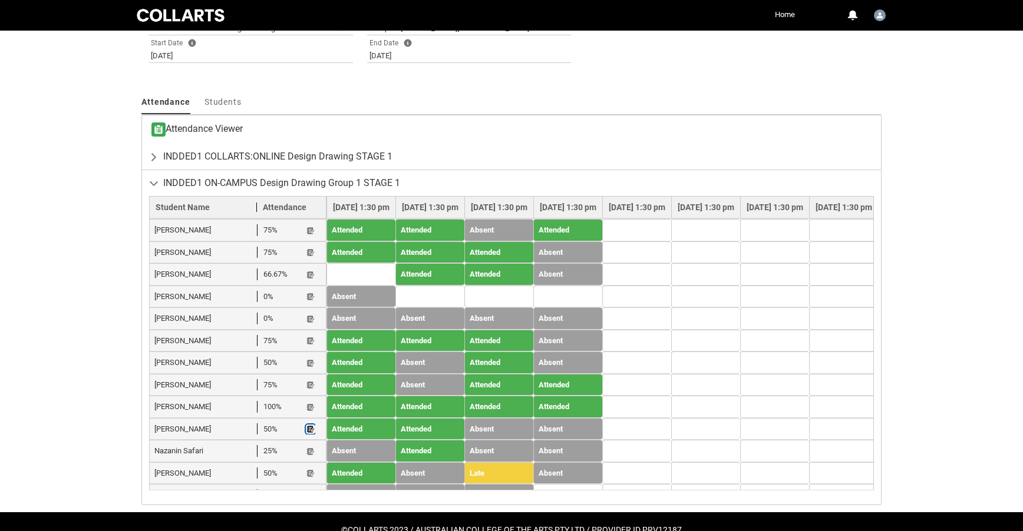
click at [309, 425] on lightning-primitive-icon "button" at bounding box center [310, 429] width 8 height 9
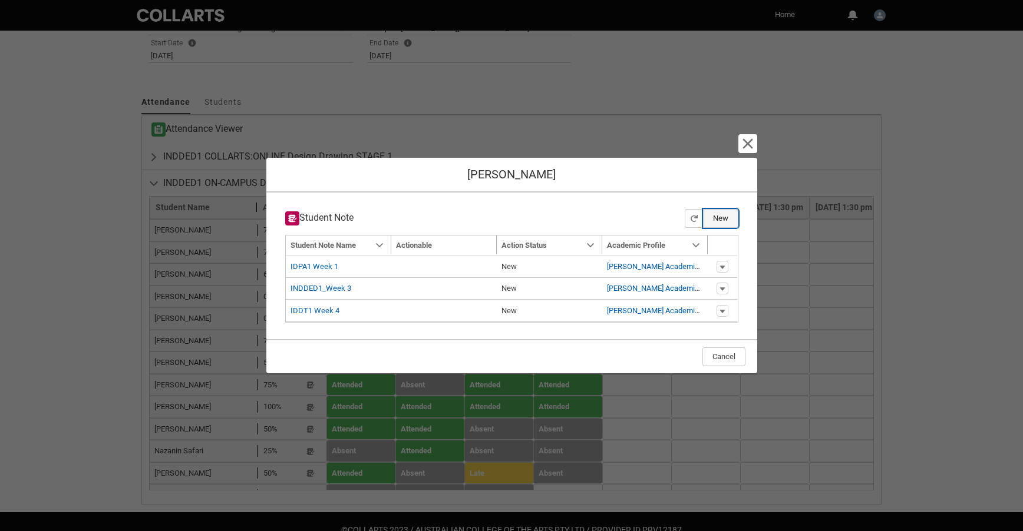
click at [718, 216] on button "New" at bounding box center [720, 218] width 35 height 19
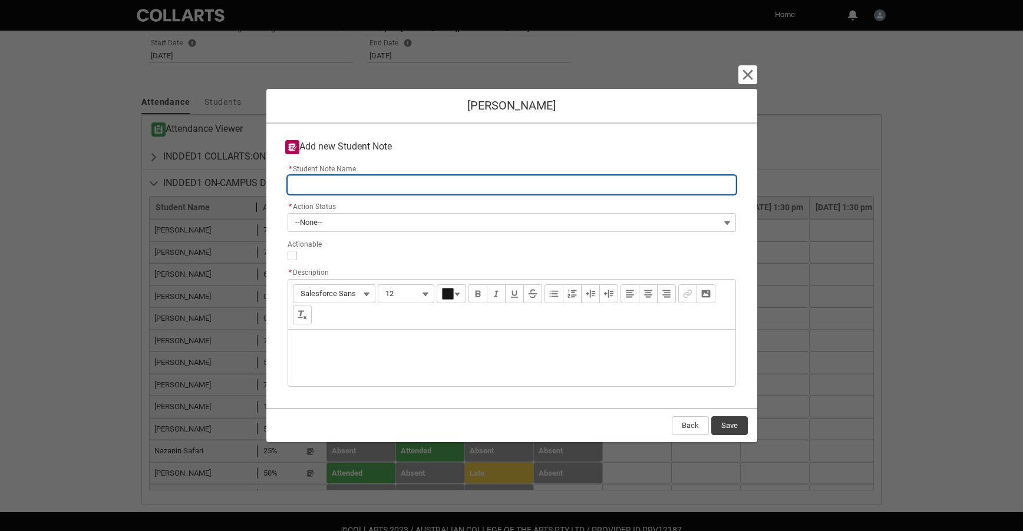
click at [321, 187] on input "* Student Note Name" at bounding box center [512, 185] width 448 height 19
type lightning-primitive-input-simple "INDDED1_Week 4"
type input "INDDED1_Week 4"
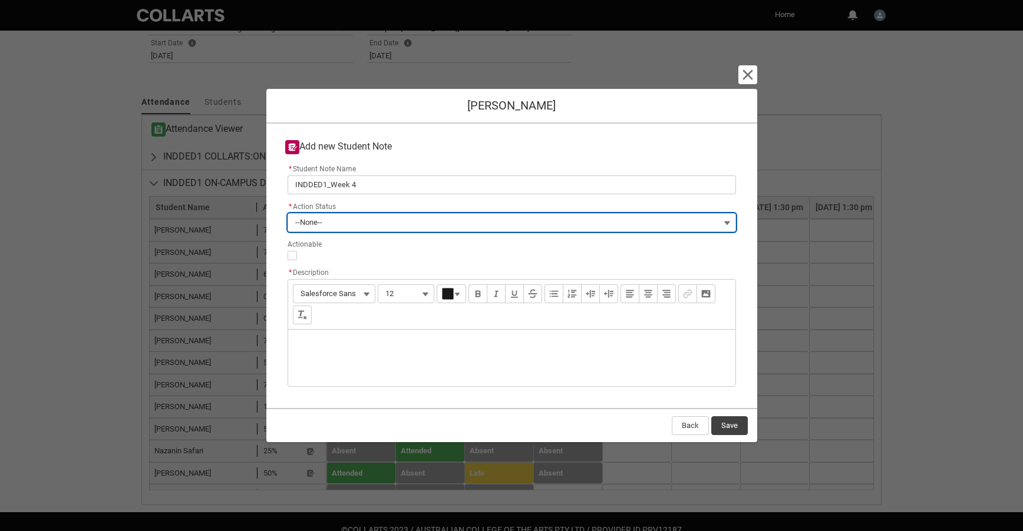
click at [295, 223] on span "--None--" at bounding box center [308, 223] width 27 height 18
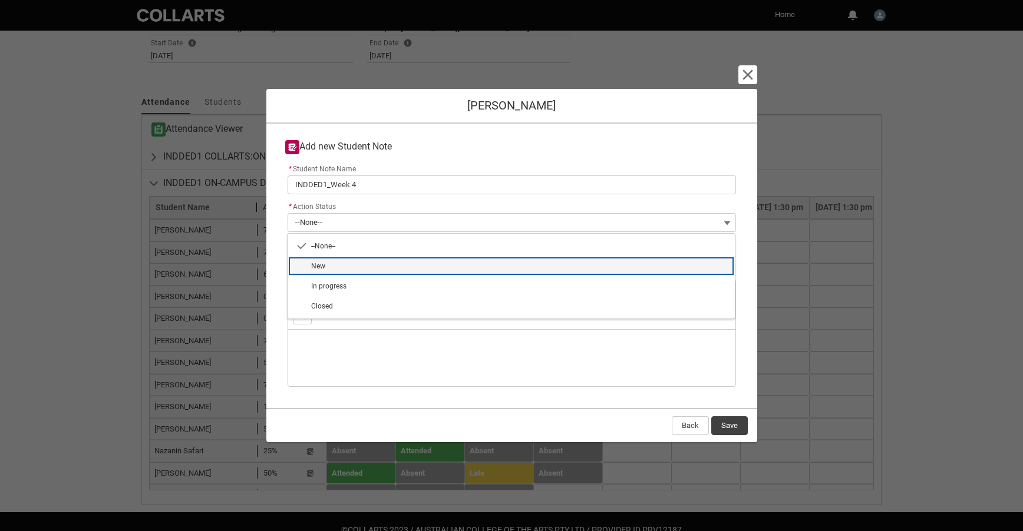
click at [335, 262] on span "New" at bounding box center [519, 266] width 417 height 11
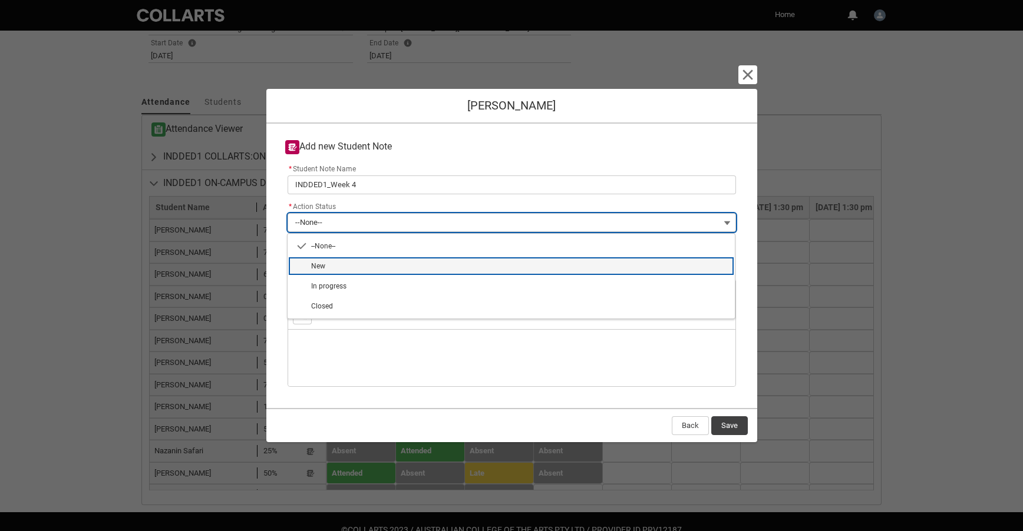
type lightning-combobox "New"
type lightning-picklist "New"
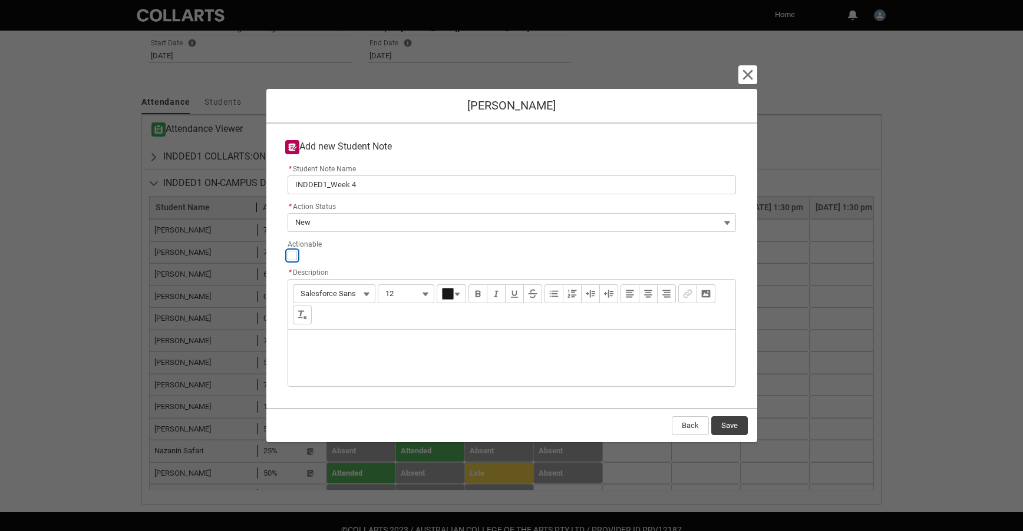
click at [293, 256] on input "Actionable" at bounding box center [292, 255] width 9 height 9
type lightning-input "true"
checkbox input "true"
click at [304, 337] on div "Description" at bounding box center [511, 358] width 447 height 57
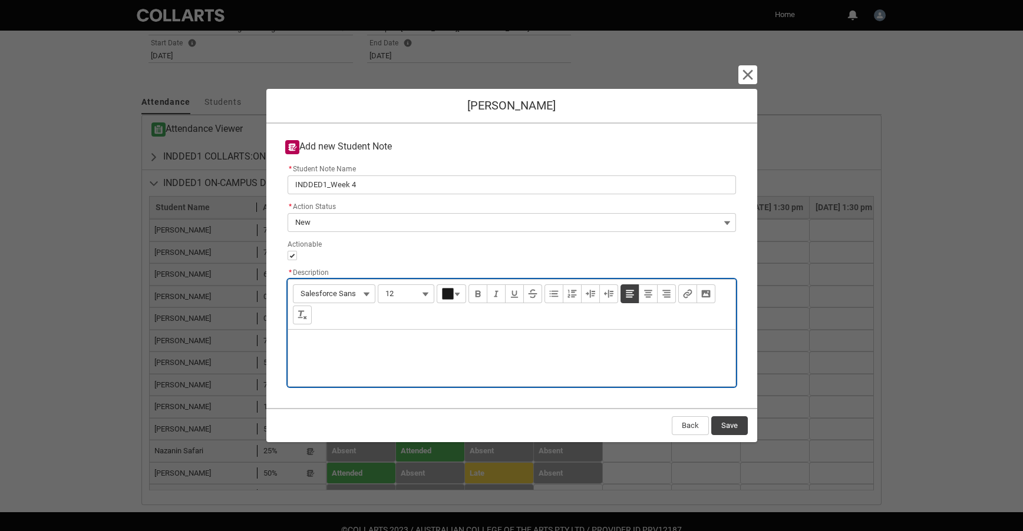
type lightning-input-rich-text "<p>N</p>"
type lightning-input-rich-text "<p>Missed last 2 weeks and has not replied to my emails. Please check in with h…"
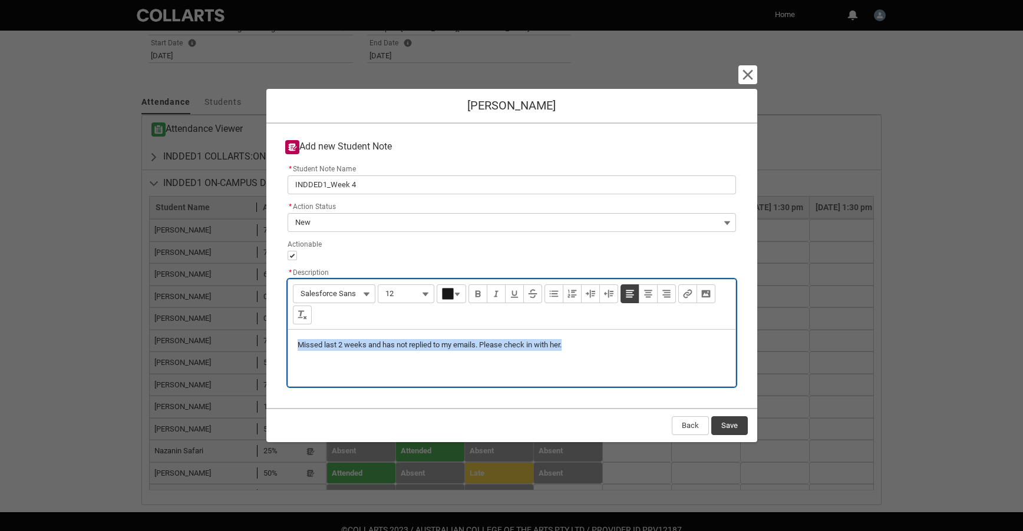
drag, startPoint x: 589, startPoint y: 342, endPoint x: 293, endPoint y: 348, distance: 295.2
click at [293, 348] on div "Missed last 2 weeks and has not replied to my emails. Please check in with her." at bounding box center [511, 358] width 447 height 57
copy p "Missed last 2 weeks and has not replied to my emails. Please check in with her."
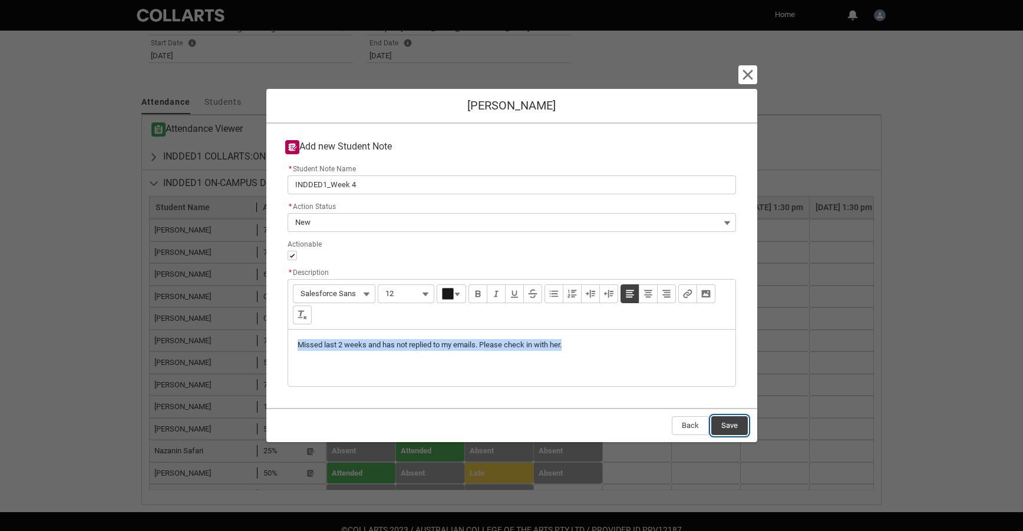
click at [731, 429] on button "Save" at bounding box center [729, 426] width 37 height 19
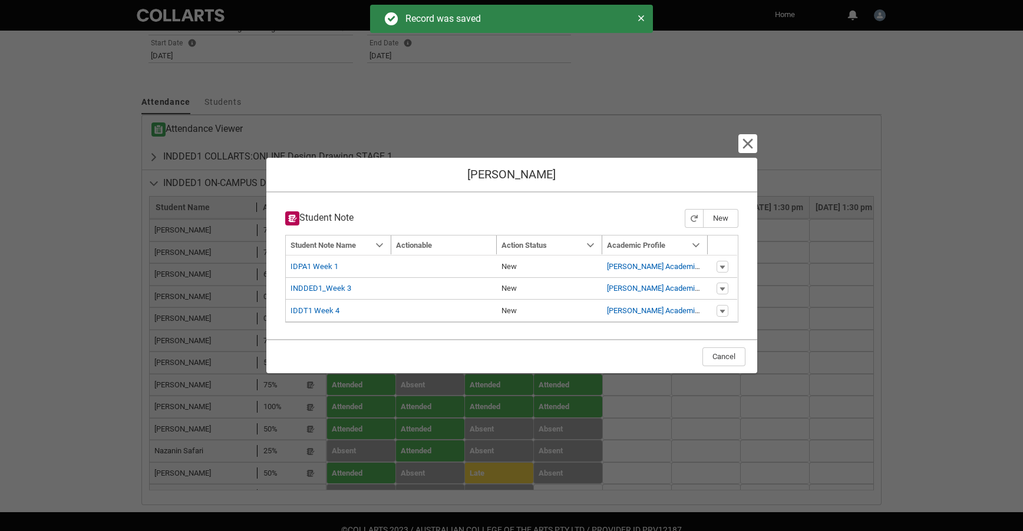
type input "179"
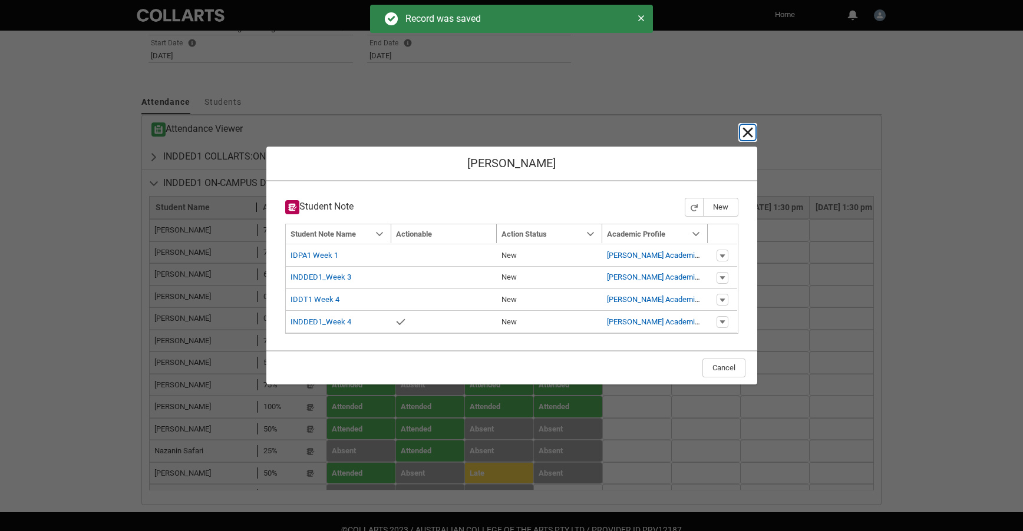
click at [748, 135] on lightning-primitive-icon "button" at bounding box center [748, 132] width 14 height 14
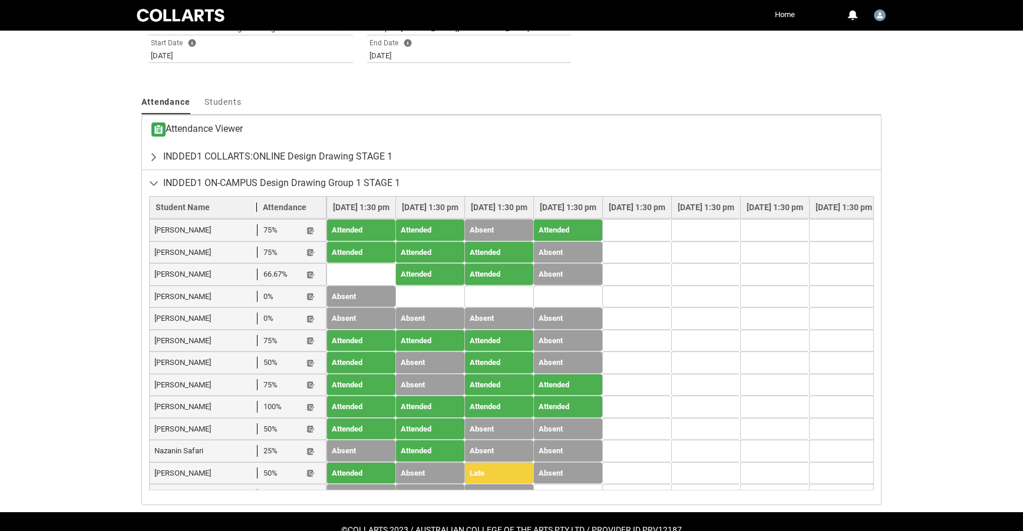
click at [312, 514] on lightning-primitive-icon "button" at bounding box center [310, 518] width 8 height 9
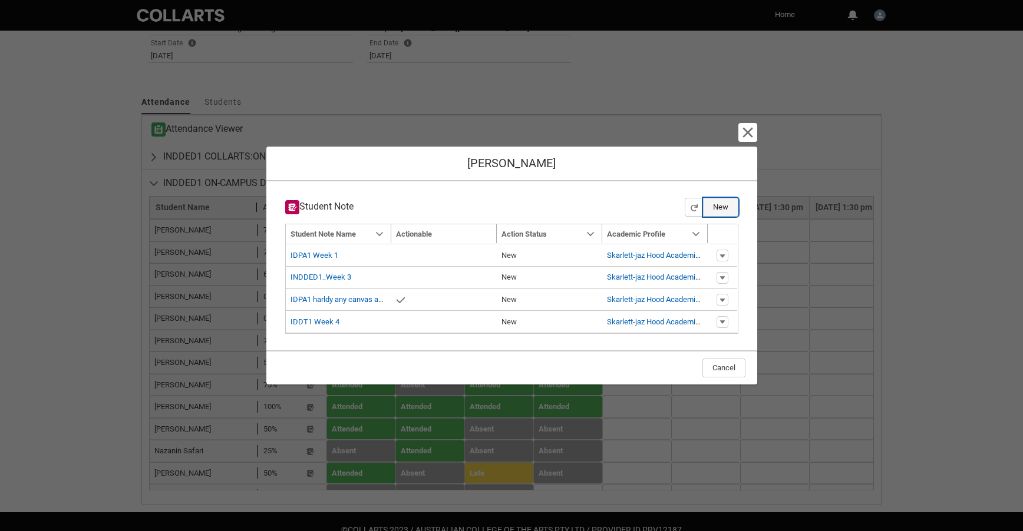
click at [722, 210] on button "New" at bounding box center [720, 207] width 35 height 19
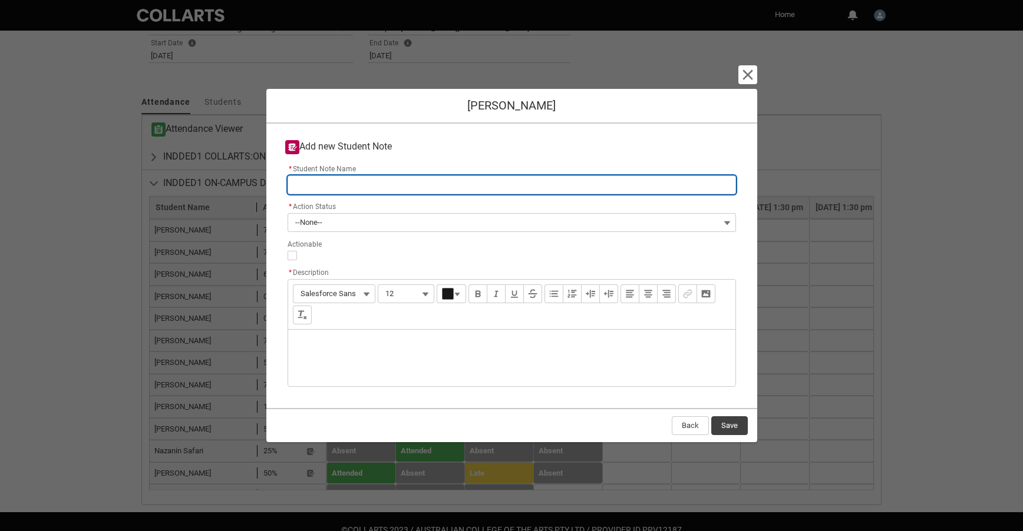
click at [351, 189] on input "* Student Note Name" at bounding box center [512, 185] width 448 height 19
type lightning-primitive-input-simple "INDDED1_Week 4"
type input "INDDED1_Week 4"
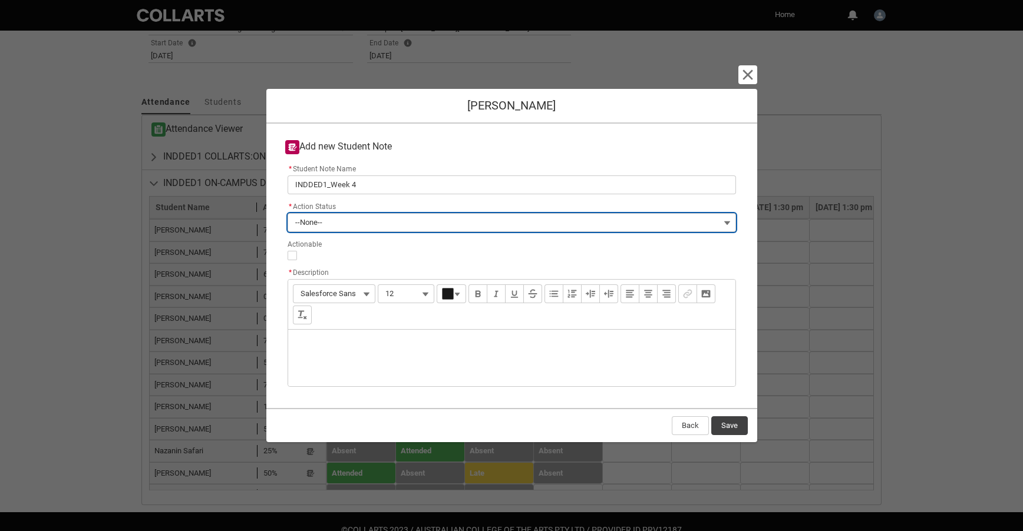
click at [313, 224] on span "--None--" at bounding box center [308, 223] width 27 height 18
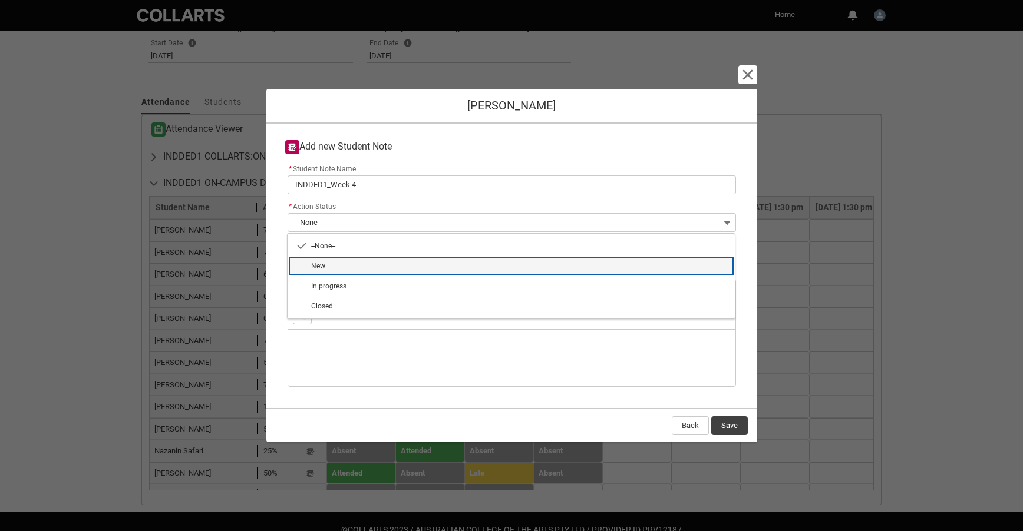
click at [322, 272] on lightning-base-combobox-item "New" at bounding box center [511, 266] width 447 height 20
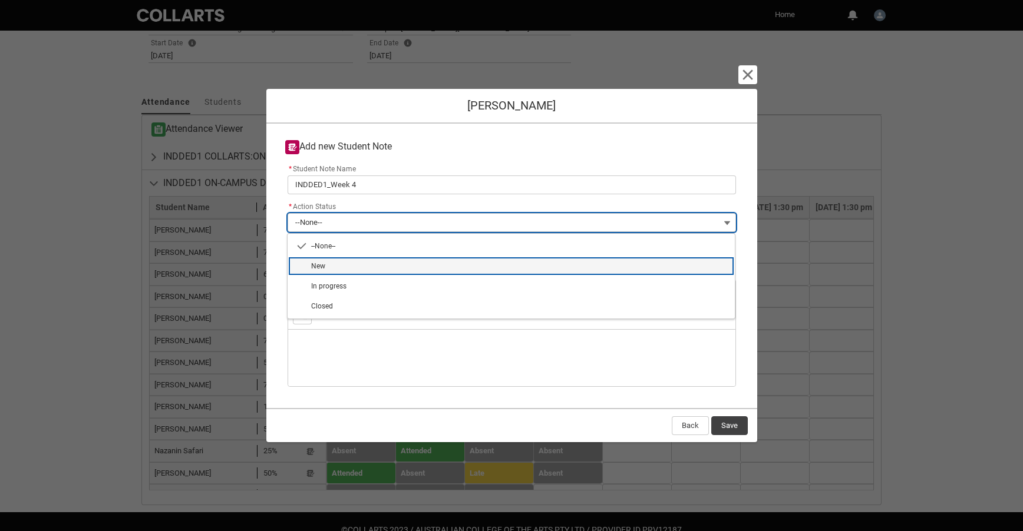
type lightning-combobox "New"
type lightning-picklist "New"
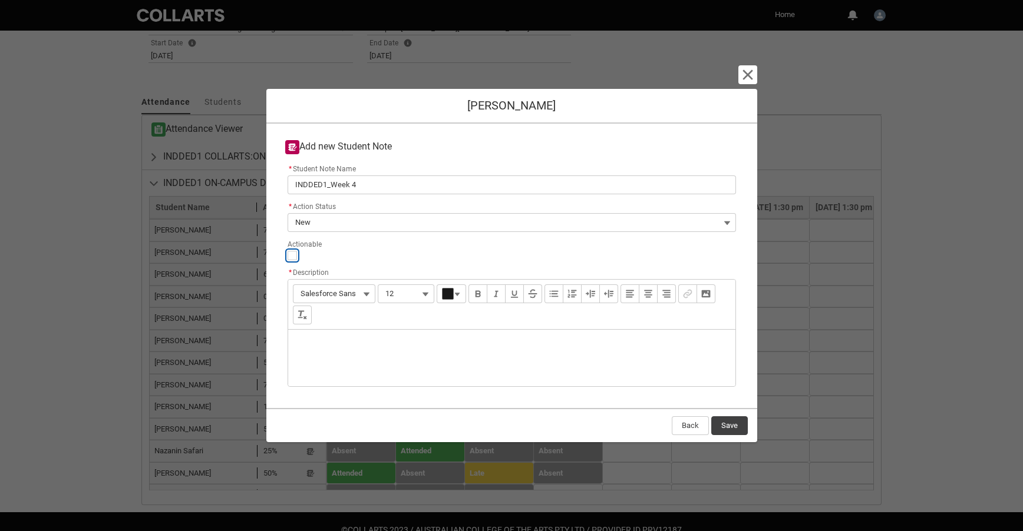
click at [293, 254] on input "Actionable" at bounding box center [292, 255] width 9 height 9
type lightning-input "true"
checkbox input "true"
click at [320, 346] on div "Description" at bounding box center [511, 358] width 447 height 57
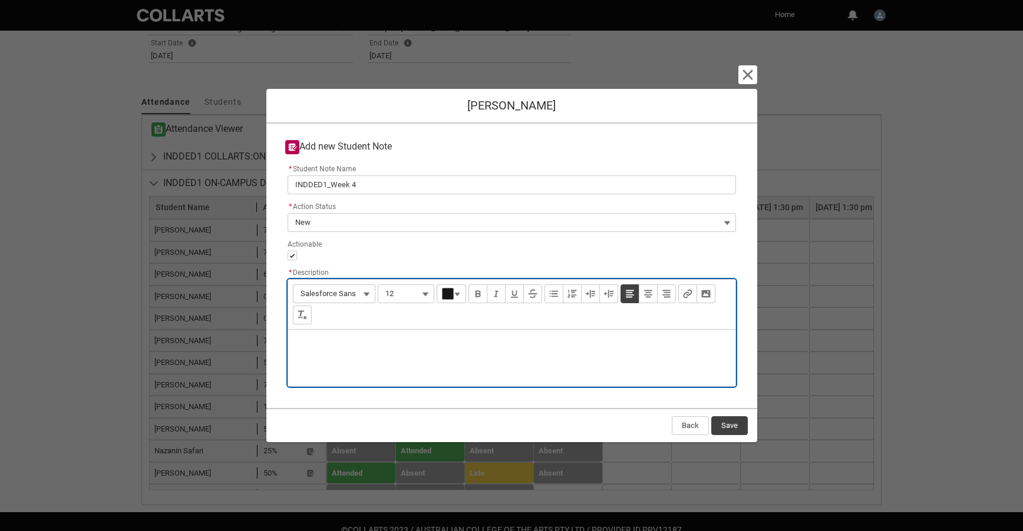
paste div "Description"
type lightning-input-rich-text "<p>Missed last 2 weeks and has not replied to my emails. Please check in with h…"
click at [729, 417] on button "Save" at bounding box center [729, 426] width 37 height 19
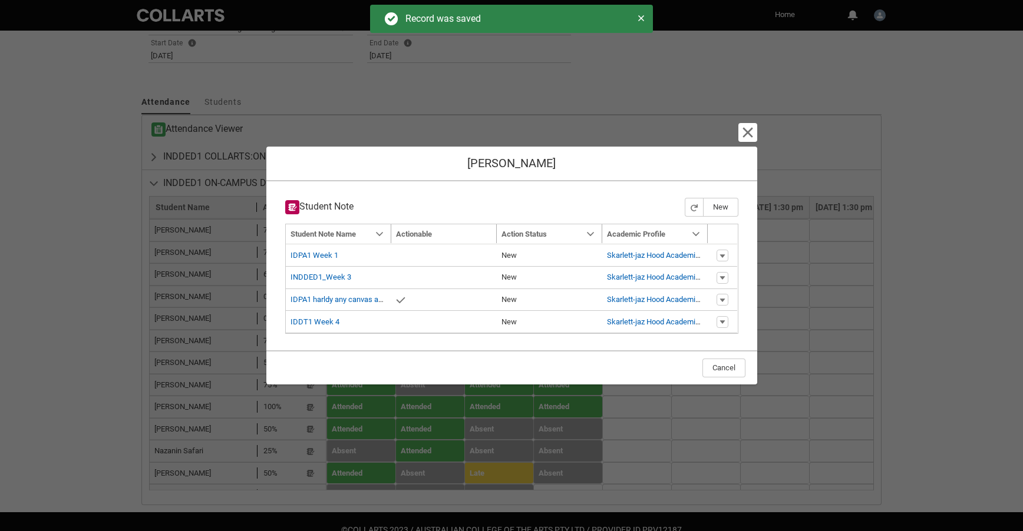
type input "179"
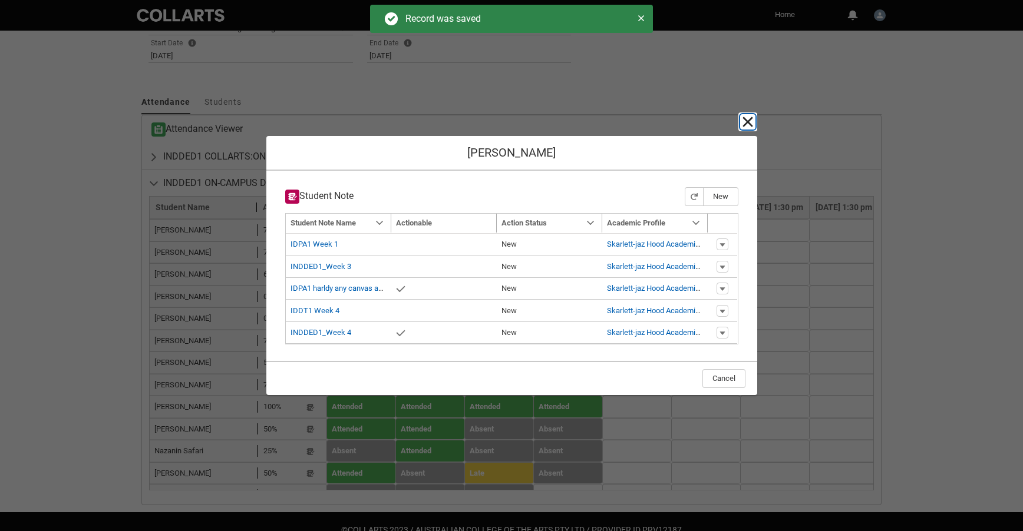
click at [745, 123] on lightning-primitive-icon "button" at bounding box center [748, 122] width 14 height 14
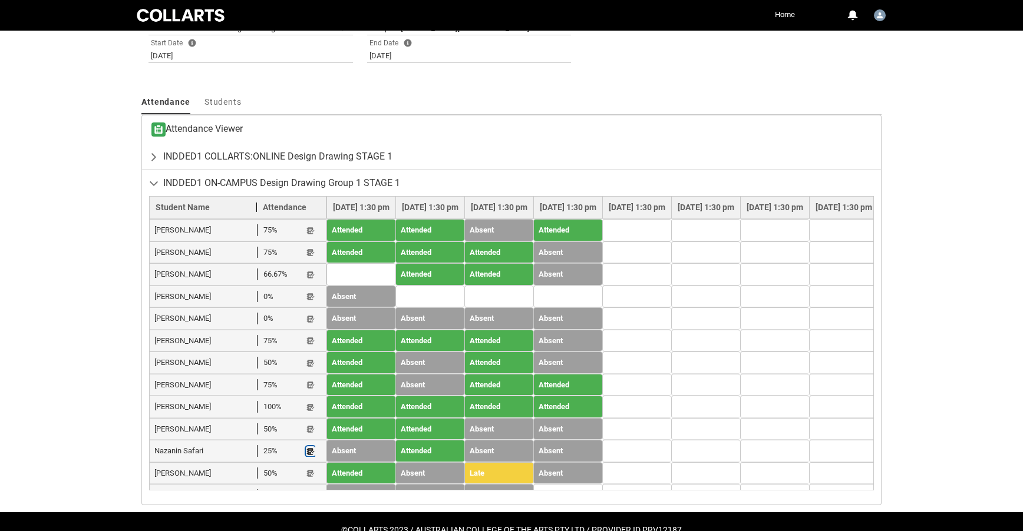
click at [310, 447] on lightning-primitive-icon "button" at bounding box center [310, 451] width 8 height 9
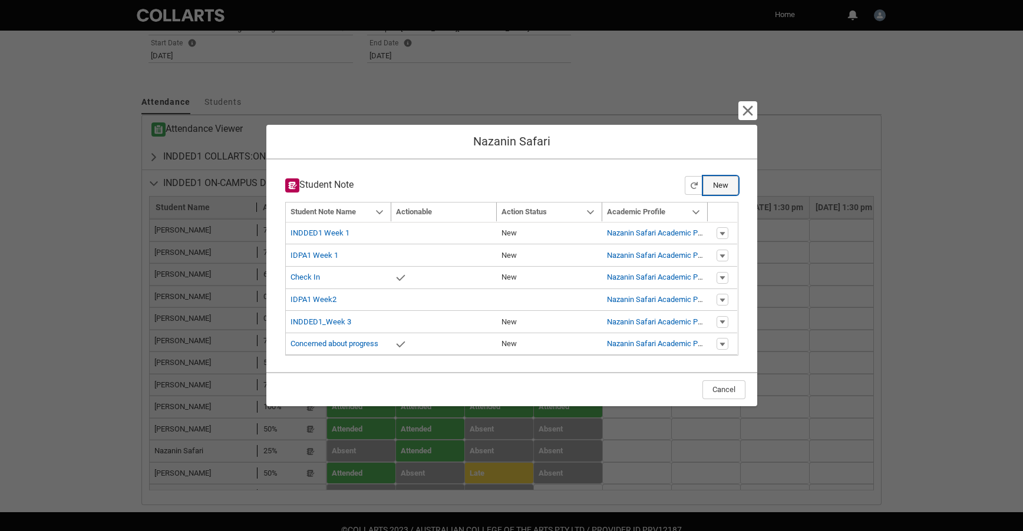
click at [729, 184] on button "New" at bounding box center [720, 185] width 35 height 19
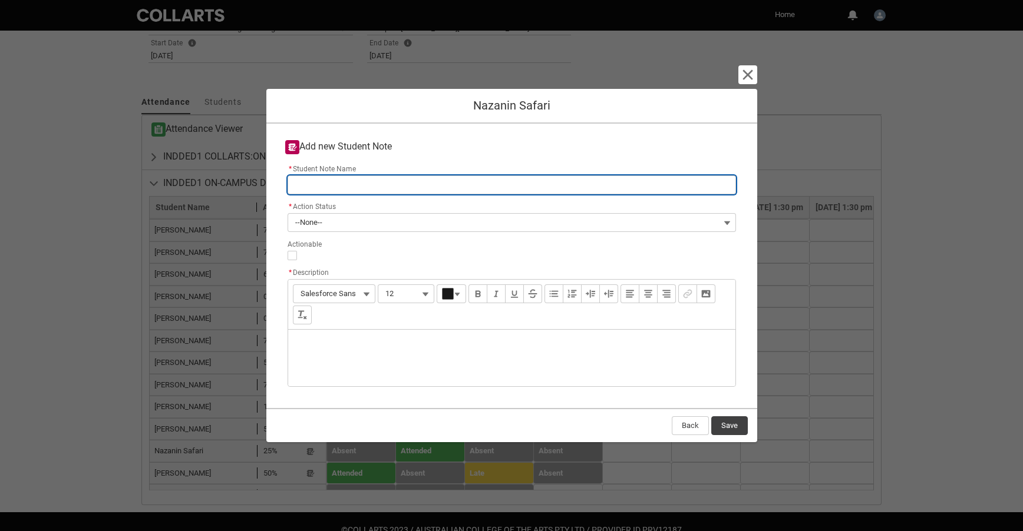
click at [316, 189] on input "* Student Note Name" at bounding box center [512, 185] width 448 height 19
type lightning-primitive-input-simple "INDDED1_Week 4"
type input "INDDED1_Week 4"
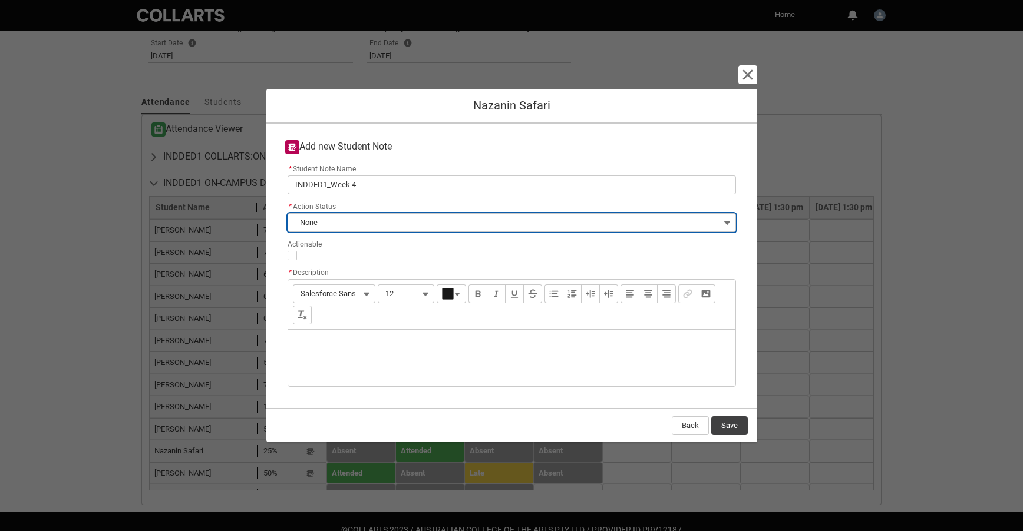
click at [319, 224] on span "--None--" at bounding box center [308, 223] width 27 height 18
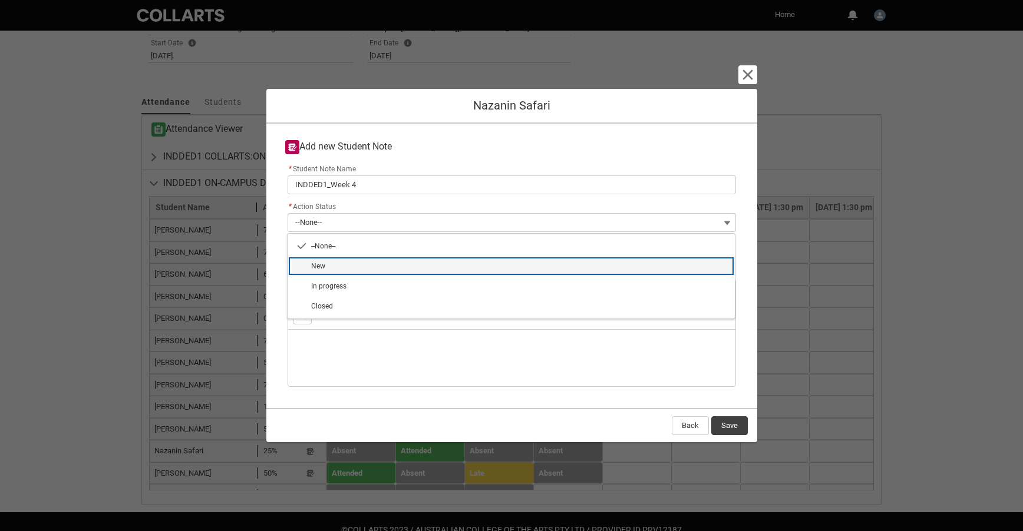
click at [321, 267] on span "New" at bounding box center [318, 266] width 14 height 8
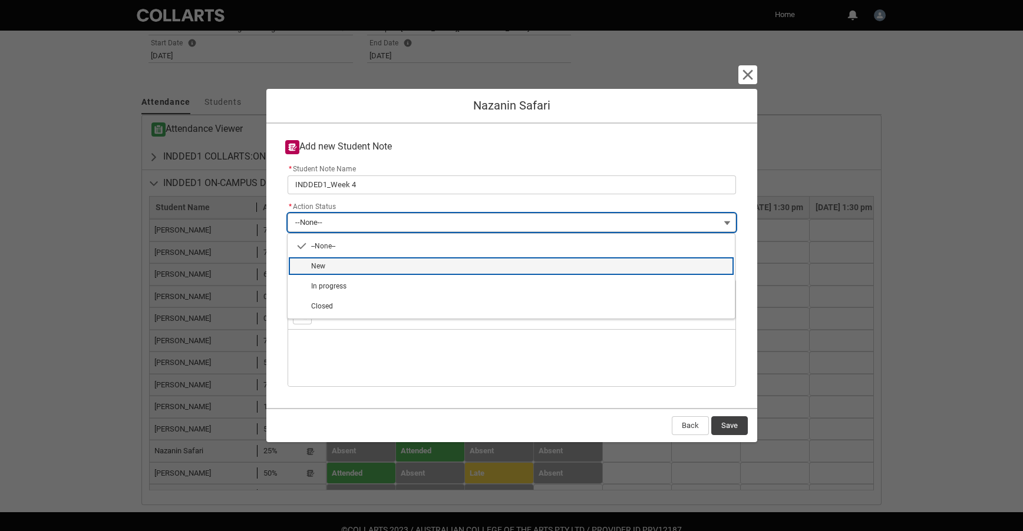
type lightning-combobox "New"
type lightning-picklist "New"
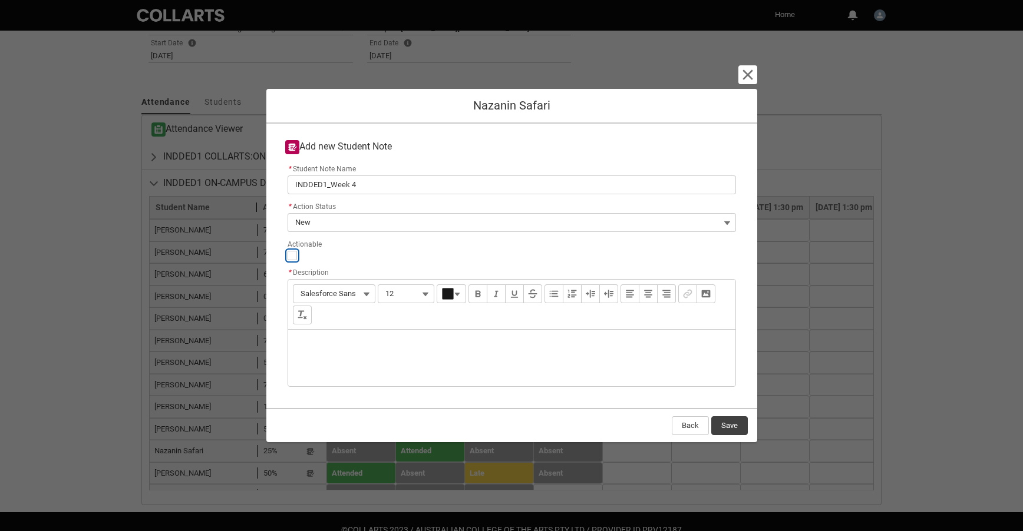
click at [292, 256] on input "Actionable" at bounding box center [292, 255] width 9 height 9
type lightning-input "true"
checkbox input "true"
click at [308, 341] on div "Description" at bounding box center [511, 358] width 447 height 57
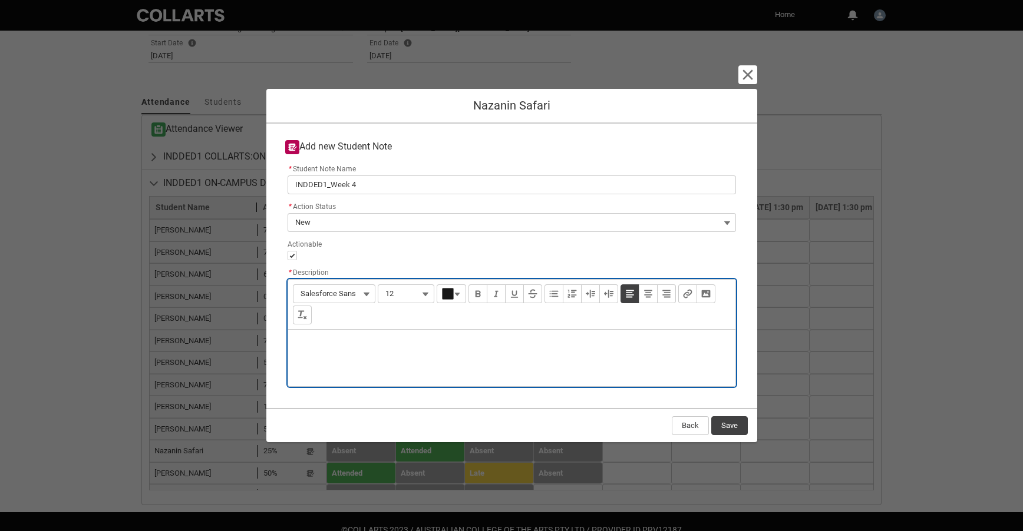
paste div "Description"
type lightning-input-rich-text "<p>Missed last 2 weeks and has not replied to my emails. Please check in with h…"
type lightning-input-rich-text "<p>Missed last 2 weeks and has not replied to my emails. Please check in with t…"
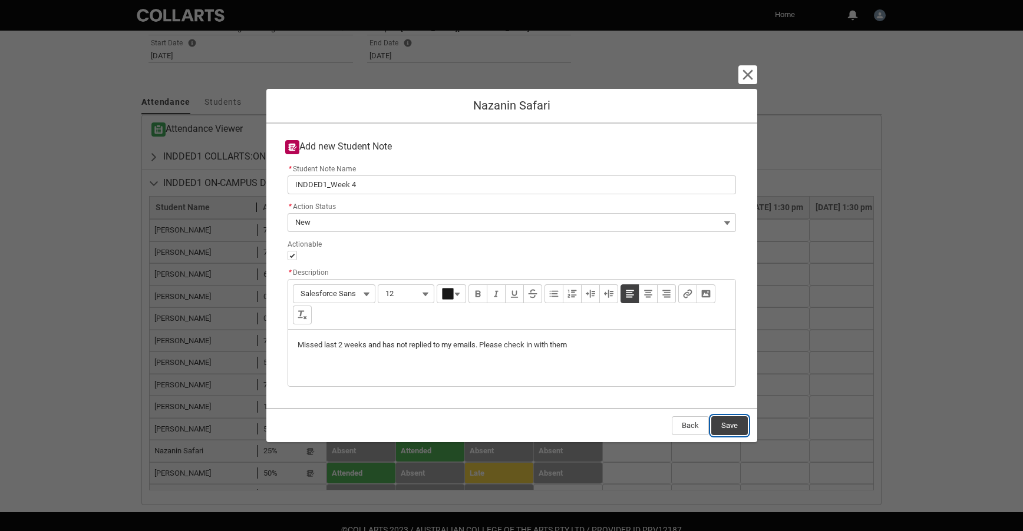
click at [734, 425] on button "Save" at bounding box center [729, 426] width 37 height 19
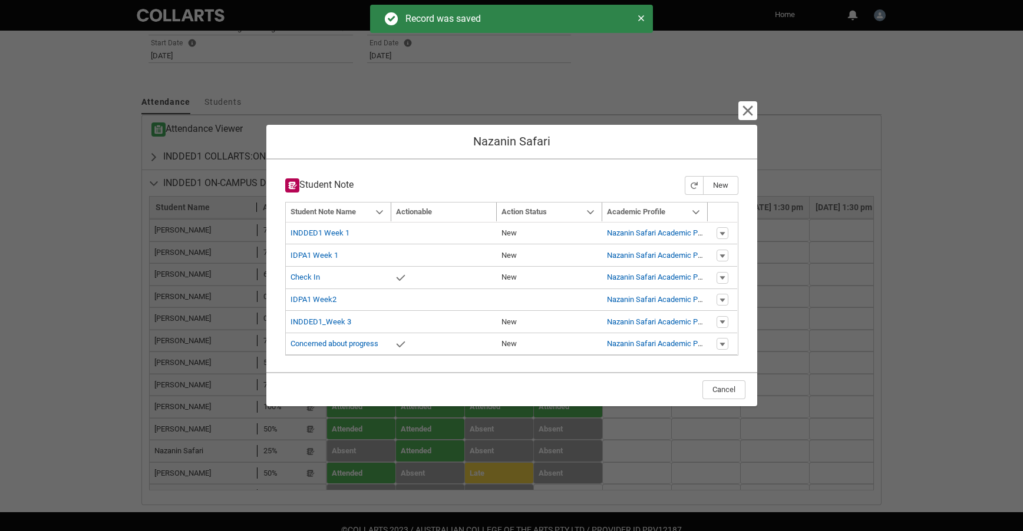
type input "179"
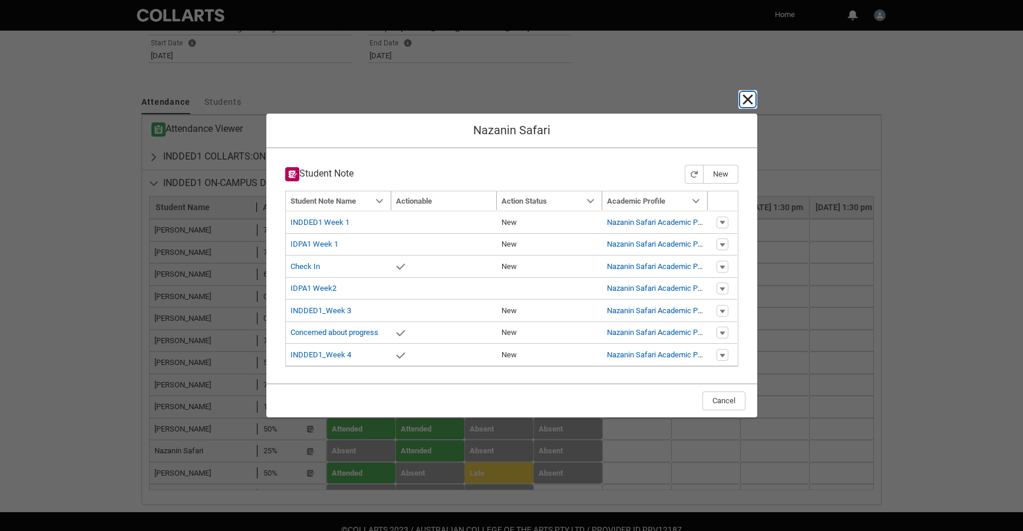
click at [749, 101] on lightning-primitive-icon "button" at bounding box center [748, 99] width 14 height 14
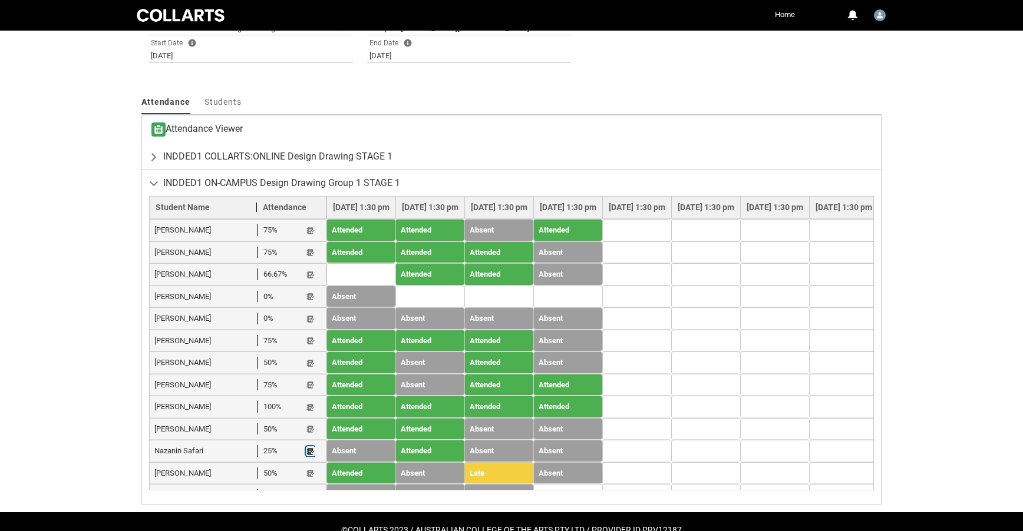
click at [313, 447] on lightning-primitive-icon "button" at bounding box center [310, 451] width 8 height 9
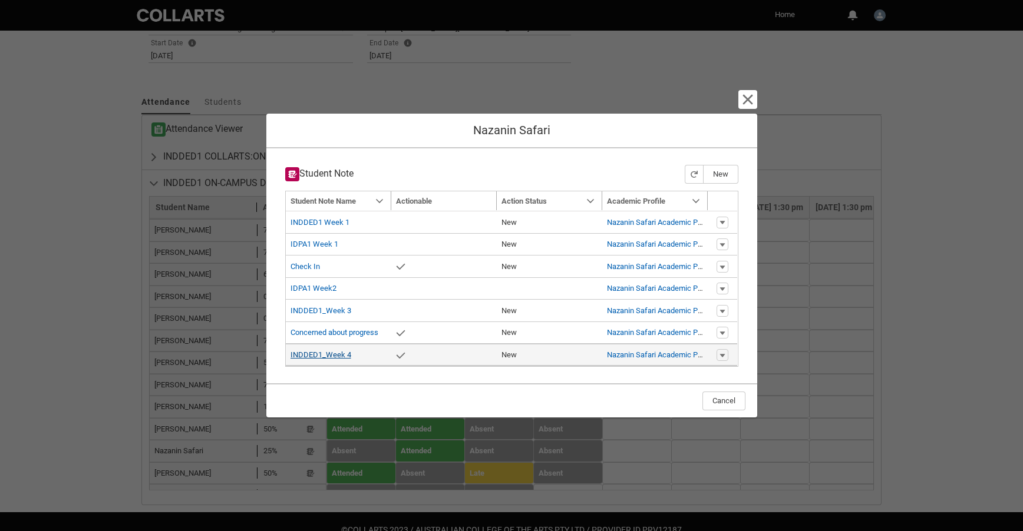
click at [349, 356] on link "INDDED1_Week 4" at bounding box center [320, 355] width 61 height 9
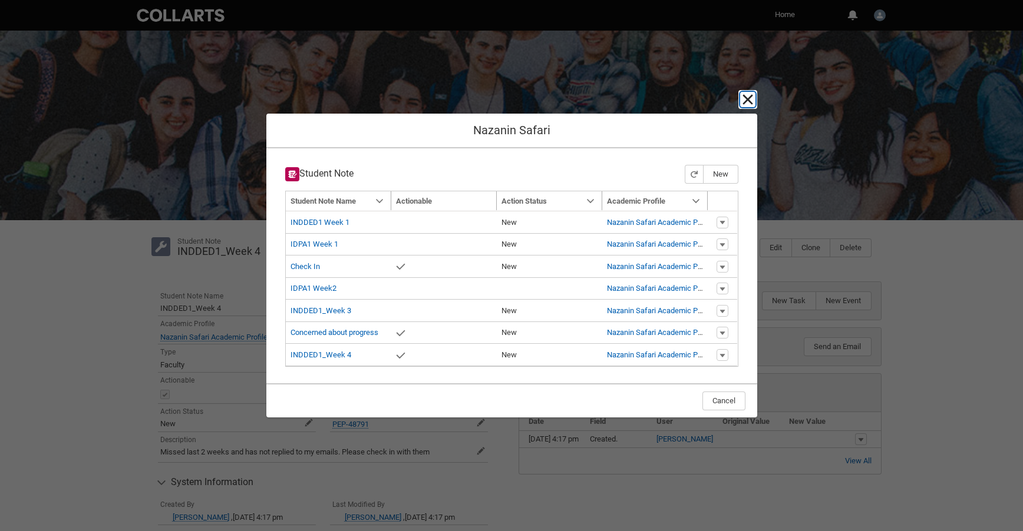
click at [747, 98] on lightning-primitive-icon "button" at bounding box center [748, 99] width 14 height 14
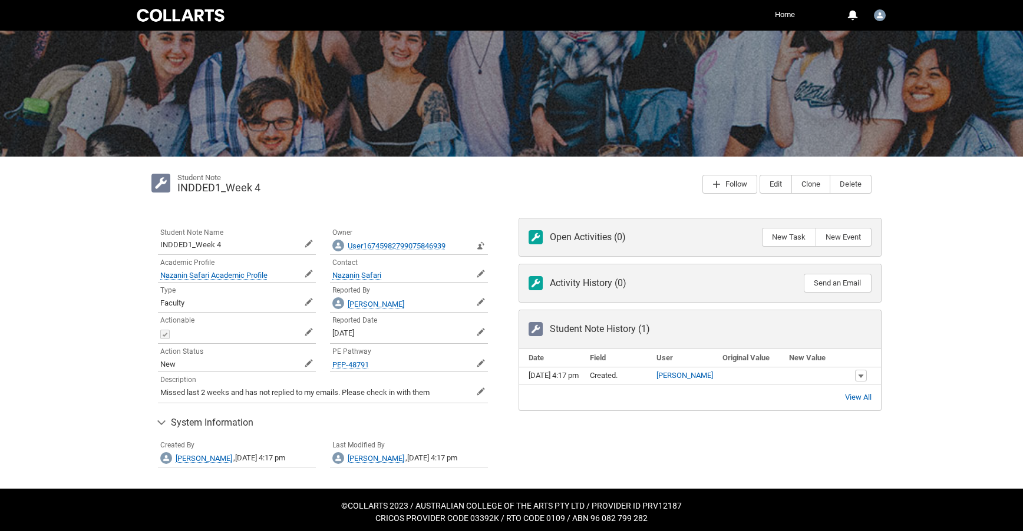
scroll to position [68, 0]
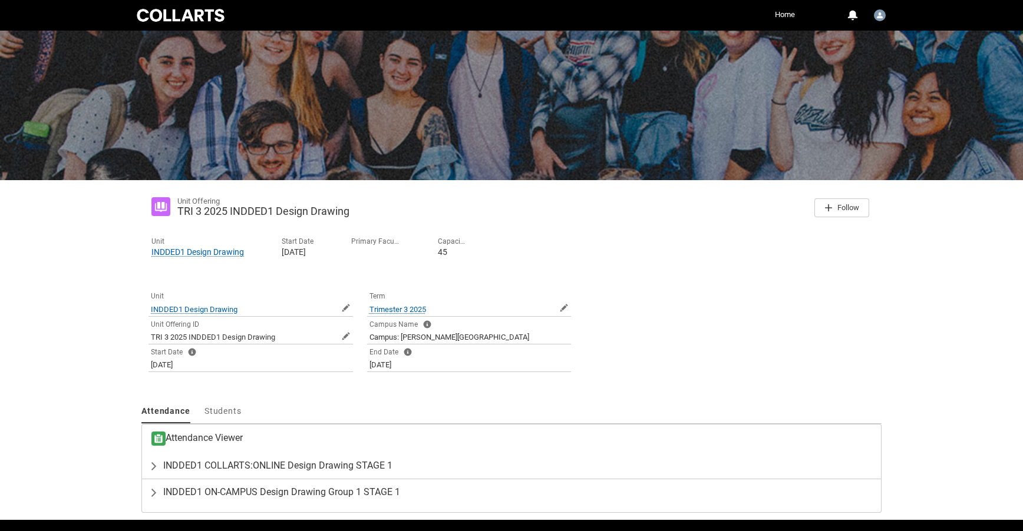
scroll to position [77, 0]
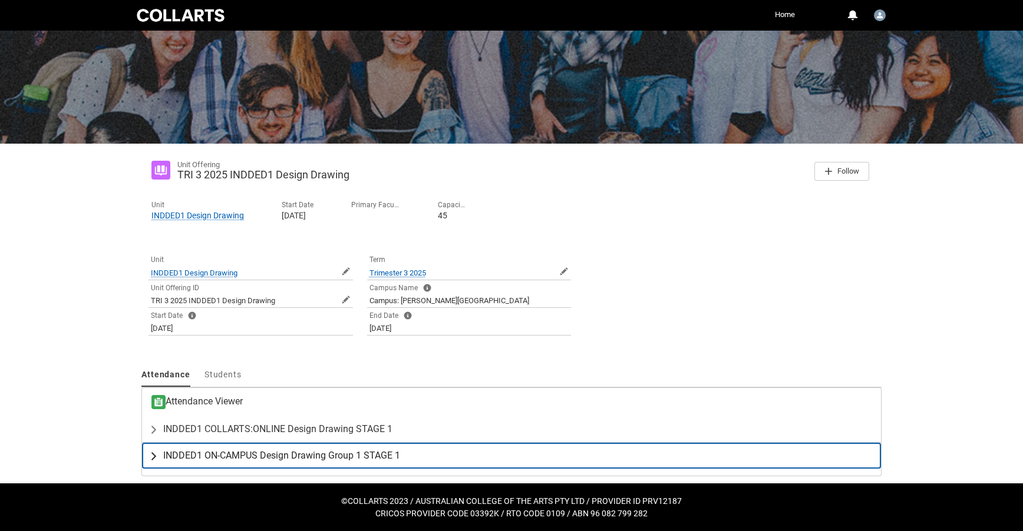
click at [328, 453] on span "INDDED1 ON-CAMPUS Design Drawing Group 1 STAGE 1" at bounding box center [281, 456] width 237 height 12
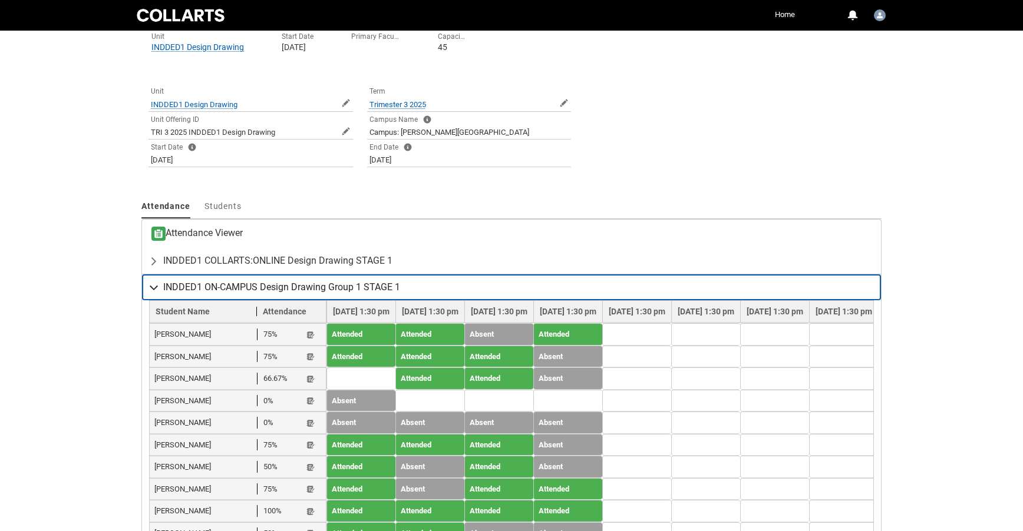
scroll to position [378, 0]
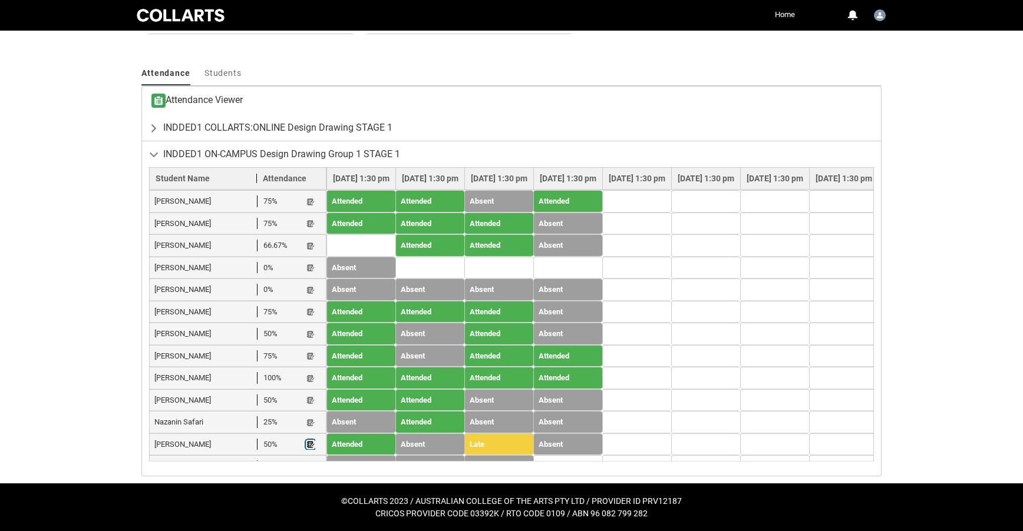
click at [310, 441] on lightning-primitive-icon "button" at bounding box center [310, 445] width 8 height 9
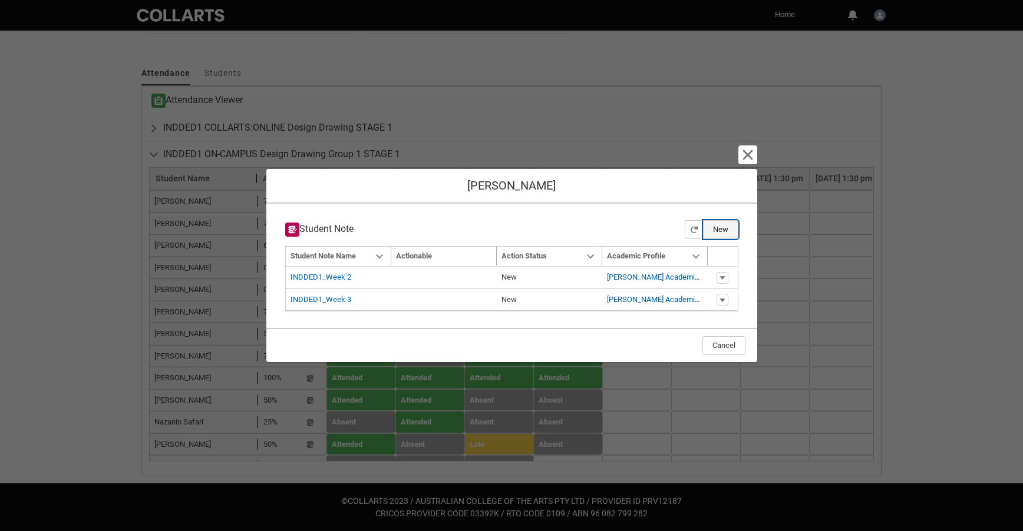
click at [712, 228] on button "New" at bounding box center [720, 229] width 35 height 19
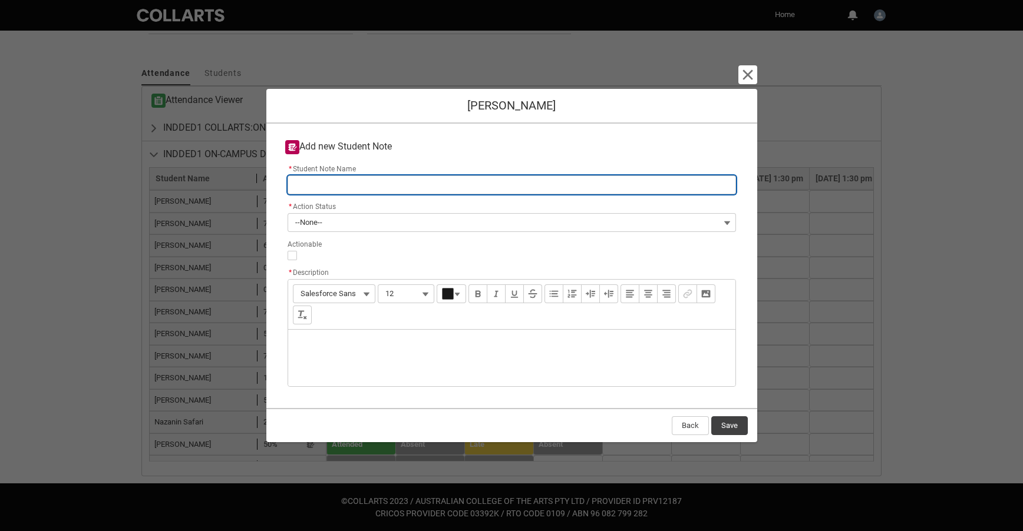
click at [313, 187] on input "* Student Note Name" at bounding box center [512, 185] width 448 height 19
type lightning-primitive-input-simple "INDDED1_Week 4"
type input "INDDED1_Week 4"
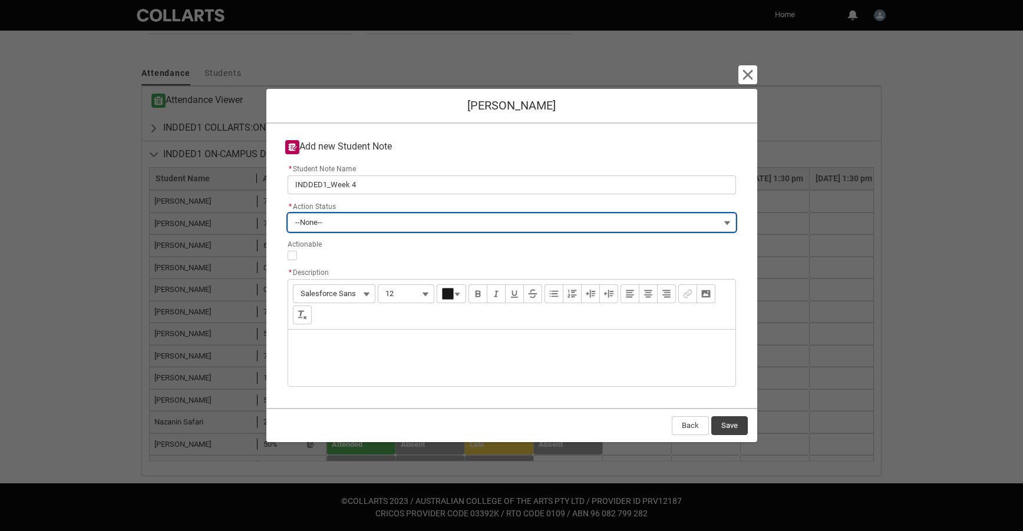
click at [310, 224] on span "--None--" at bounding box center [308, 223] width 27 height 18
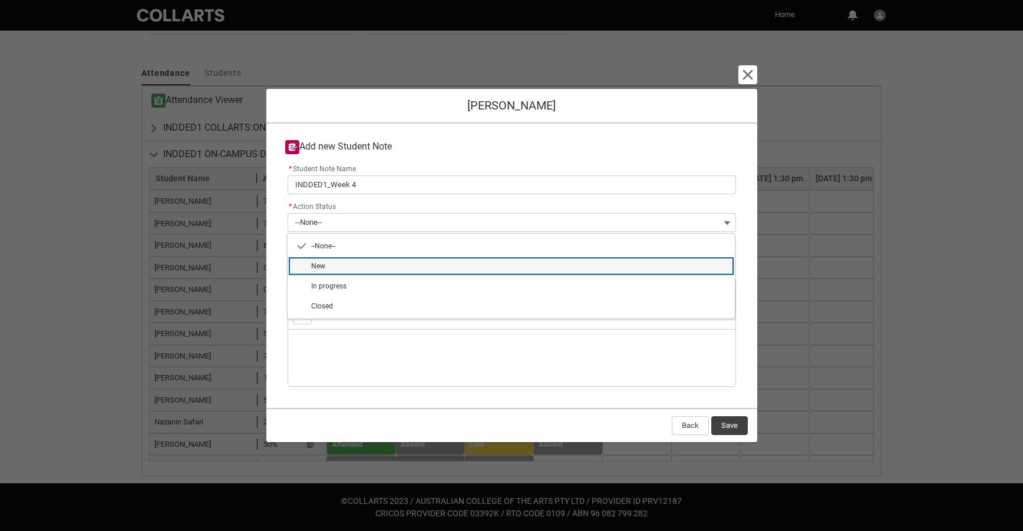
click at [328, 264] on span "New" at bounding box center [519, 266] width 417 height 11
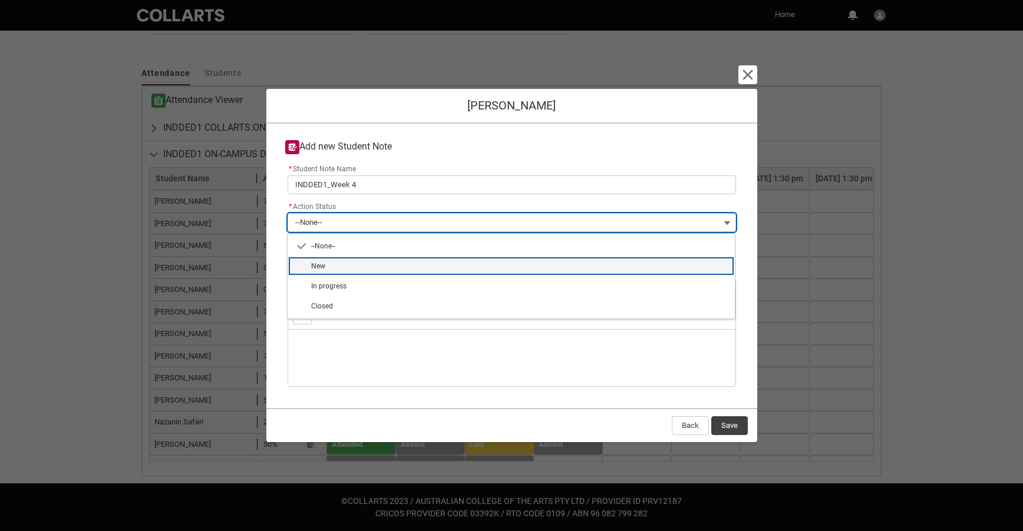
type lightning-combobox "New"
type lightning-picklist "New"
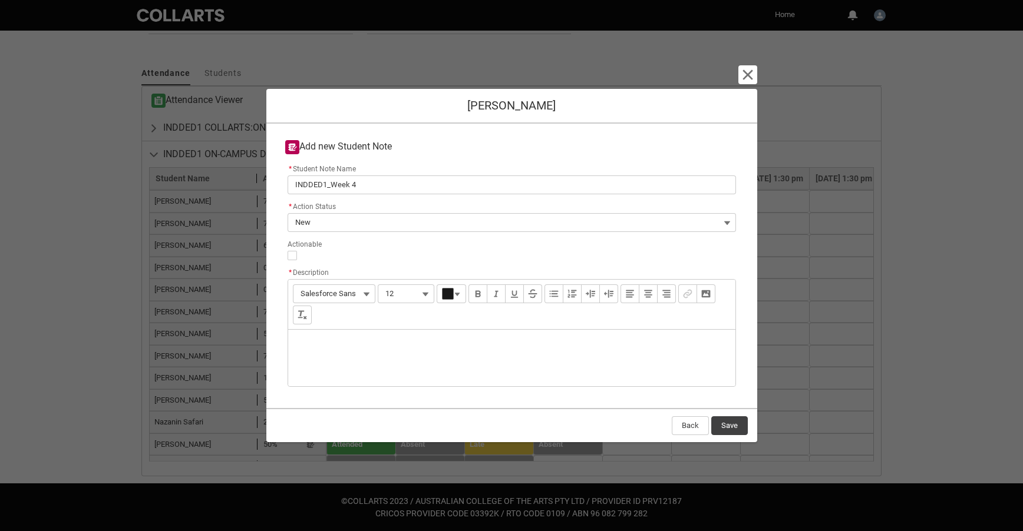
click at [313, 352] on div "Description" at bounding box center [511, 358] width 447 height 57
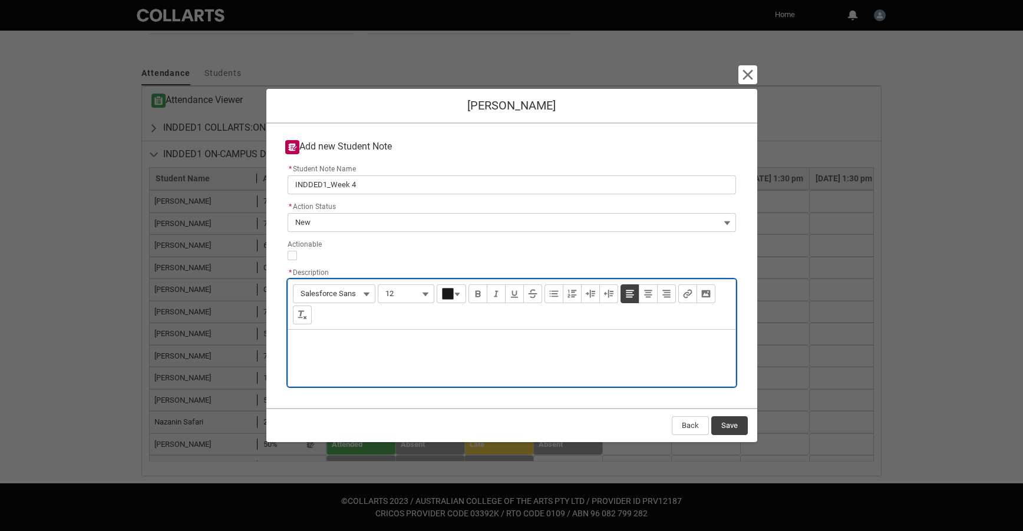
type lightning-input-rich-text "<p>N</p>"
type lightning-input-rich-text "<p>Missed class though has good drawing skills, I think will be okay for submis…"
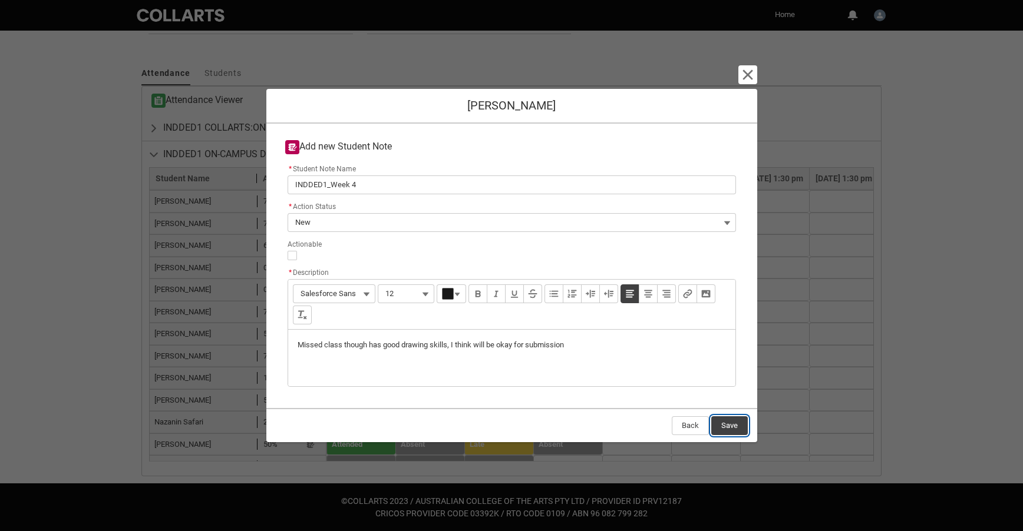
click at [733, 425] on button "Save" at bounding box center [729, 426] width 37 height 19
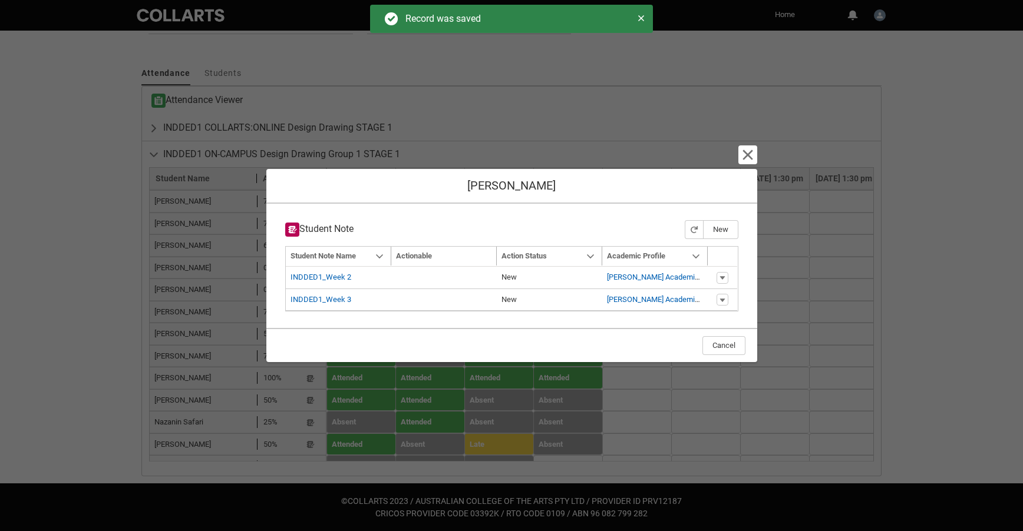
type input "179"
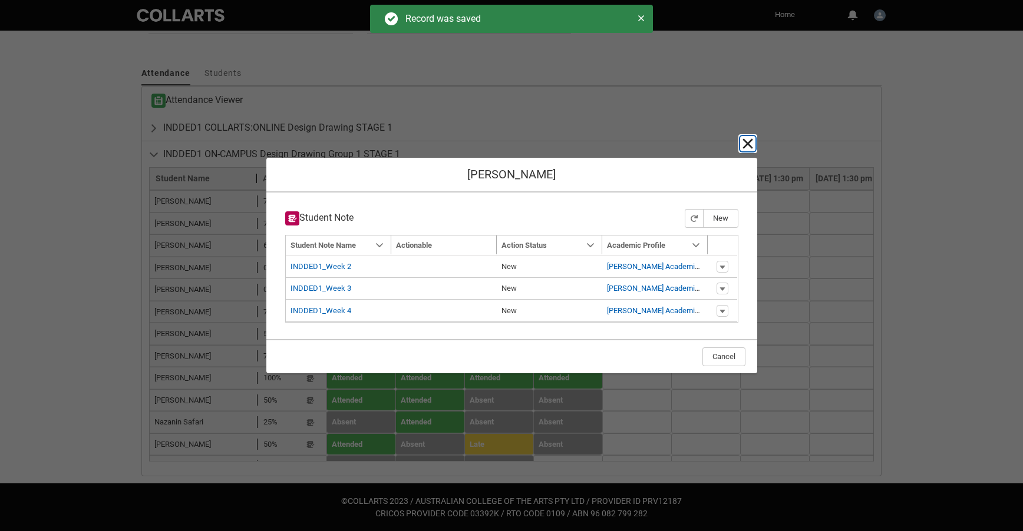
click at [749, 145] on lightning-primitive-icon "button" at bounding box center [748, 144] width 14 height 14
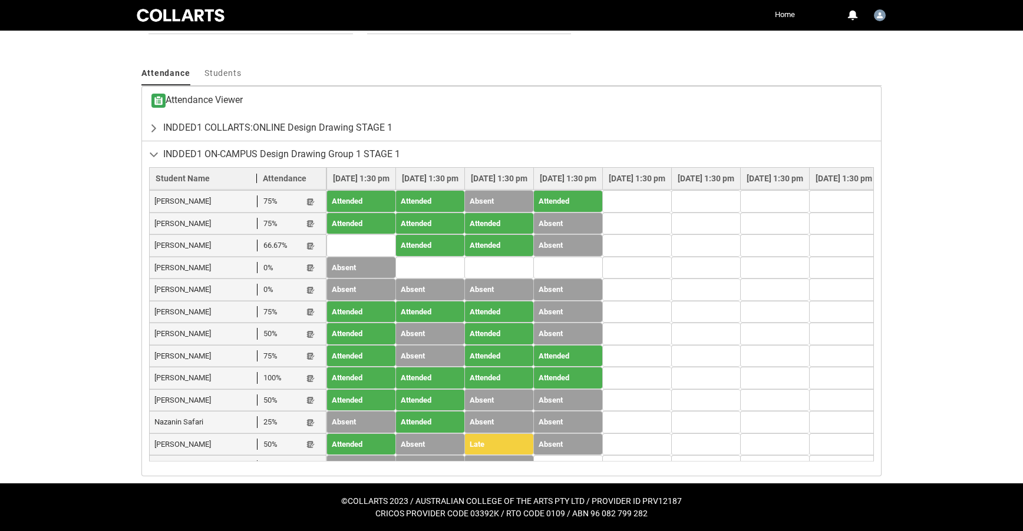
click at [310, 485] on lightning-primitive-icon "button" at bounding box center [310, 489] width 8 height 9
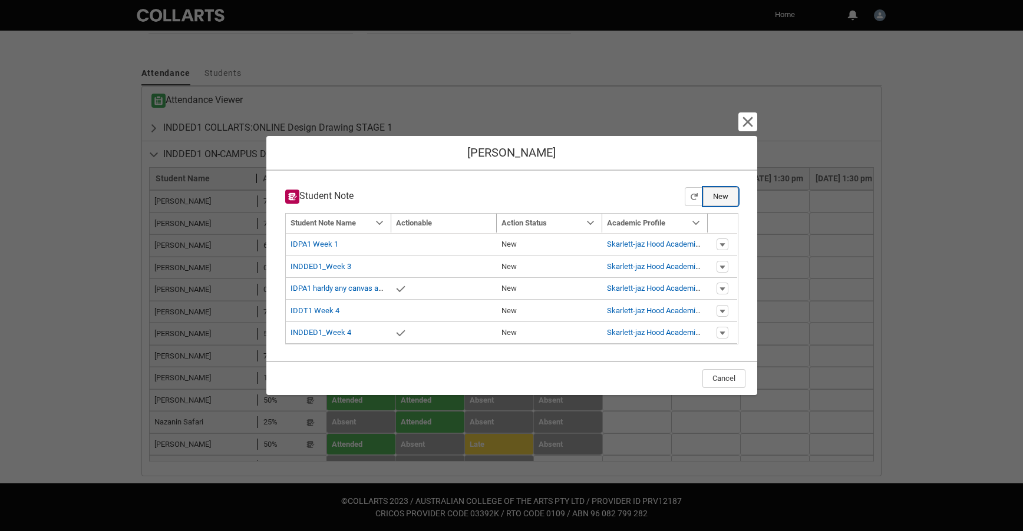
click at [725, 196] on button "New" at bounding box center [720, 196] width 35 height 19
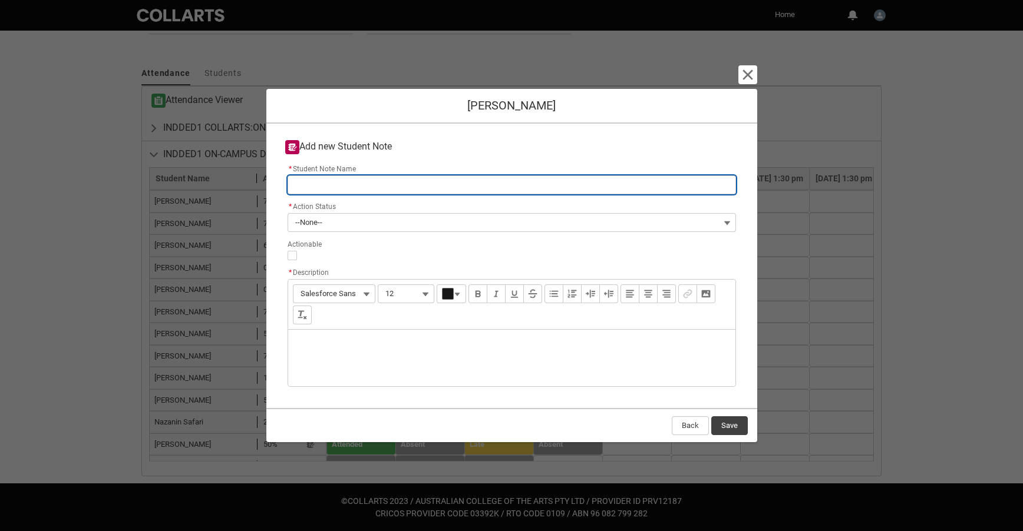
click at [342, 182] on input "* Student Note Name" at bounding box center [512, 185] width 448 height 19
type lightning-primitive-input-simple "INDDED1_Week 4"
type input "INDDED1_Week 4"
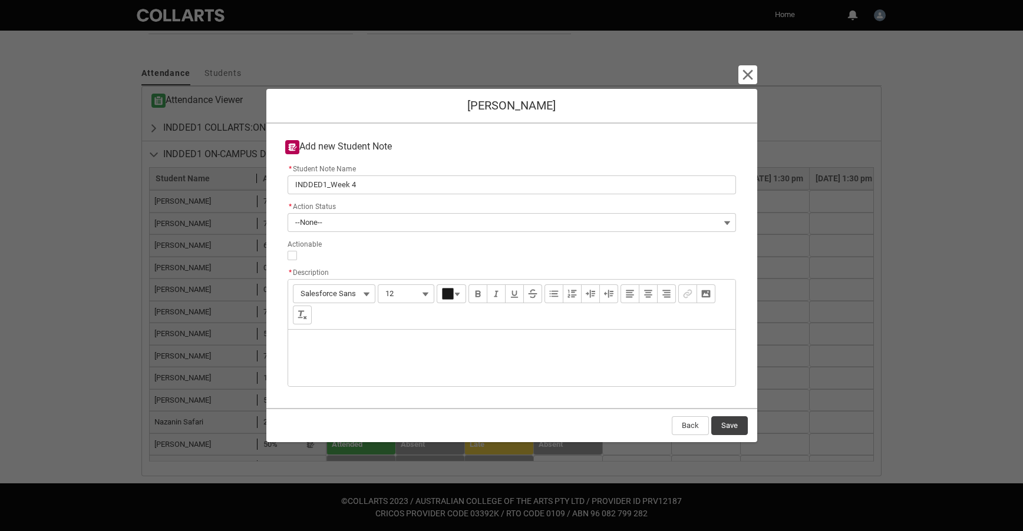
click at [302, 210] on label "* Action Status" at bounding box center [314, 205] width 53 height 13
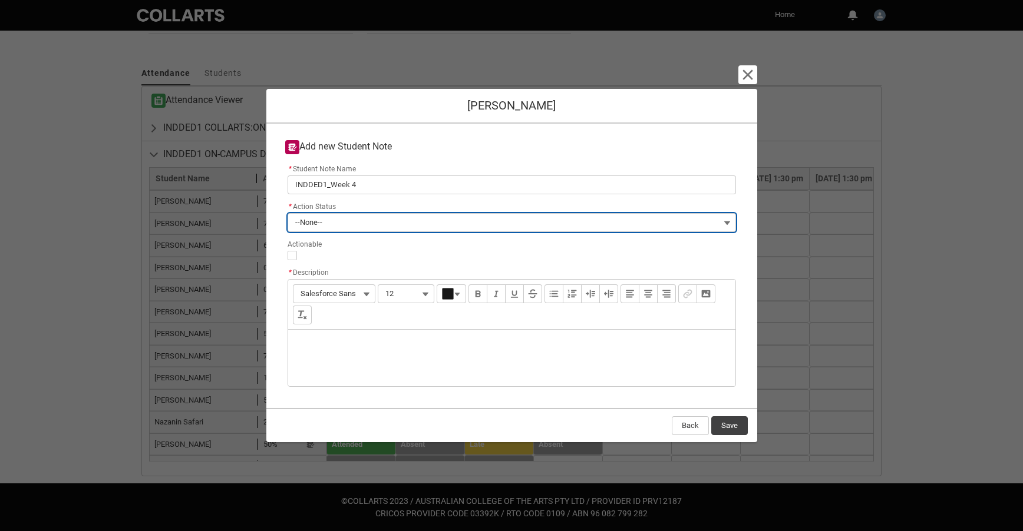
click at [302, 213] on button "--None--" at bounding box center [512, 222] width 448 height 19
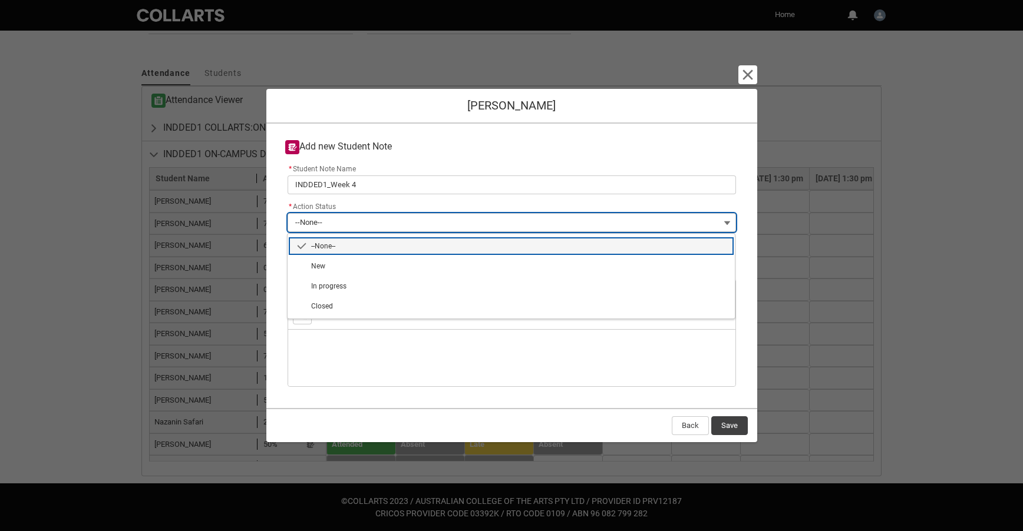
click at [308, 226] on span "--None--" at bounding box center [308, 223] width 27 height 18
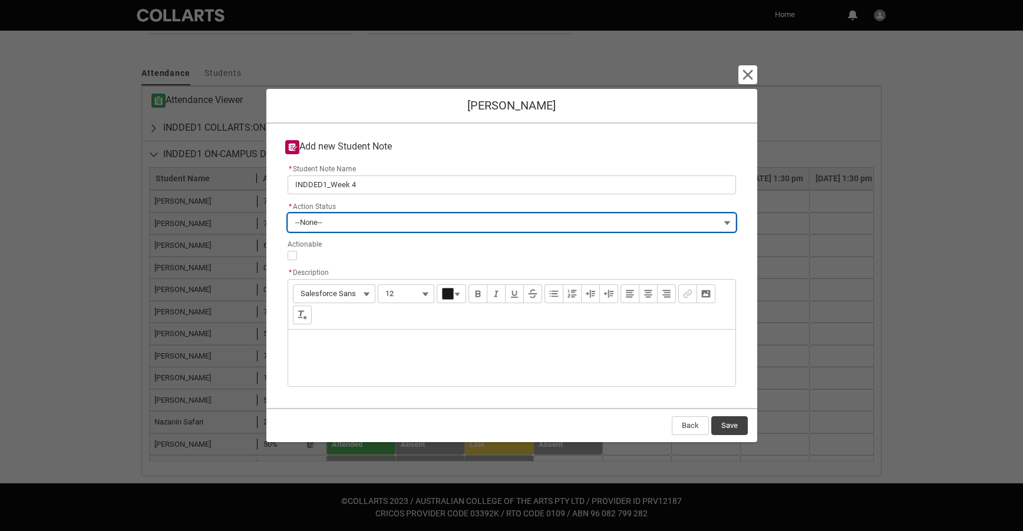
click at [307, 224] on span "--None--" at bounding box center [308, 223] width 27 height 18
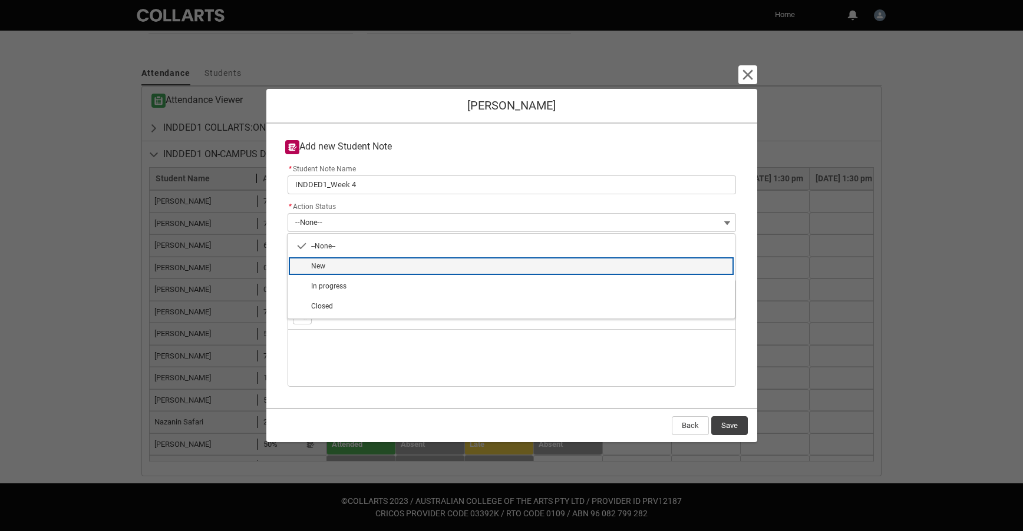
click at [322, 262] on span "New" at bounding box center [318, 266] width 14 height 8
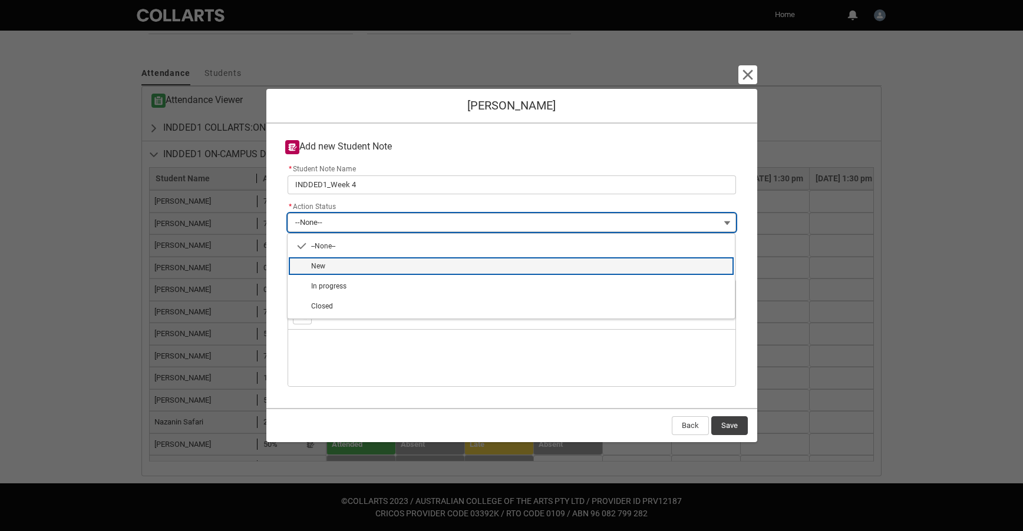
type lightning-combobox "New"
type lightning-picklist "New"
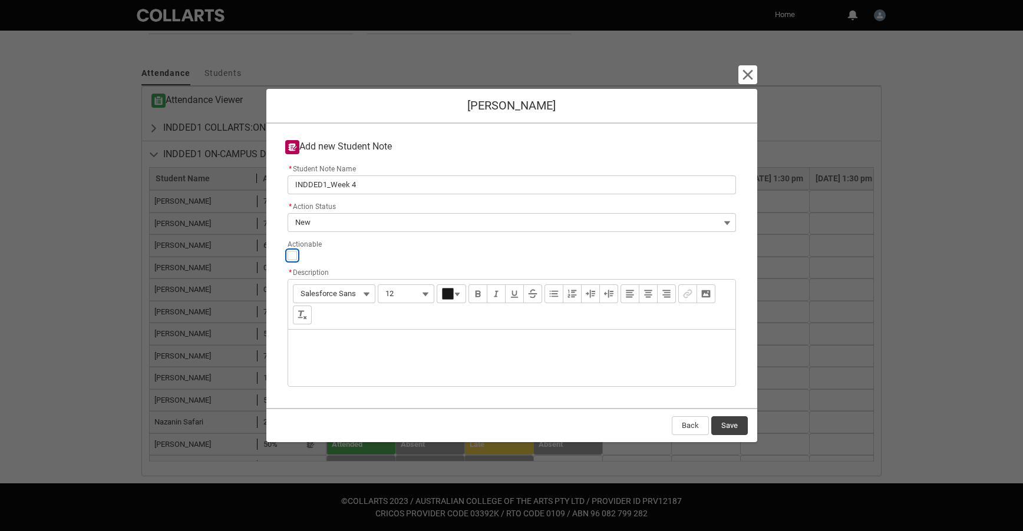
click at [290, 256] on input "Actionable" at bounding box center [292, 255] width 9 height 9
type lightning-input "true"
checkbox input "true"
click at [319, 339] on div "Description" at bounding box center [511, 358] width 447 height 57
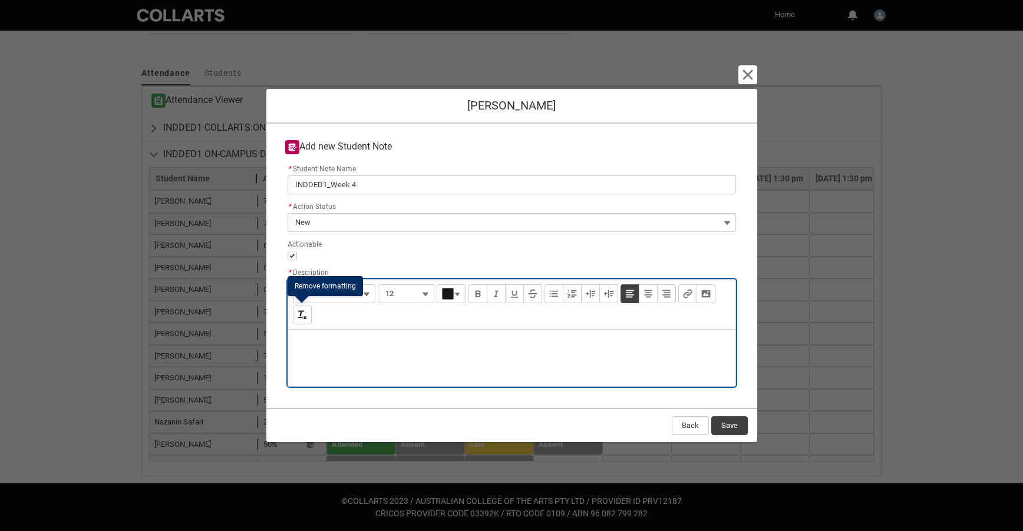
paste div "Description"
type lightning-input-rich-text "<p>Missed last 2 weeks and has not replied to my emails. Please check in with h…"
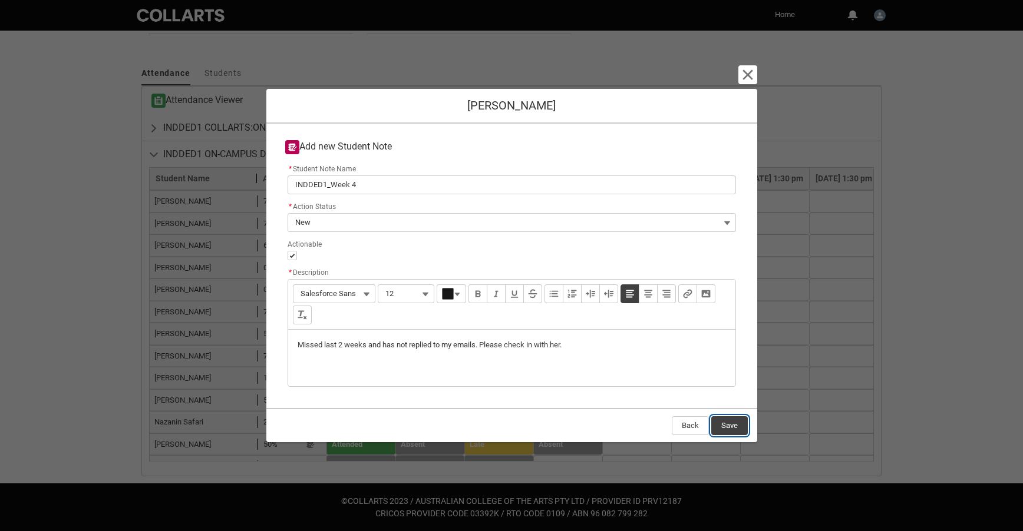
click at [729, 423] on button "Save" at bounding box center [729, 426] width 37 height 19
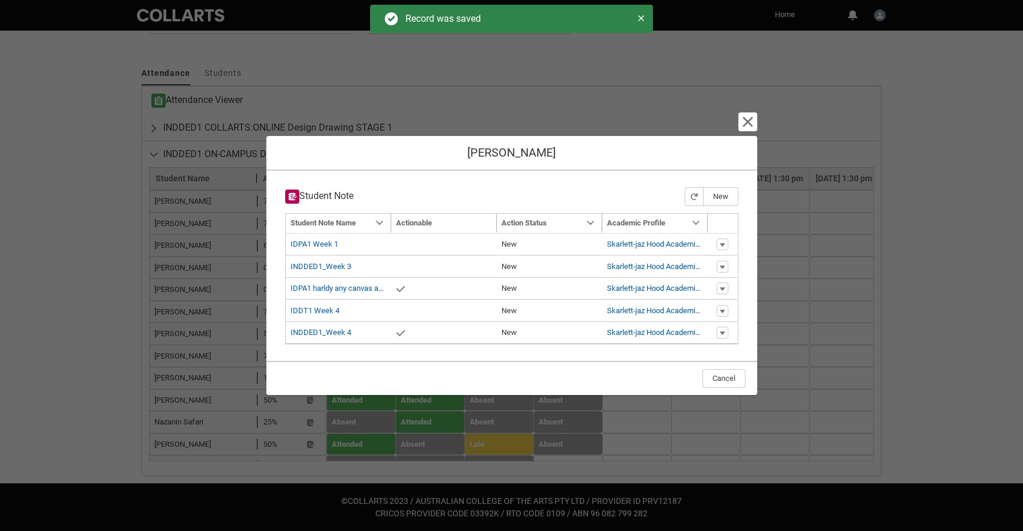
type input "179"
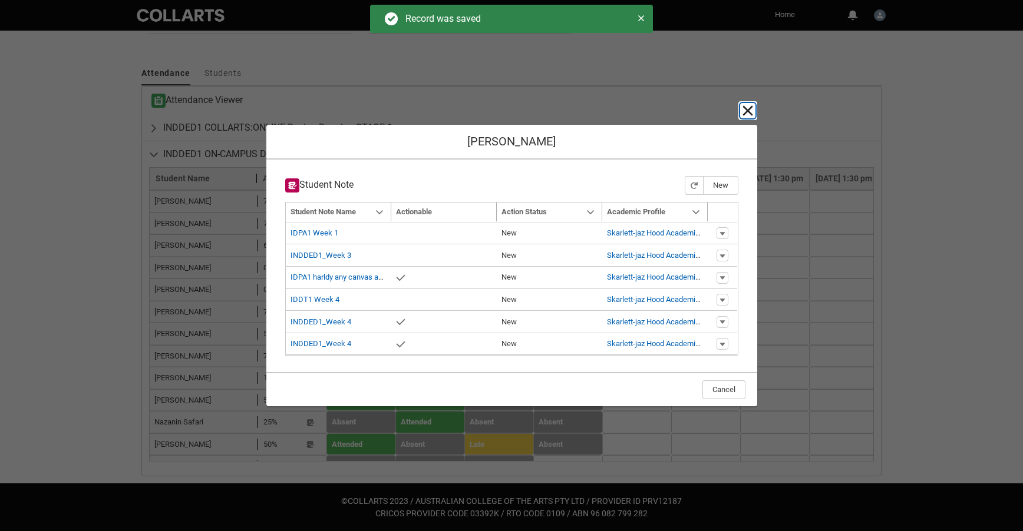
click at [746, 108] on lightning-primitive-icon "button" at bounding box center [748, 111] width 14 height 14
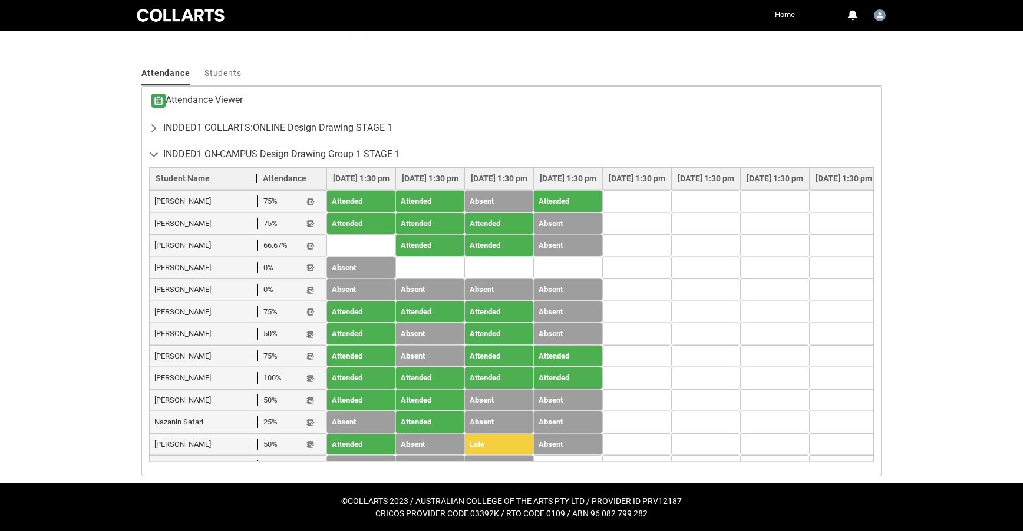
click at [311, 507] on lightning-primitive-icon "button" at bounding box center [310, 511] width 8 height 9
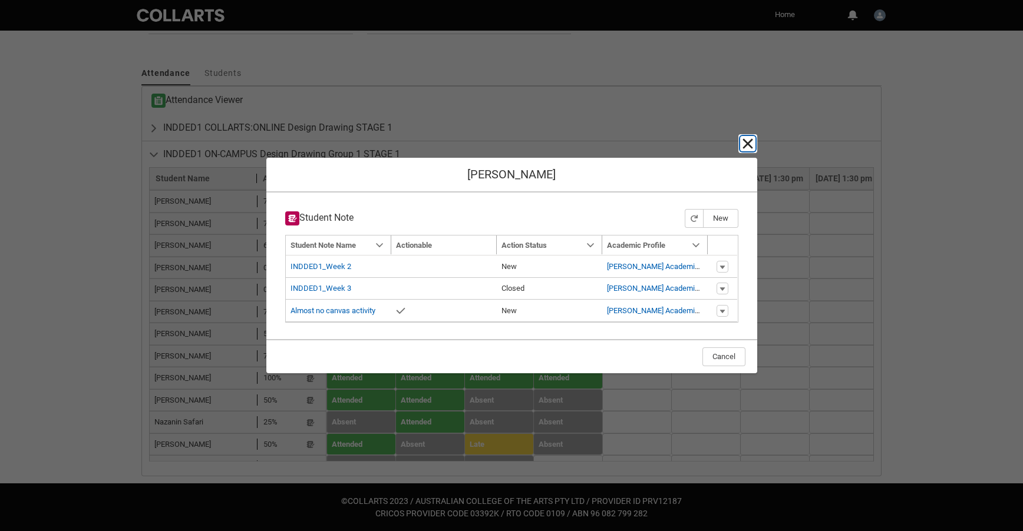
click at [748, 147] on lightning-primitive-icon "button" at bounding box center [748, 144] width 14 height 14
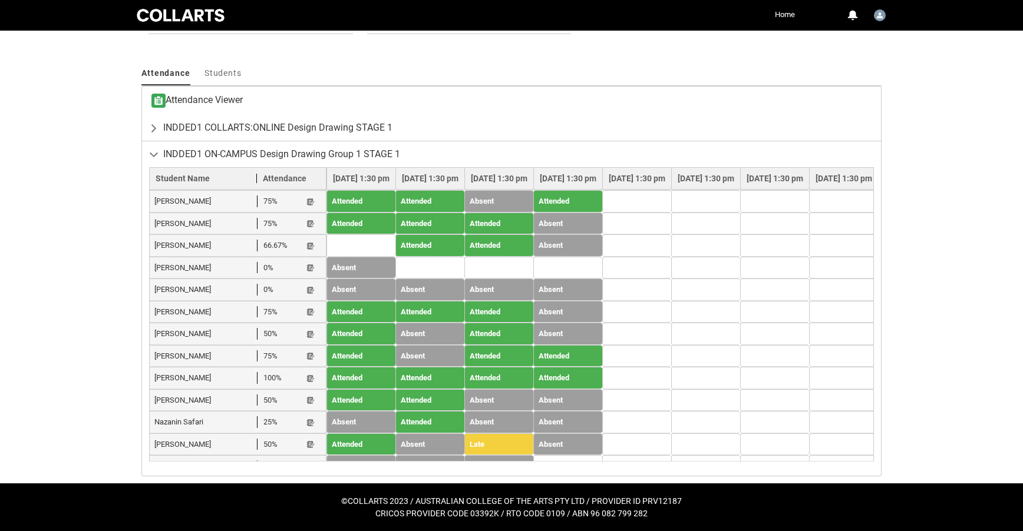
click at [308, 507] on lightning-primitive-icon "button" at bounding box center [310, 511] width 8 height 9
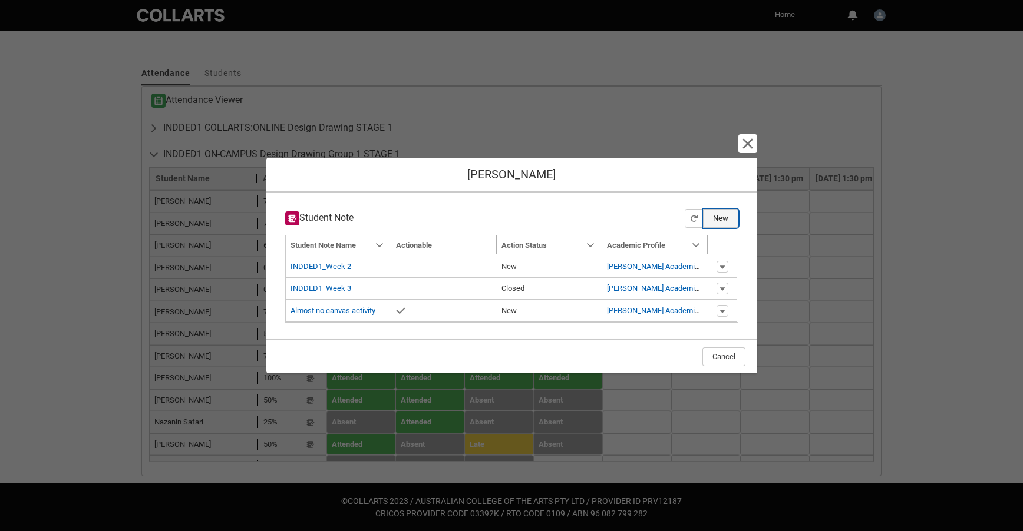
click at [725, 219] on button "New" at bounding box center [720, 218] width 35 height 19
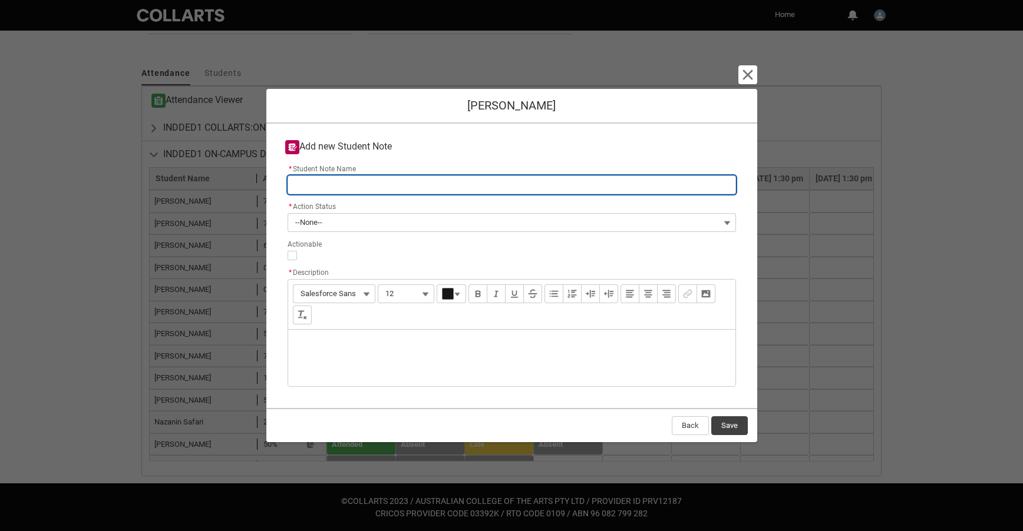
click at [349, 187] on input "* Student Note Name" at bounding box center [512, 185] width 448 height 19
type lightning-primitive-input-simple "INDDED1_Week 4"
type input "INDDED1_Week 4"
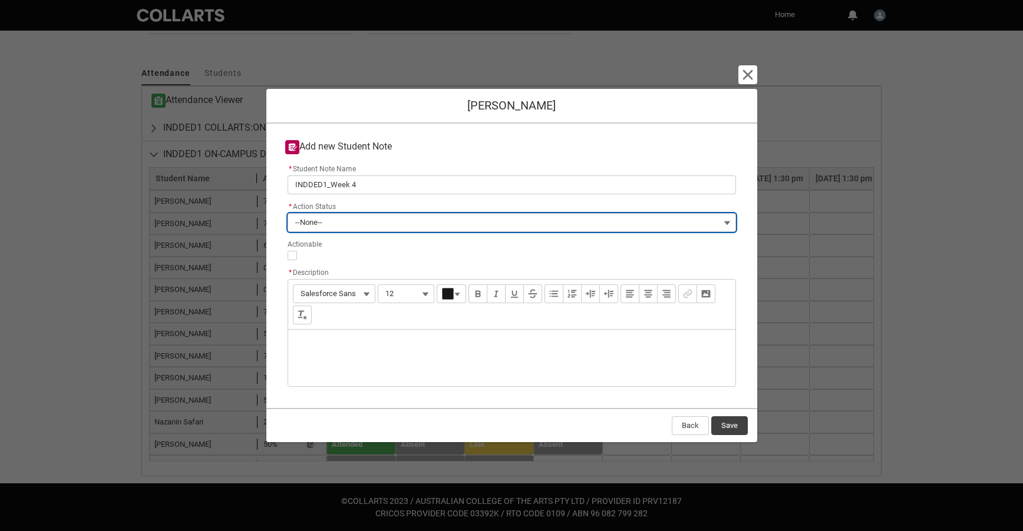
click at [312, 224] on span "--None--" at bounding box center [308, 223] width 27 height 18
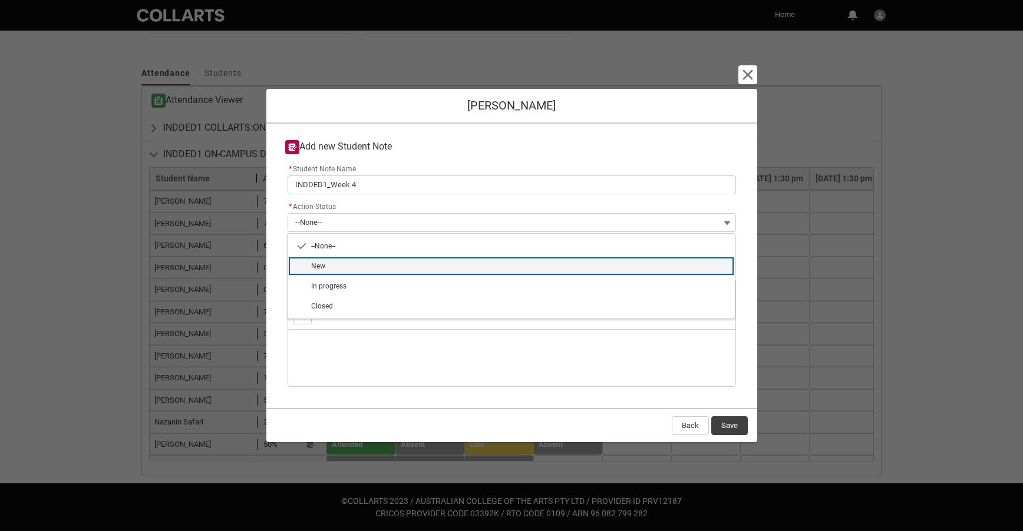
click at [325, 269] on span "New" at bounding box center [519, 266] width 417 height 11
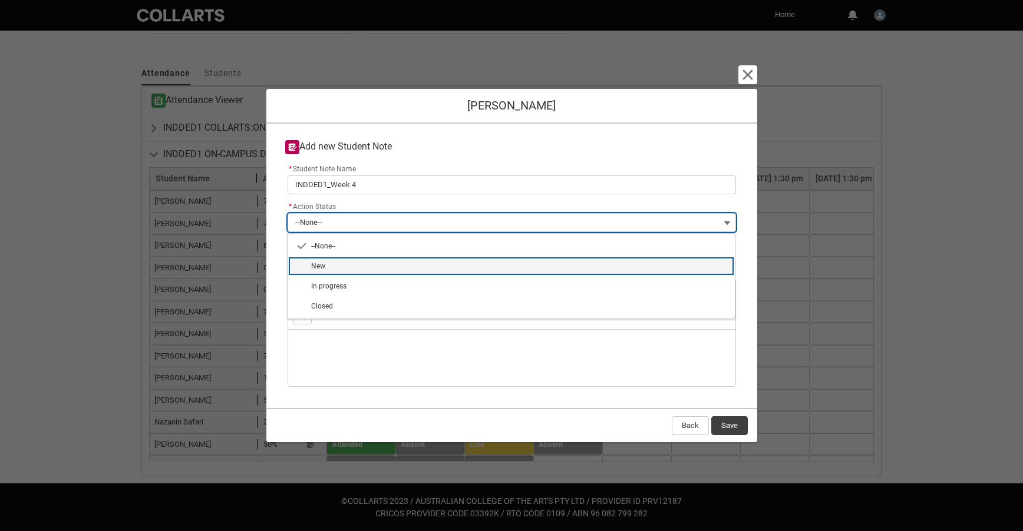
type lightning-combobox "New"
type lightning-picklist "New"
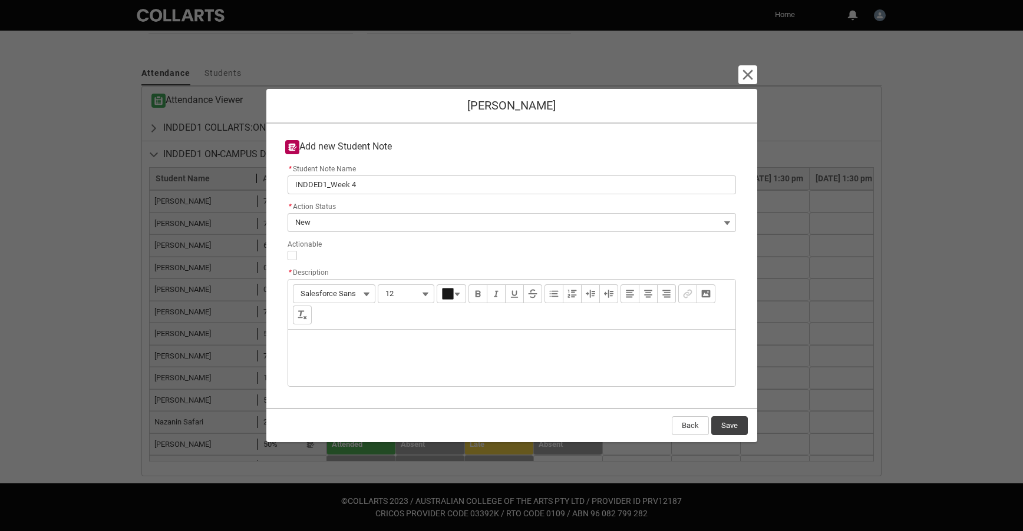
click at [315, 346] on div "Description" at bounding box center [511, 358] width 447 height 57
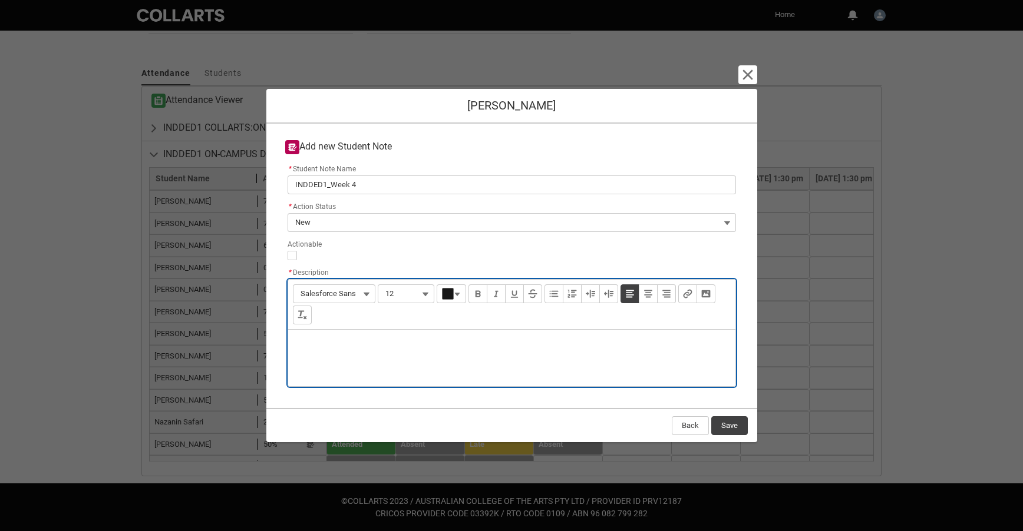
type lightning-input-rich-text "<p>C</p>"
click at [427, 346] on p "Came to class and doing okay and woring throughh" at bounding box center [512, 345] width 428 height 12
click at [480, 346] on p "Came to class and doing okay and working throughh" at bounding box center [512, 345] width 428 height 12
type lightning-input-rich-text "<p>Came to class and doing okay and working through [MEDICAL_DATA]. I think wil…"
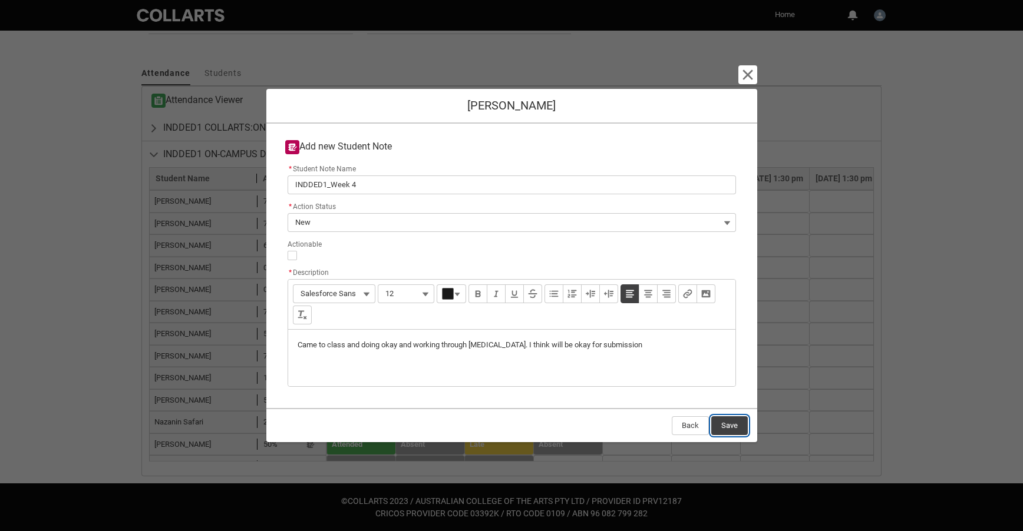
click at [729, 427] on button "Save" at bounding box center [729, 426] width 37 height 19
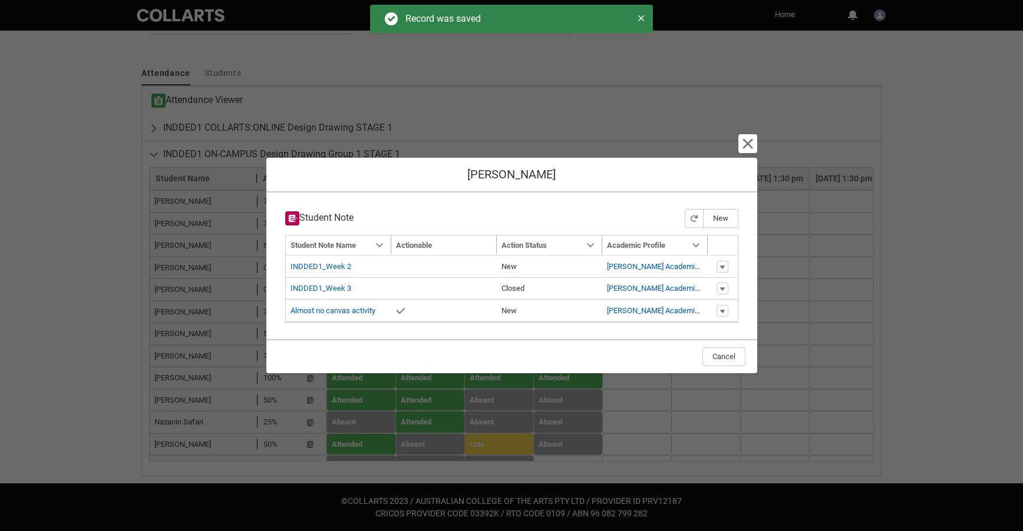
type input "179"
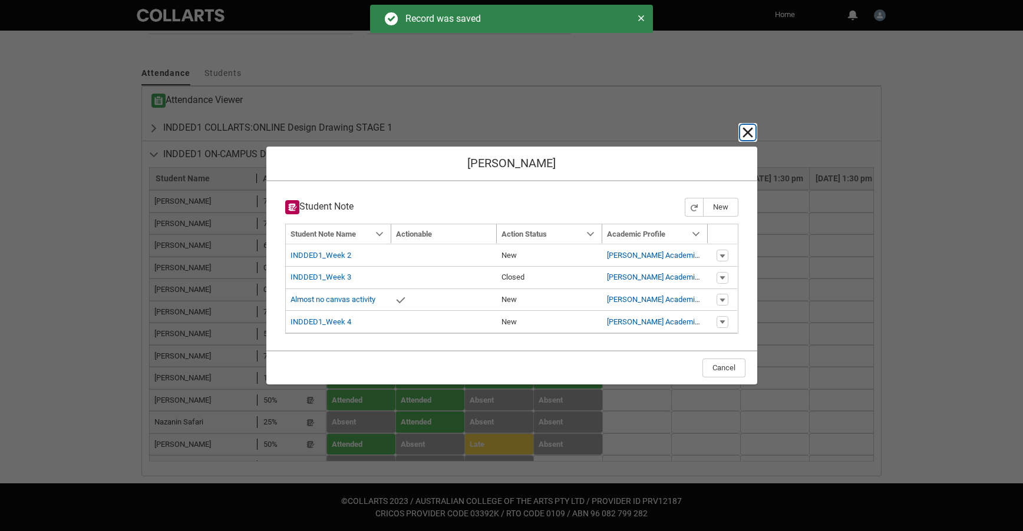
click at [742, 133] on lightning-primitive-icon "button" at bounding box center [748, 132] width 14 height 14
